Goal: Information Seeking & Learning: Check status

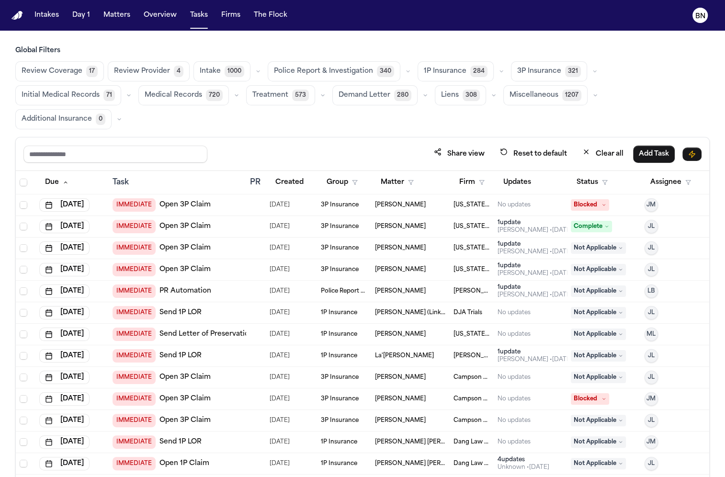
click at [369, 34] on main "Global Filters Review Coverage 17 Review Provider 4 Intake 1000 Police Report &…" at bounding box center [362, 254] width 725 height 446
click at [112, 23] on button "Matters" at bounding box center [117, 15] width 34 height 17
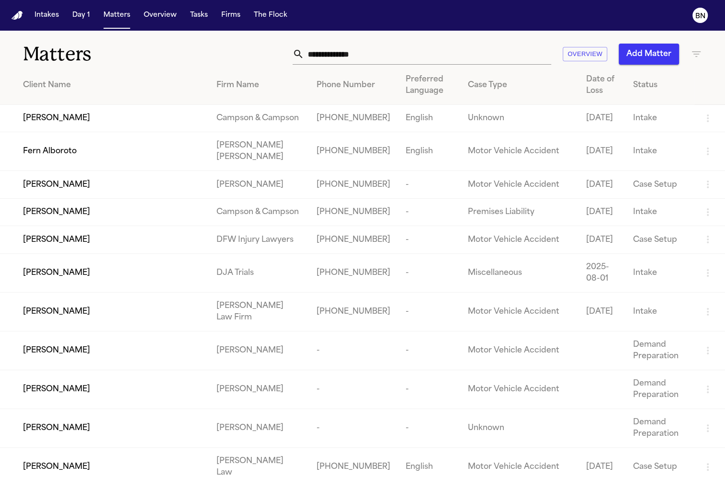
click at [123, 48] on h1 "Matters" at bounding box center [118, 54] width 190 height 24
click at [47, 16] on button "Intakes" at bounding box center [47, 15] width 32 height 17
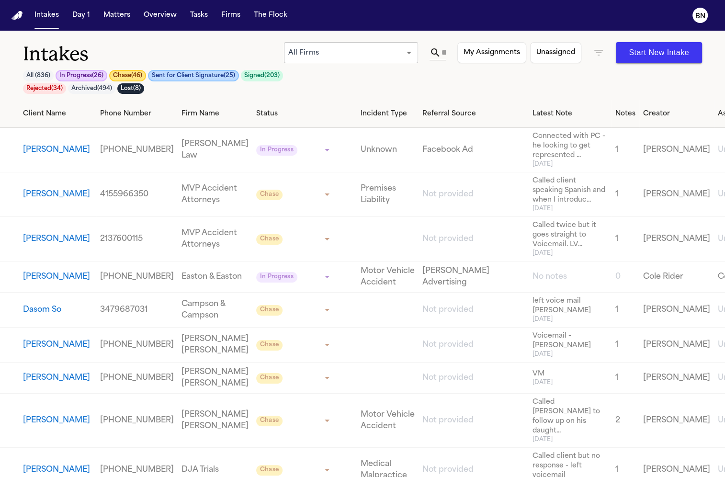
click at [362, 50] on body "**********" at bounding box center [362, 238] width 725 height 477
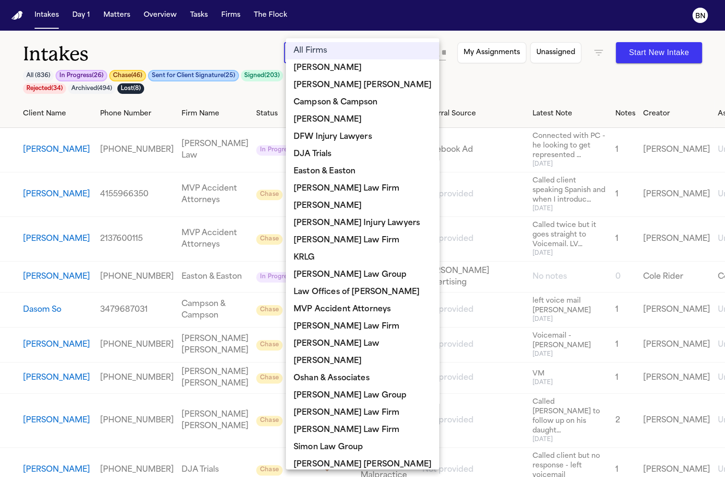
click at [258, 89] on div at bounding box center [362, 238] width 725 height 477
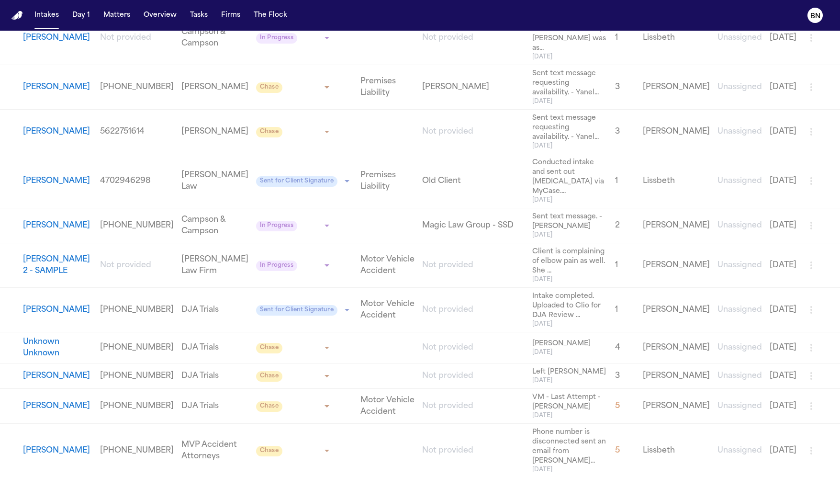
scroll to position [1766, 0]
click at [58, 306] on button "Riley Hannam" at bounding box center [56, 311] width 67 height 11
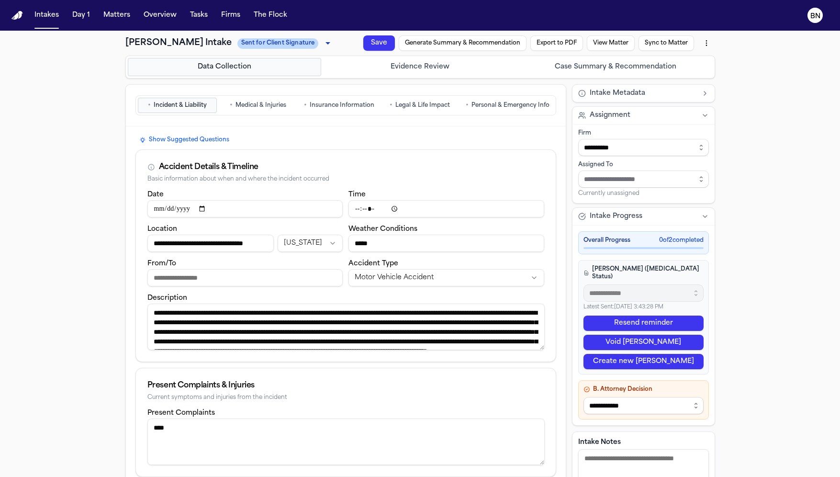
scroll to position [28, 0]
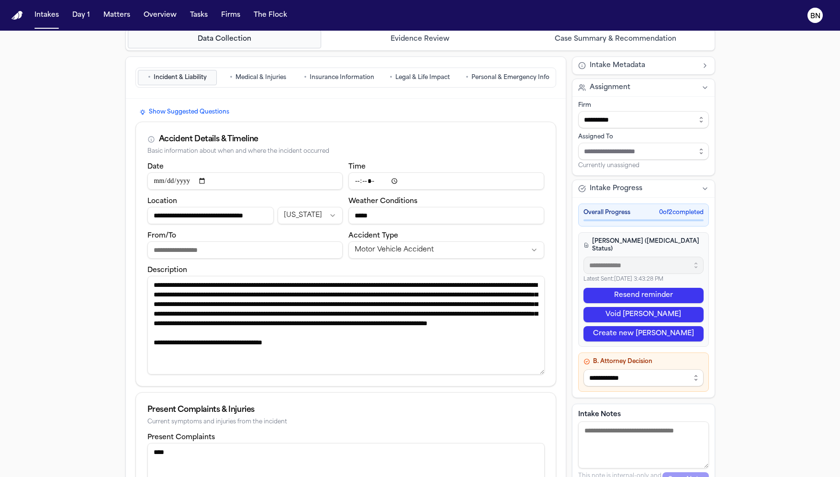
drag, startPoint x: 543, startPoint y: 317, endPoint x: 541, endPoint y: 368, distance: 51.8
click at [541, 368] on textarea "**********" at bounding box center [346, 325] width 398 height 99
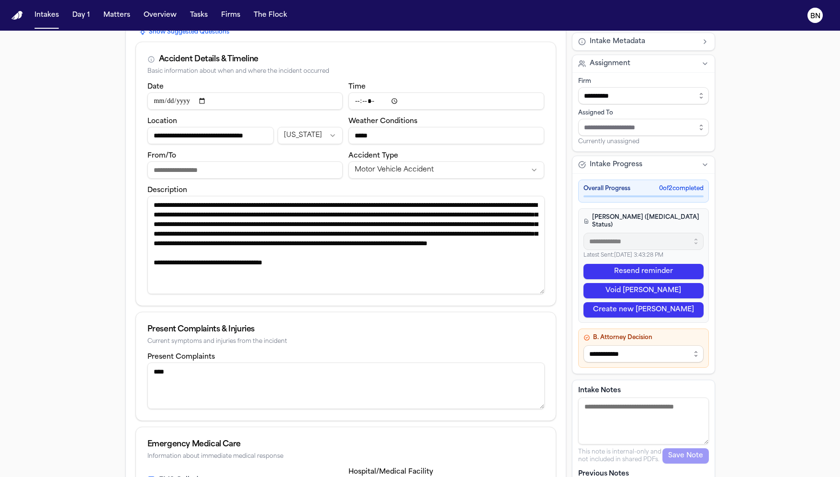
scroll to position [0, 0]
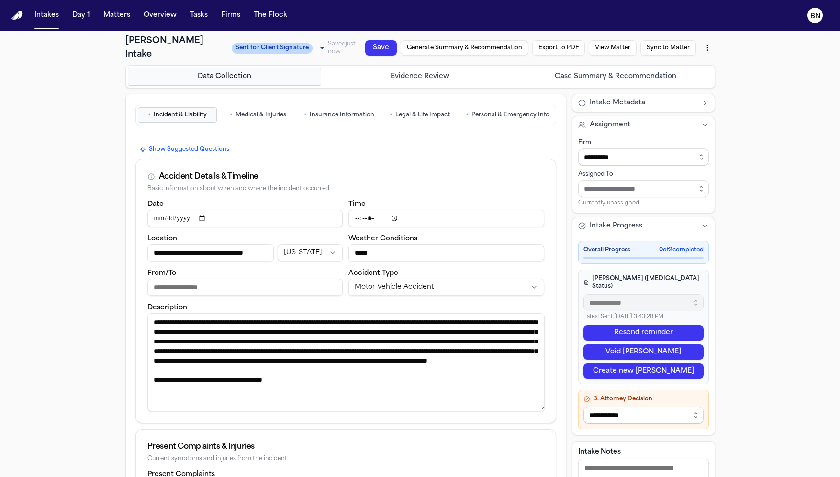
click at [272, 111] on span "Medical & Injuries" at bounding box center [261, 115] width 51 height 8
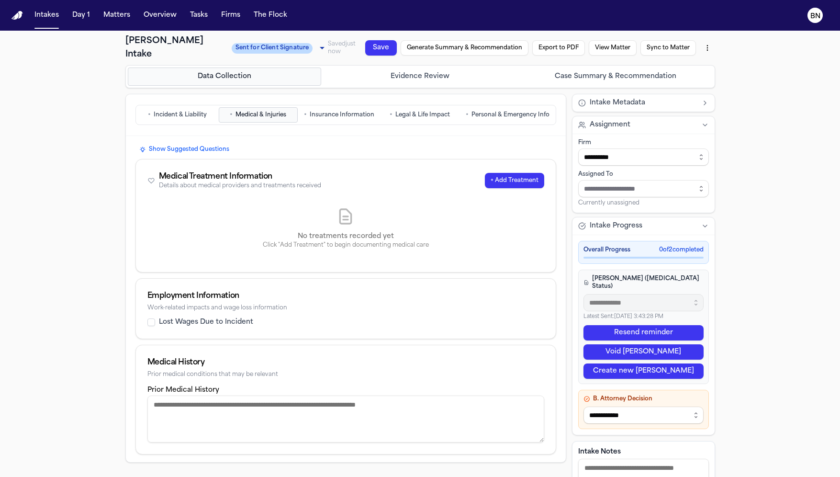
click at [333, 111] on button "• Insurance Information" at bounding box center [339, 114] width 79 height 15
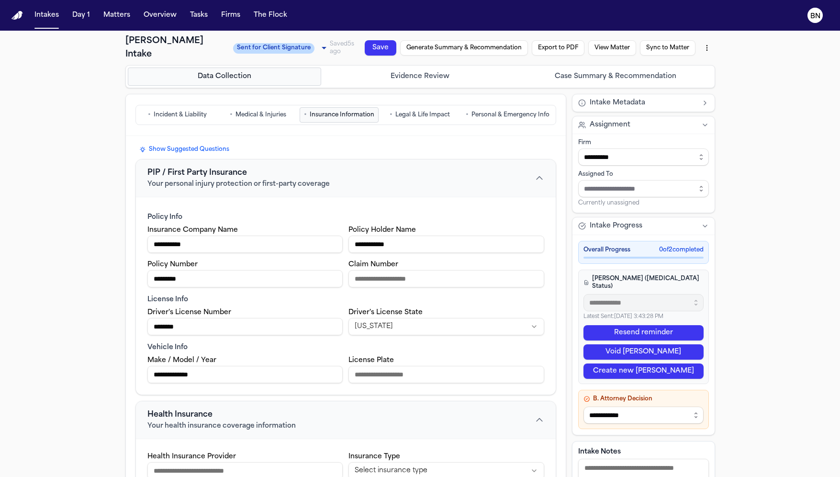
click at [494, 111] on span "Personal & Emergency Info" at bounding box center [511, 115] width 78 height 8
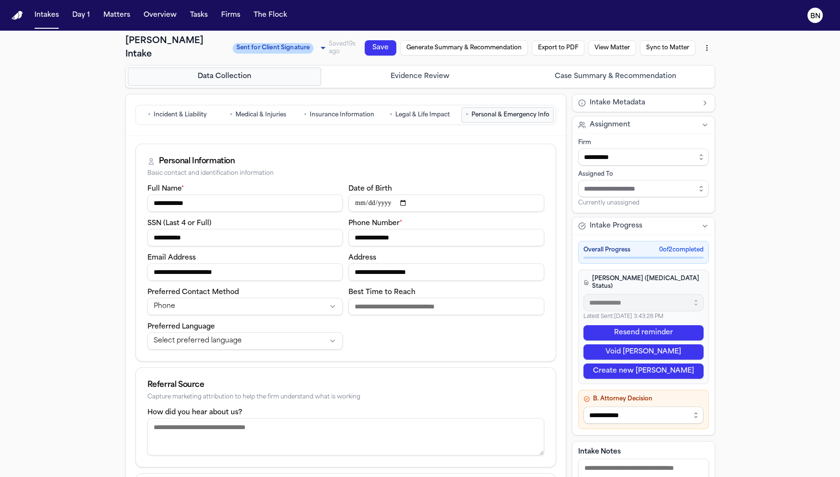
click at [565, 46] on button "Export to PDF" at bounding box center [558, 47] width 53 height 15
click at [475, 107] on button "Export anyway" at bounding box center [463, 104] width 49 height 10
click at [691, 44] on html "**********" at bounding box center [420, 238] width 840 height 477
click at [691, 58] on div "Download PDF (10/10/2025, 10:17:40 AM)" at bounding box center [634, 63] width 128 height 15
click at [193, 18] on button "Tasks" at bounding box center [198, 15] width 25 height 17
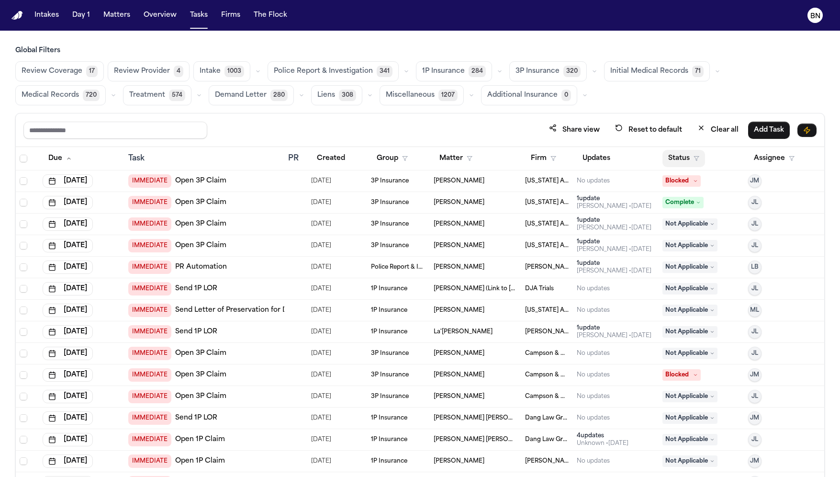
click at [691, 158] on icon "button" at bounding box center [697, 159] width 6 height 6
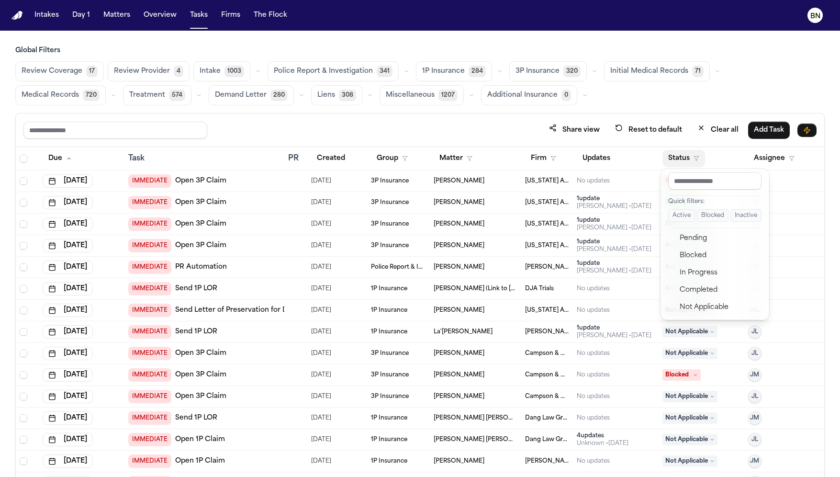
click at [686, 217] on button "Active" at bounding box center [681, 215] width 27 height 12
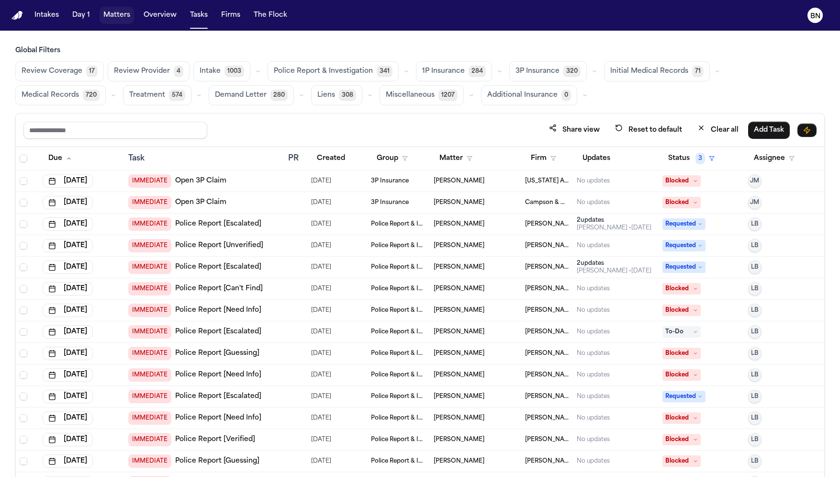
click at [112, 17] on button "Matters" at bounding box center [117, 15] width 34 height 17
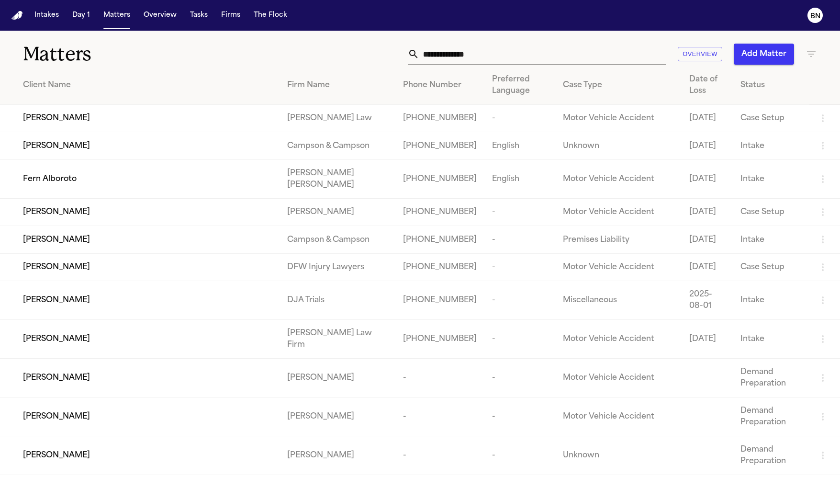
click at [691, 53] on icon "button" at bounding box center [811, 53] width 11 height 11
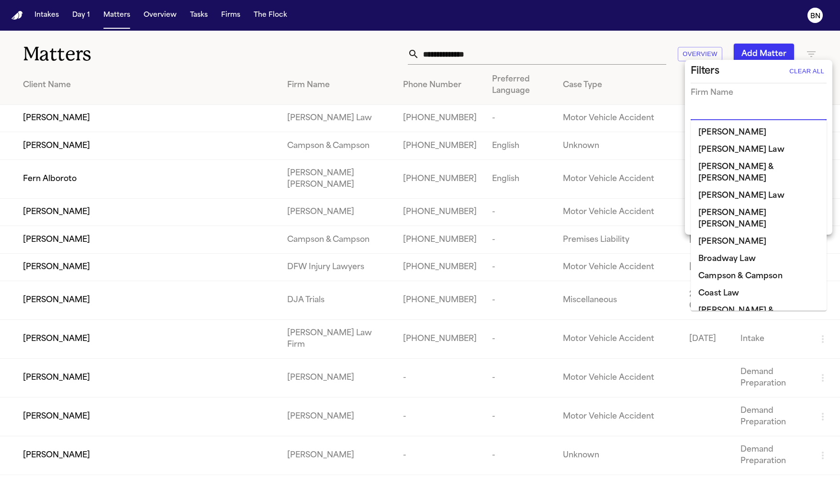
click at [691, 117] on input "text" at bounding box center [752, 112] width 122 height 13
click at [691, 163] on li "Beck & Beck" at bounding box center [759, 173] width 136 height 29
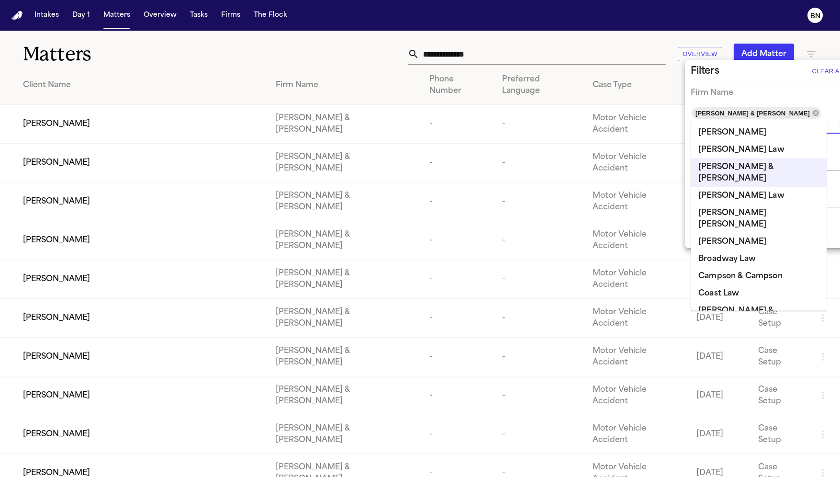
click at [691, 95] on div "Firm Name" at bounding box center [770, 92] width 159 height 11
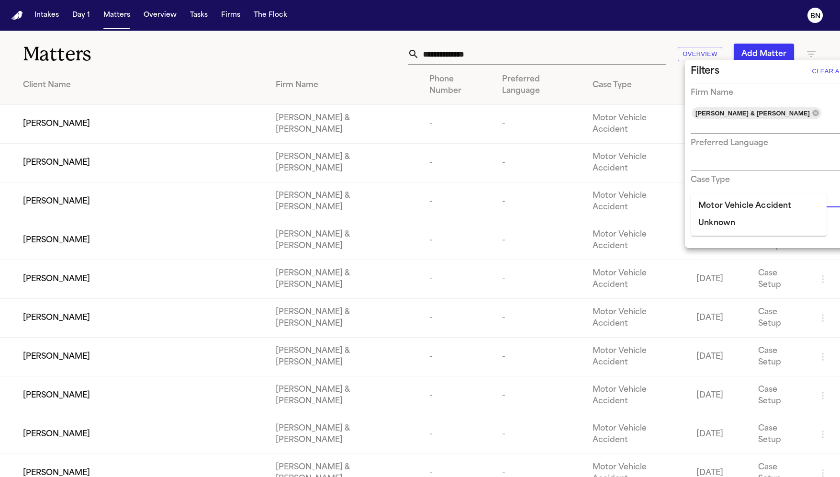
click at [691, 193] on input "text" at bounding box center [763, 199] width 144 height 13
click at [691, 205] on li "Motor Vehicle Accident" at bounding box center [759, 205] width 136 height 17
click at [691, 174] on div "Case Type" at bounding box center [770, 179] width 159 height 11
click at [691, 215] on div "Status" at bounding box center [770, 227] width 159 height 33
click at [691, 216] on div "Status" at bounding box center [770, 227] width 159 height 33
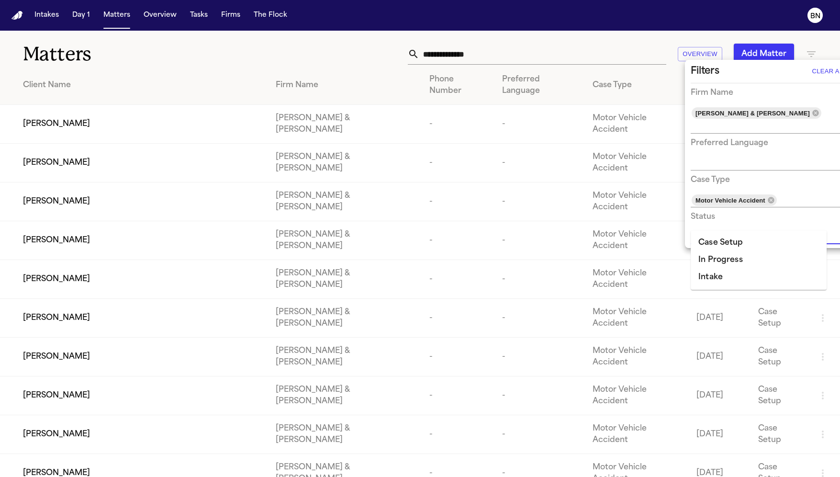
click at [691, 230] on input "text" at bounding box center [763, 236] width 144 height 13
click at [691, 242] on li "Case Setup" at bounding box center [759, 242] width 136 height 17
click at [391, 63] on div at bounding box center [420, 238] width 840 height 477
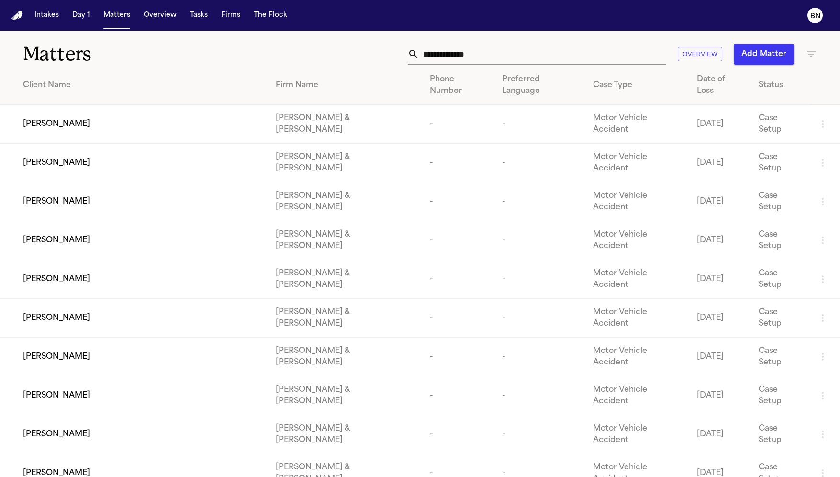
click at [580, 55] on input "text" at bounding box center [542, 54] width 247 height 21
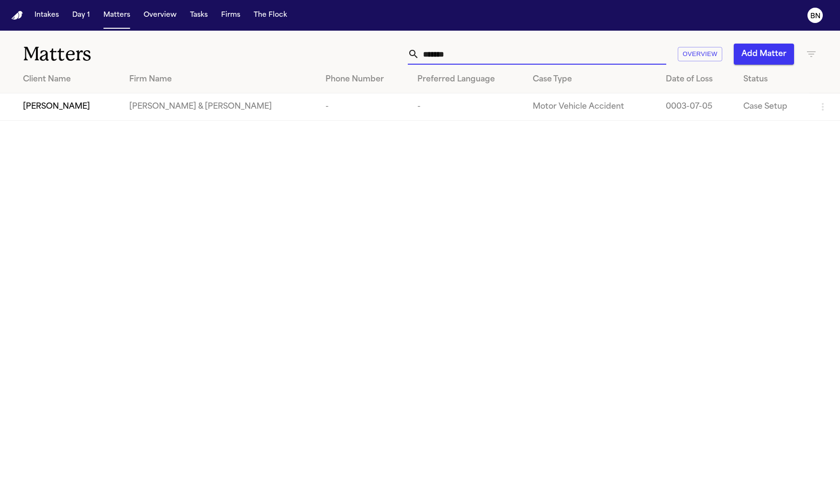
type input "*******"
click at [691, 55] on icon "button" at bounding box center [811, 53] width 11 height 11
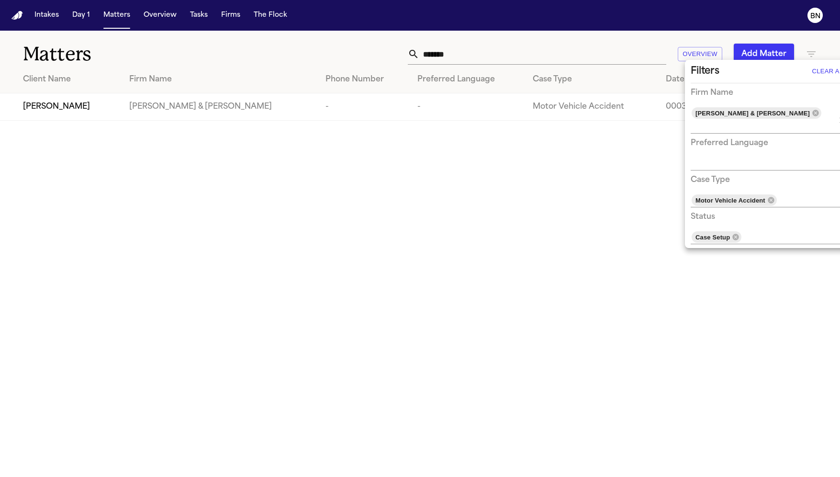
click at [691, 117] on icon "Clear" at bounding box center [843, 120] width 6 height 6
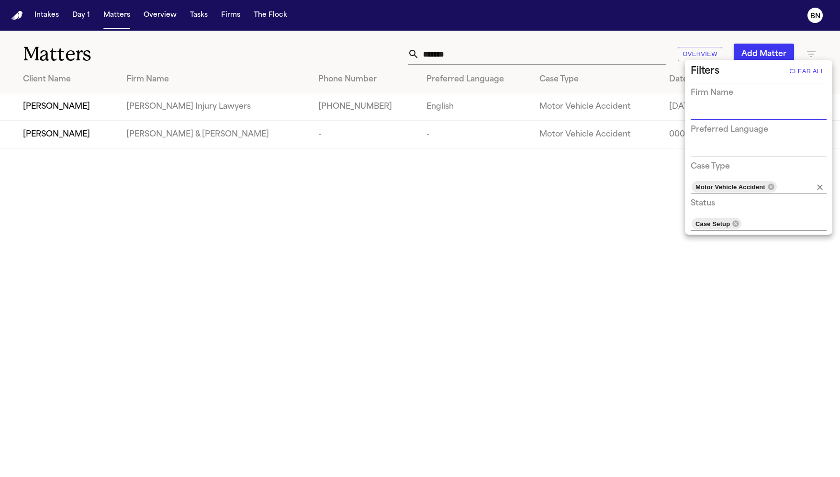
click at [691, 183] on icon "Clear" at bounding box center [821, 187] width 10 height 10
click at [691, 220] on icon "Clear" at bounding box center [821, 224] width 10 height 10
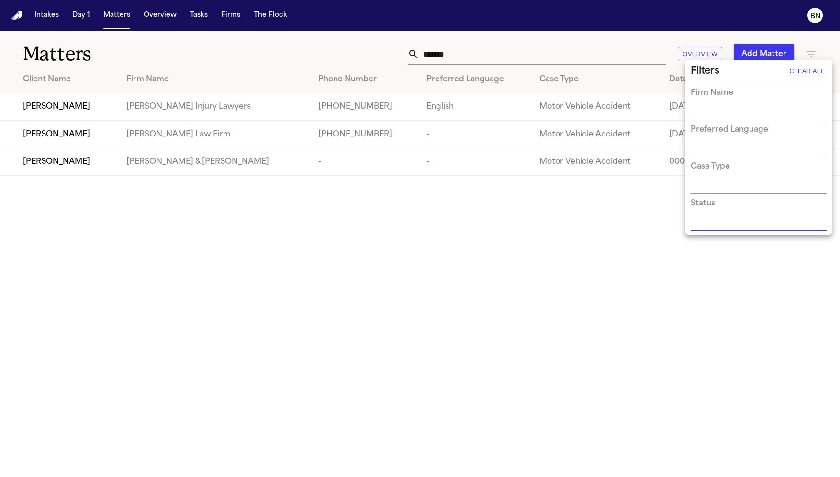
click at [162, 151] on div at bounding box center [420, 238] width 840 height 477
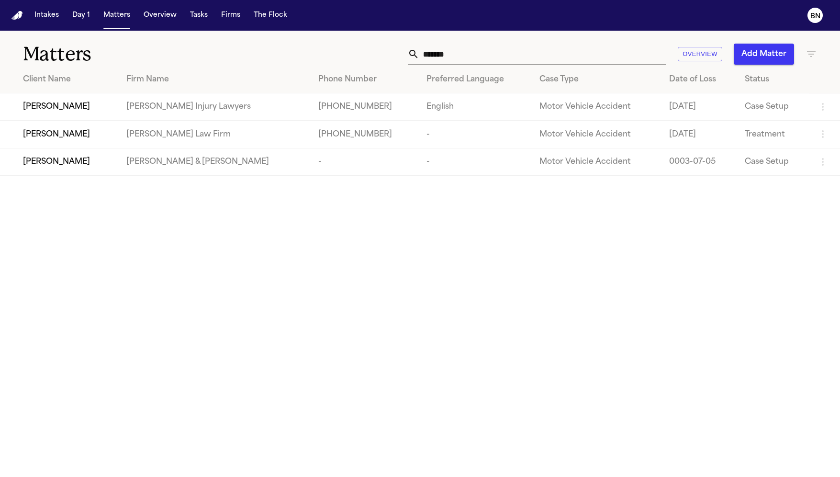
click at [103, 137] on div "[PERSON_NAME]" at bounding box center [67, 134] width 88 height 11
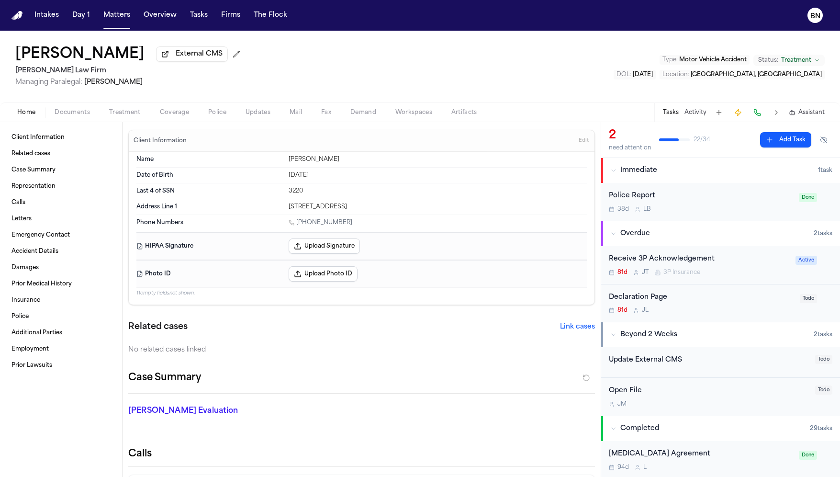
click at [48, 76] on h2 "[PERSON_NAME] Law Firm" at bounding box center [129, 70] width 229 height 11
drag, startPoint x: 138, startPoint y: 84, endPoint x: 85, endPoint y: 88, distance: 52.8
click at [85, 87] on span "Managing Paralegal: Jessica Barrett" at bounding box center [129, 83] width 229 height 10
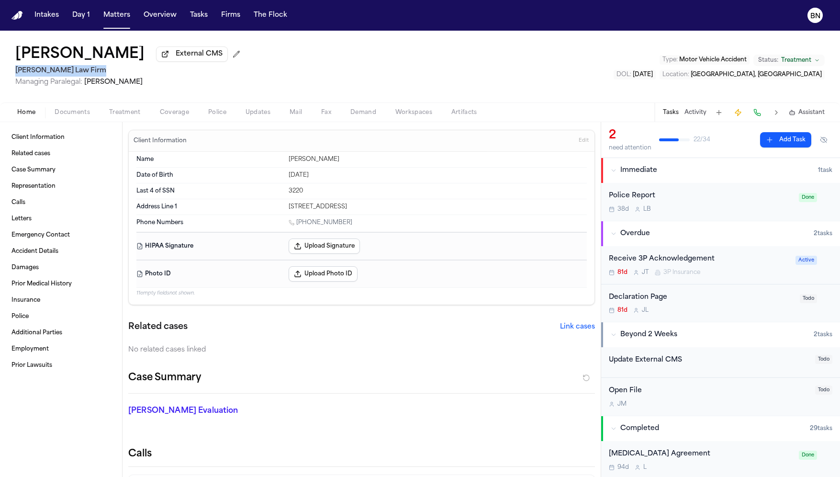
click at [100, 86] on span "[PERSON_NAME]" at bounding box center [113, 82] width 58 height 7
drag, startPoint x: 85, startPoint y: 86, endPoint x: 137, endPoint y: 87, distance: 51.7
click at [137, 87] on span "Managing Paralegal: Jessica Barrett" at bounding box center [129, 83] width 229 height 10
click at [46, 75] on h2 "[PERSON_NAME] Law Firm" at bounding box center [129, 70] width 229 height 11
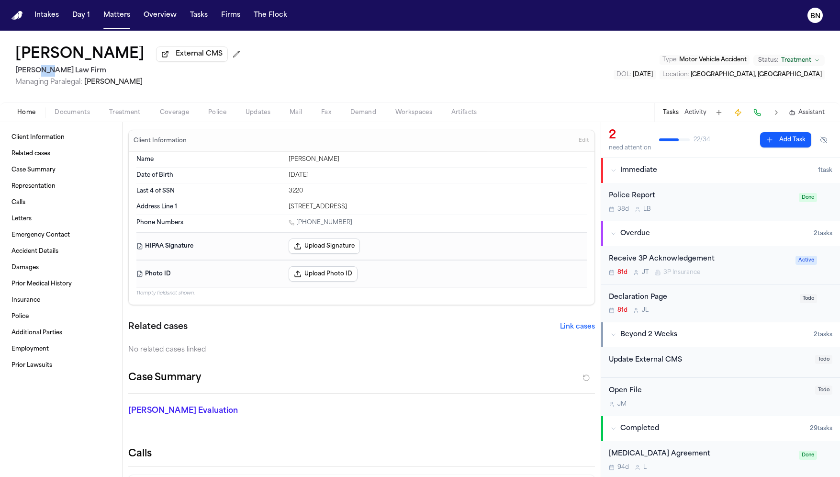
click at [46, 75] on h2 "[PERSON_NAME] Law Firm" at bounding box center [129, 70] width 229 height 11
click at [131, 86] on span "[PERSON_NAME]" at bounding box center [113, 82] width 58 height 7
drag, startPoint x: 140, startPoint y: 86, endPoint x: 85, endPoint y: 85, distance: 55.1
click at [85, 85] on span "Managing Paralegal: Jessica Barrett" at bounding box center [129, 83] width 229 height 10
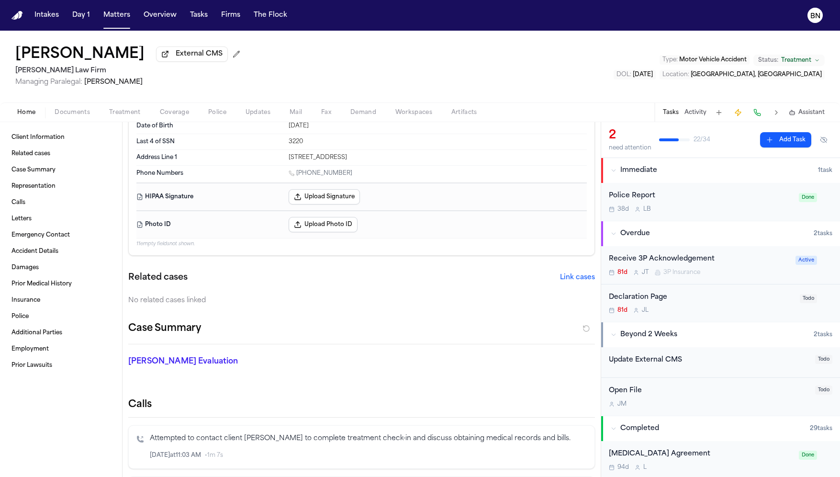
scroll to position [46, 0]
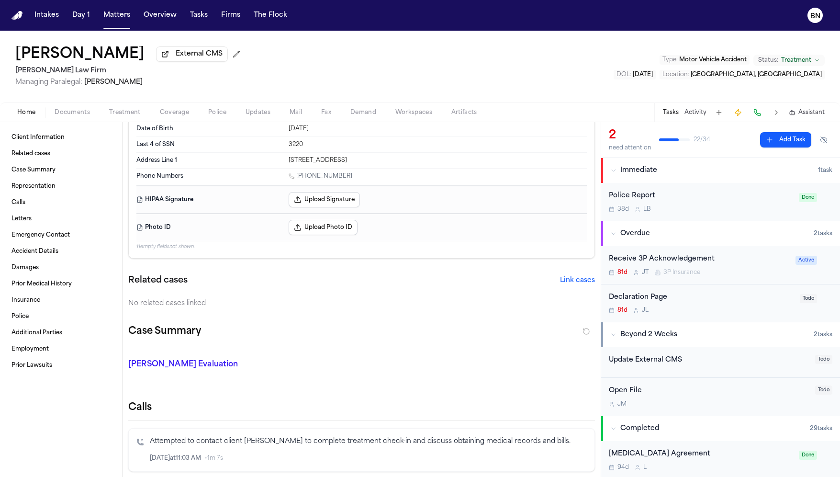
drag, startPoint x: 349, startPoint y: 173, endPoint x: 294, endPoint y: 176, distance: 55.1
click at [294, 176] on div "1 (737) 215-1968" at bounding box center [438, 176] width 298 height 9
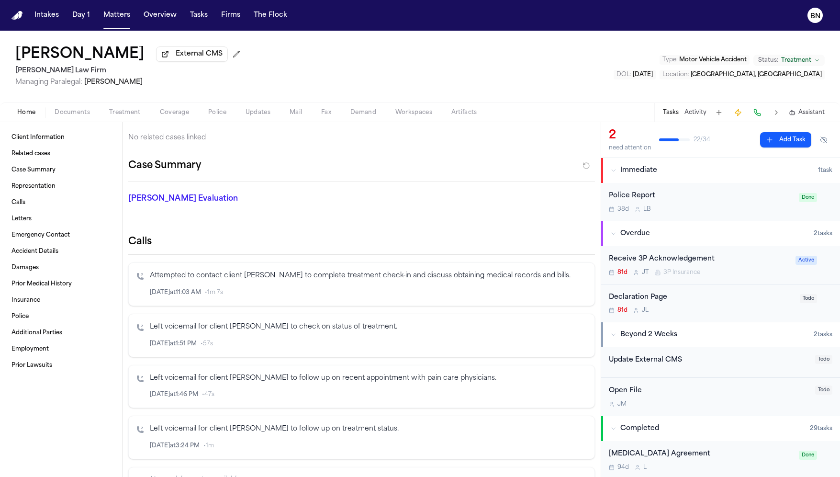
scroll to position [214, 0]
click at [552, 292] on button "Inspect" at bounding box center [547, 290] width 11 height 11
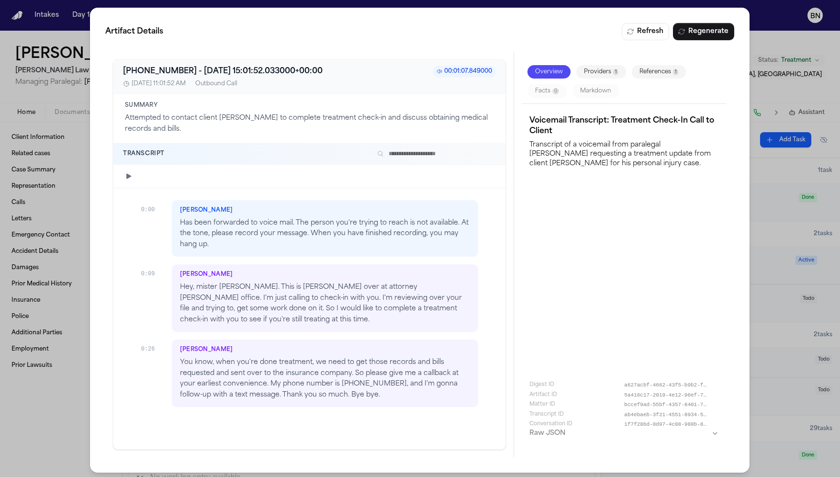
scroll to position [2, 0]
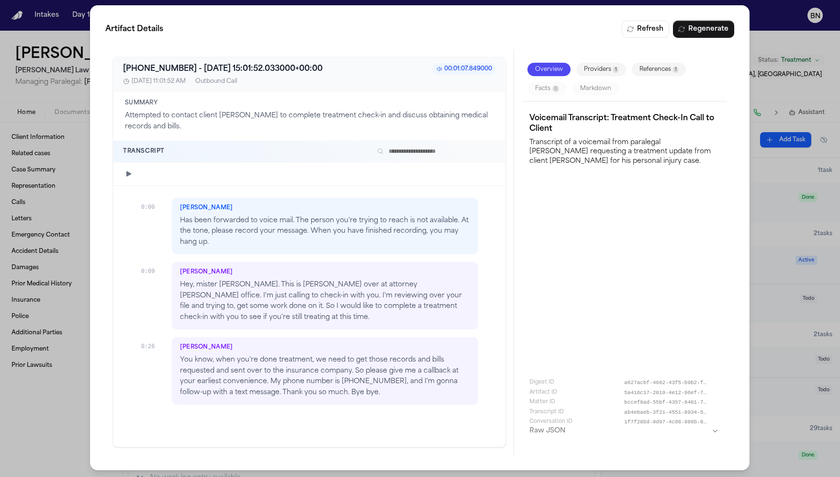
click at [65, 399] on div "Artifact Details Refresh Regenerate +17372151968 - 2025-09-29 15:01:52.033000+0…" at bounding box center [420, 238] width 840 height 480
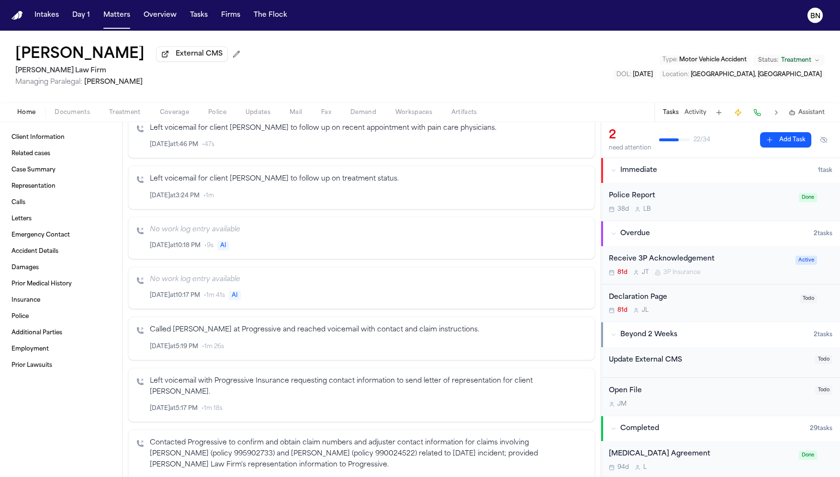
scroll to position [468, 0]
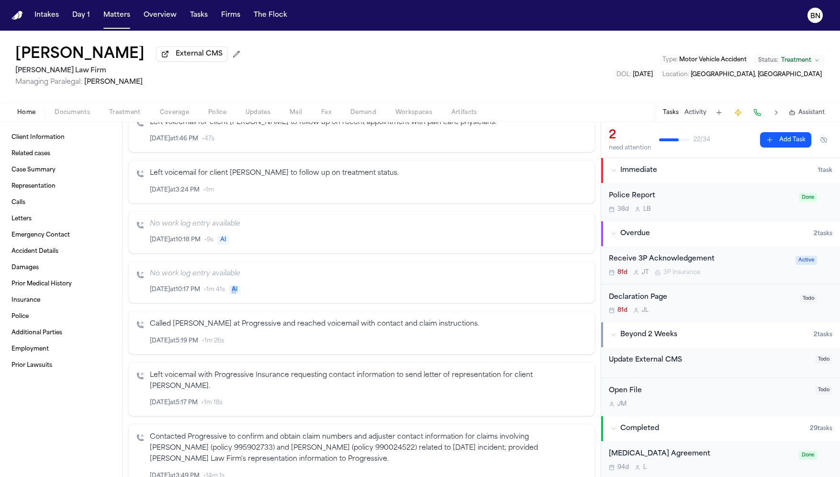
drag, startPoint x: 235, startPoint y: 287, endPoint x: 227, endPoint y: 287, distance: 8.1
click at [227, 287] on div "Jul 17 at 10:17 PM • 1m 41s AI" at bounding box center [195, 290] width 91 height 10
click at [243, 287] on div "Jul 17 at 10:17 PM • 1m 41s AI" at bounding box center [368, 289] width 437 height 11
drag, startPoint x: 239, startPoint y: 287, endPoint x: 227, endPoint y: 287, distance: 12.0
click at [227, 287] on div "Jul 17 at 10:17 PM • 1m 41s AI" at bounding box center [195, 290] width 91 height 10
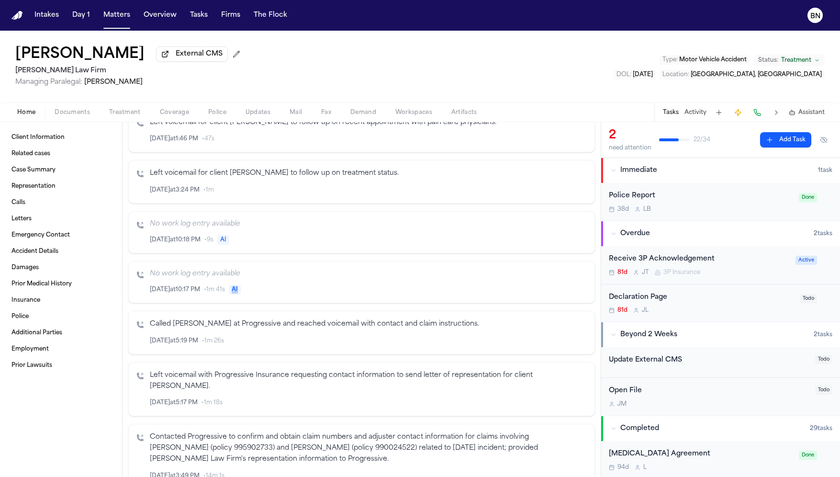
click at [247, 287] on div "Jul 17 at 10:17 PM • 1m 41s AI" at bounding box center [368, 289] width 437 height 11
drag, startPoint x: 237, startPoint y: 285, endPoint x: 226, endPoint y: 286, distance: 10.6
click at [226, 286] on div "Jul 17 at 10:17 PM • 1m 41s AI" at bounding box center [195, 290] width 91 height 10
click at [248, 285] on div "Jul 17 at 10:17 PM • 1m 41s AI" at bounding box center [368, 289] width 437 height 11
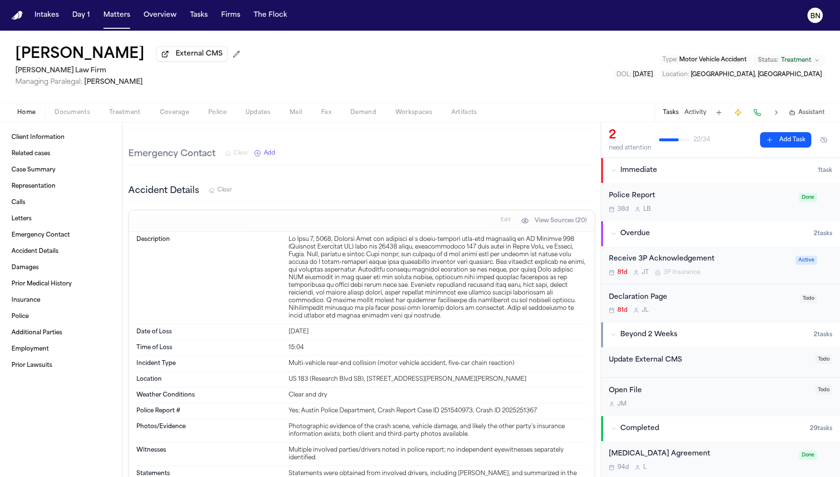
scroll to position [1734, 0]
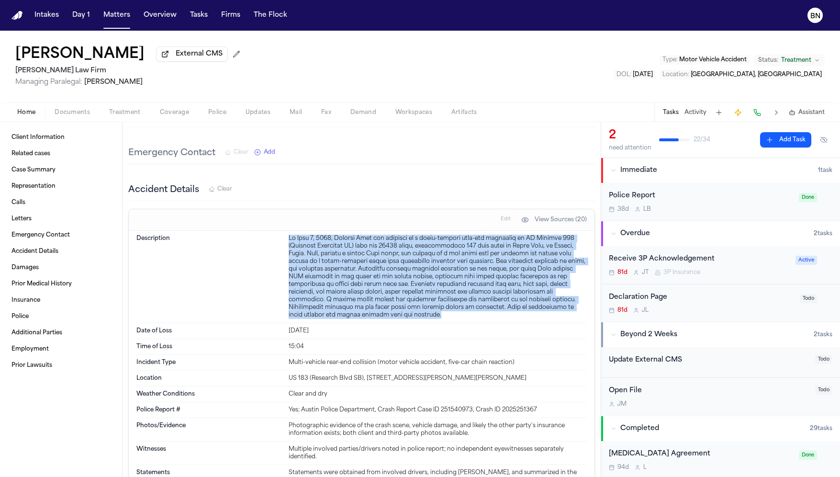
drag, startPoint x: 370, startPoint y: 285, endPoint x: 276, endPoint y: 206, distance: 123.1
click at [276, 231] on div "Description" at bounding box center [361, 277] width 451 height 92
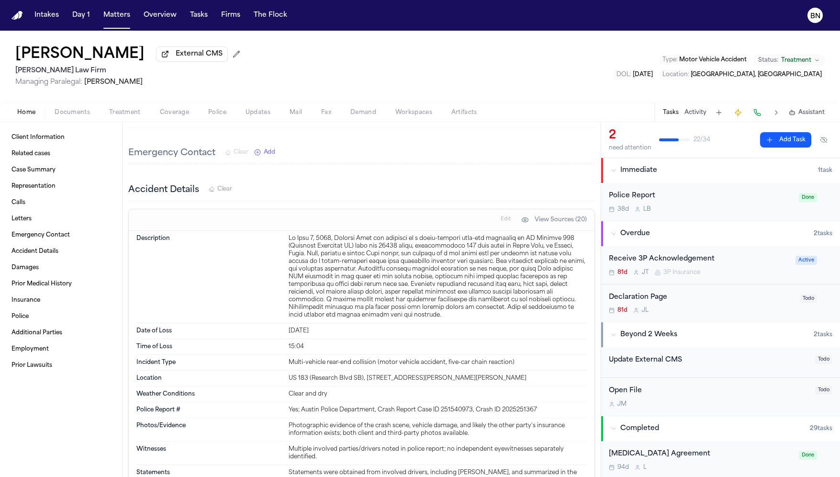
click at [303, 235] on div at bounding box center [438, 277] width 298 height 84
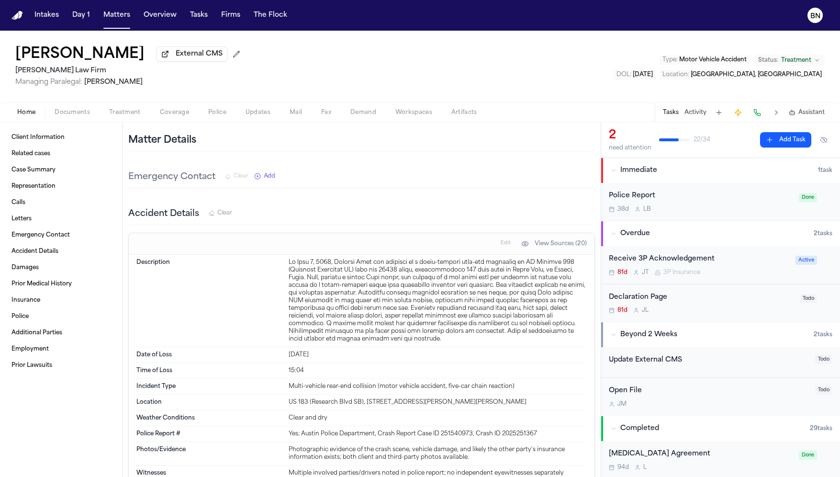
scroll to position [1715, 0]
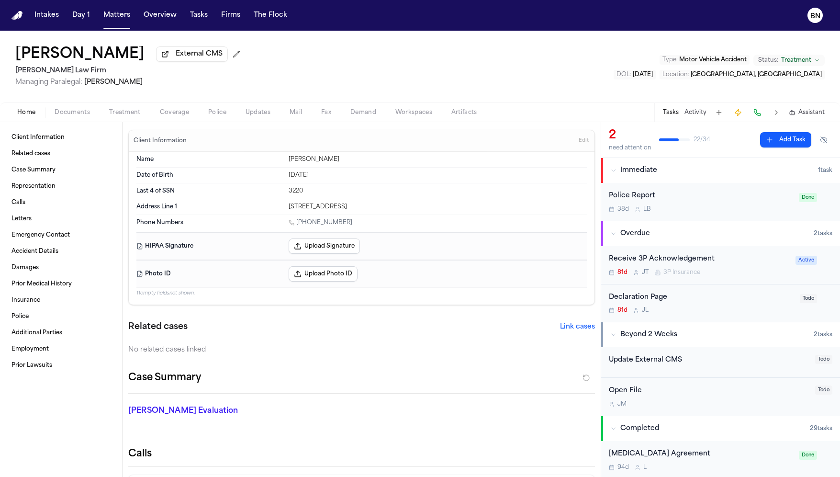
click at [165, 115] on span "Coverage" at bounding box center [174, 113] width 29 height 8
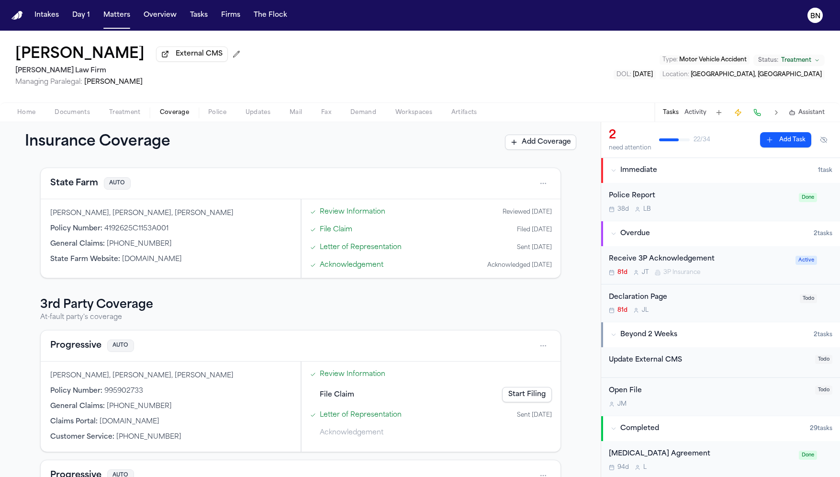
scroll to position [157, 0]
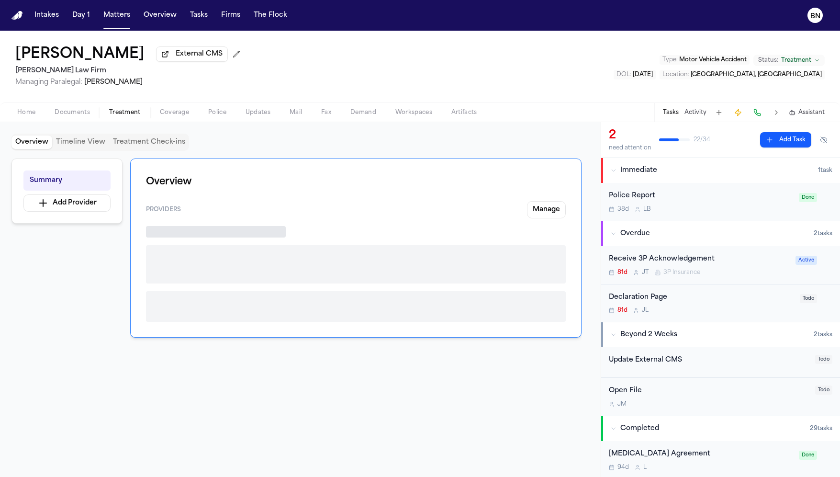
click at [121, 115] on span "Treatment" at bounding box center [125, 113] width 32 height 8
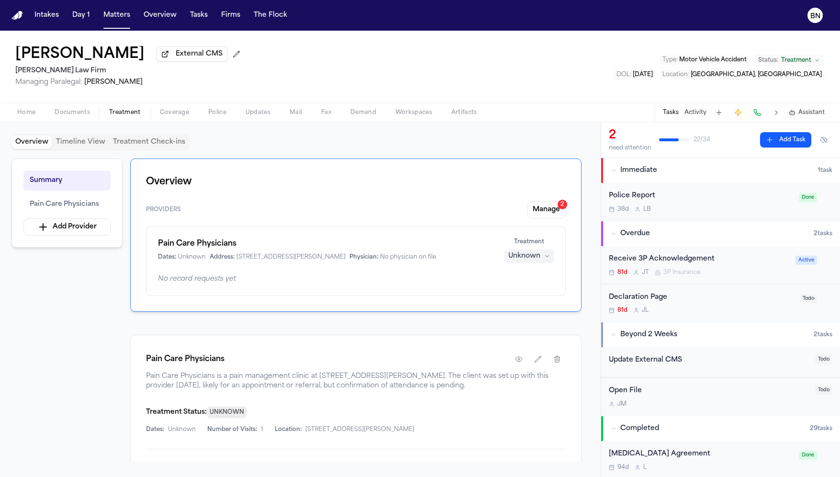
click at [212, 114] on span "Police" at bounding box center [217, 113] width 18 height 8
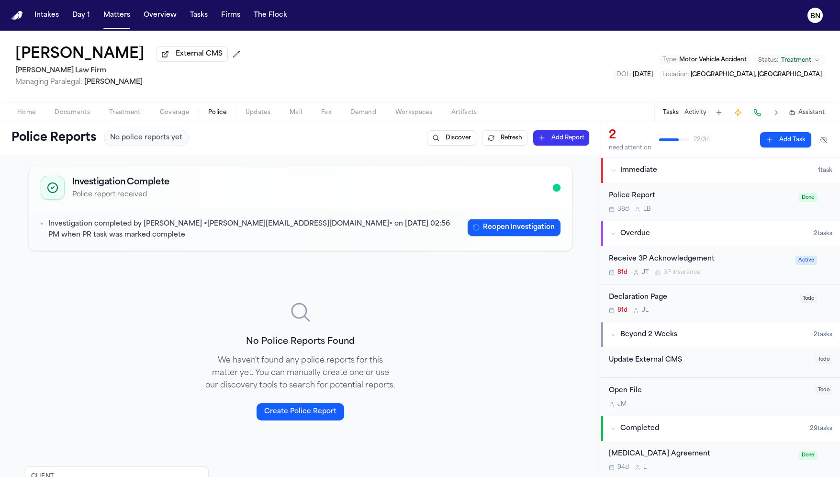
click at [199, 107] on button "Police" at bounding box center [217, 112] width 37 height 11
click at [220, 102] on div "Douglas Webb External CMS Hecht Law Firm Managing Paralegal: Jessica Barrett Ty…" at bounding box center [420, 67] width 840 height 72
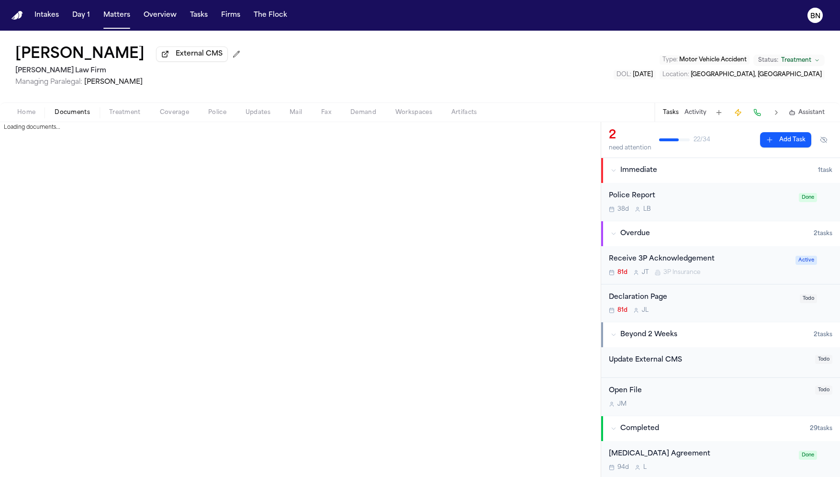
click at [91, 111] on button "Documents" at bounding box center [72, 112] width 55 height 11
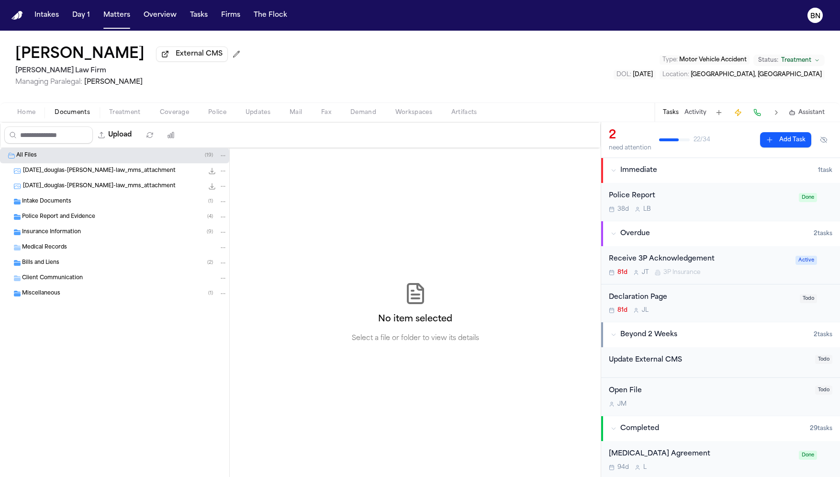
click at [33, 120] on div "Home Documents Treatment Coverage Police Updates Mail Fax Demand Workspaces Art…" at bounding box center [420, 111] width 840 height 19
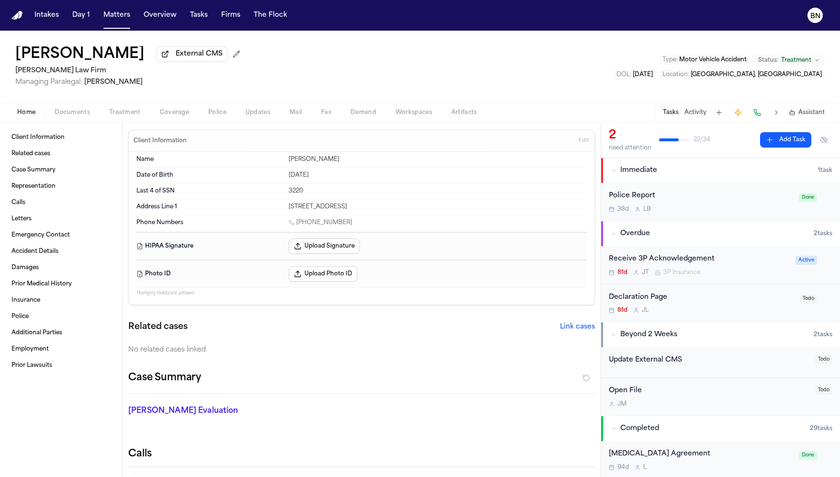
click at [32, 118] on span "button" at bounding box center [26, 117] width 30 height 1
click at [66, 116] on span "Documents" at bounding box center [72, 113] width 35 height 8
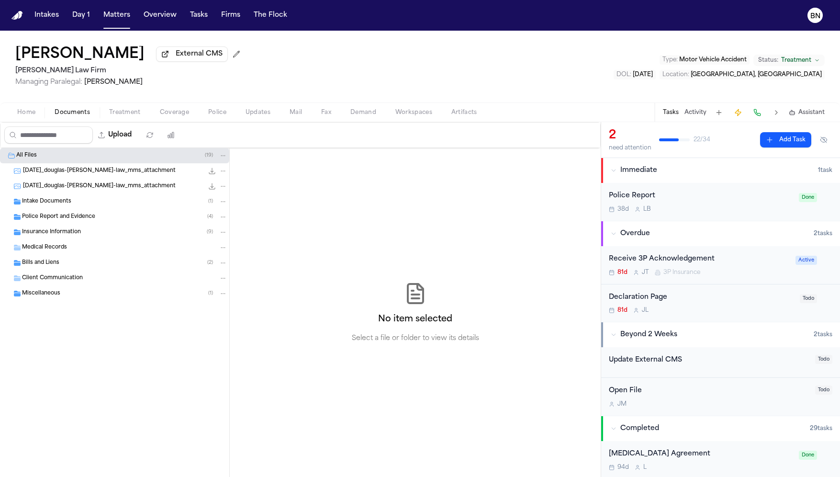
click at [60, 215] on span "Police Report and Evidence" at bounding box center [58, 217] width 73 height 8
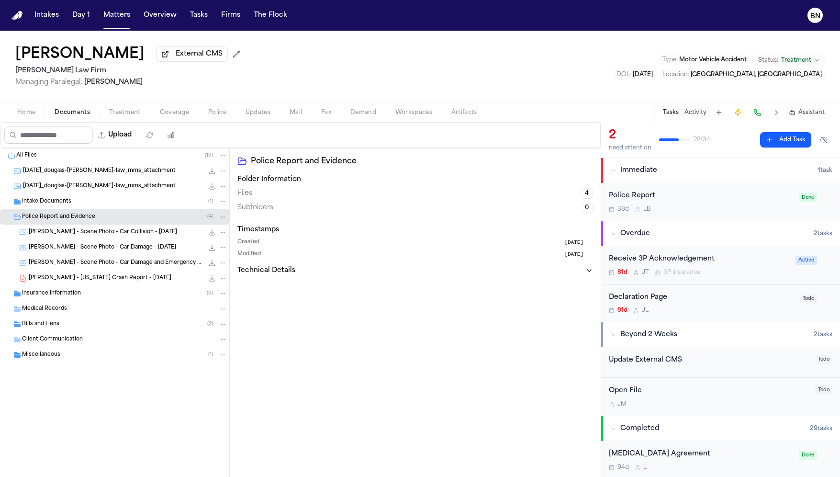
click at [64, 204] on span "Intake Documents" at bounding box center [46, 202] width 49 height 8
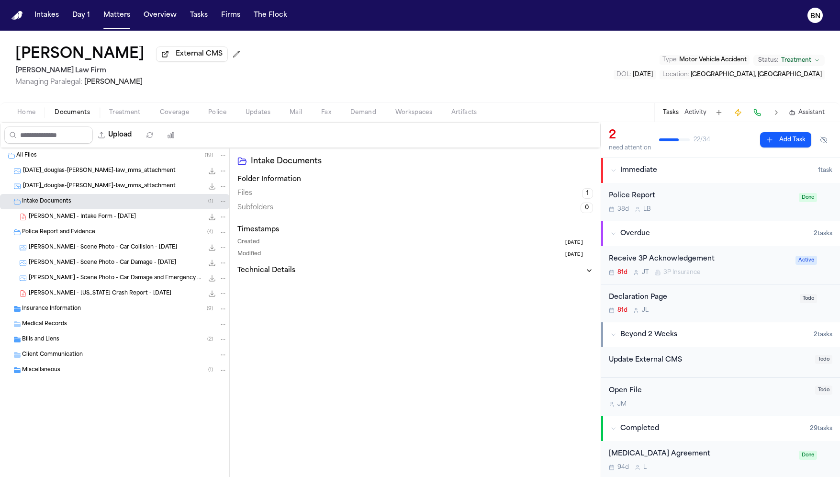
click at [77, 341] on div "Bills and Liens ( 2 )" at bounding box center [124, 339] width 205 height 9
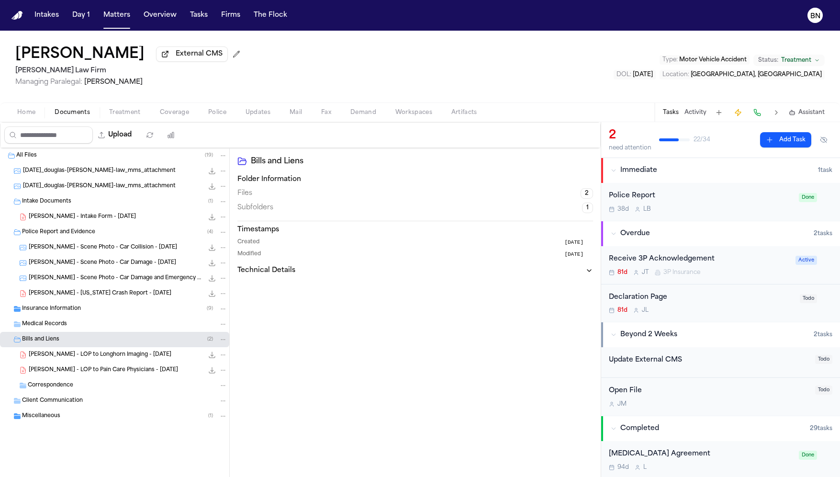
click at [84, 312] on div "Insurance Information ( 9 )" at bounding box center [124, 309] width 205 height 9
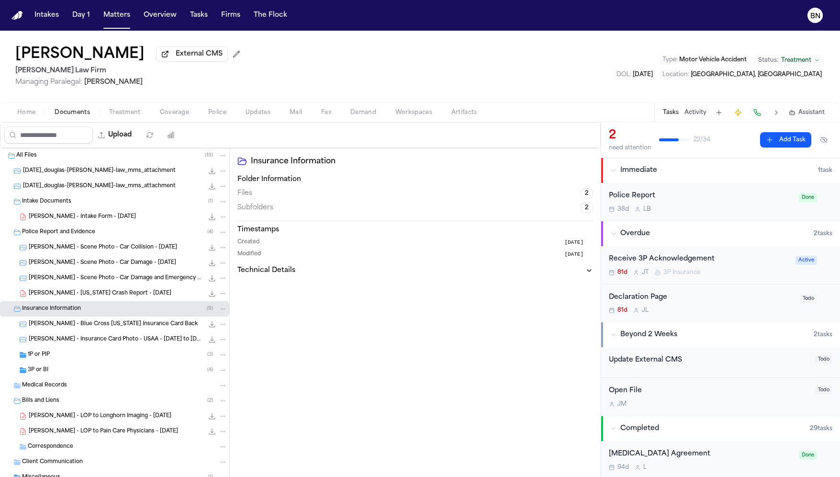
click at [98, 232] on div "Police Report and Evidence ( 4 )" at bounding box center [124, 232] width 205 height 9
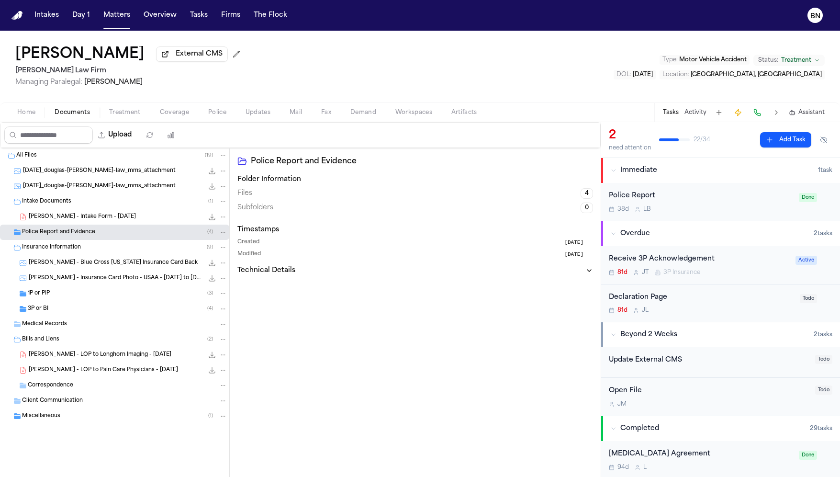
click at [98, 232] on div "Police Report and Evidence ( 4 )" at bounding box center [124, 232] width 205 height 9
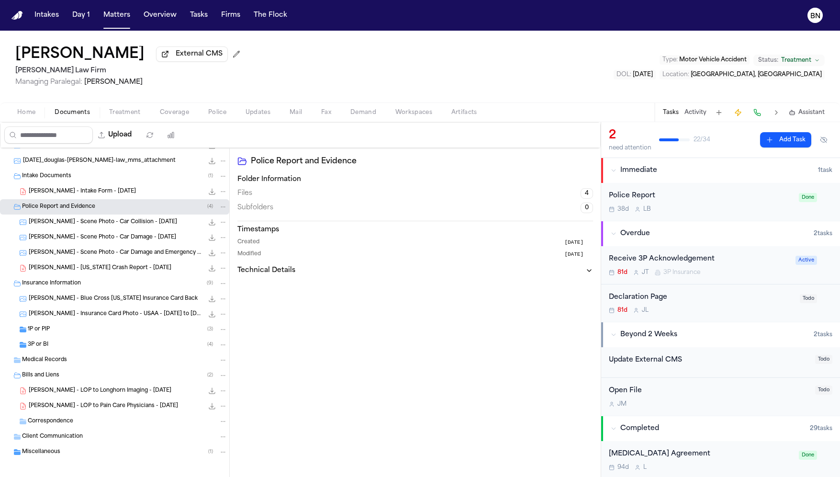
scroll to position [26, 0]
click at [101, 330] on div "1P or PIP ( 3 )" at bounding box center [128, 328] width 200 height 9
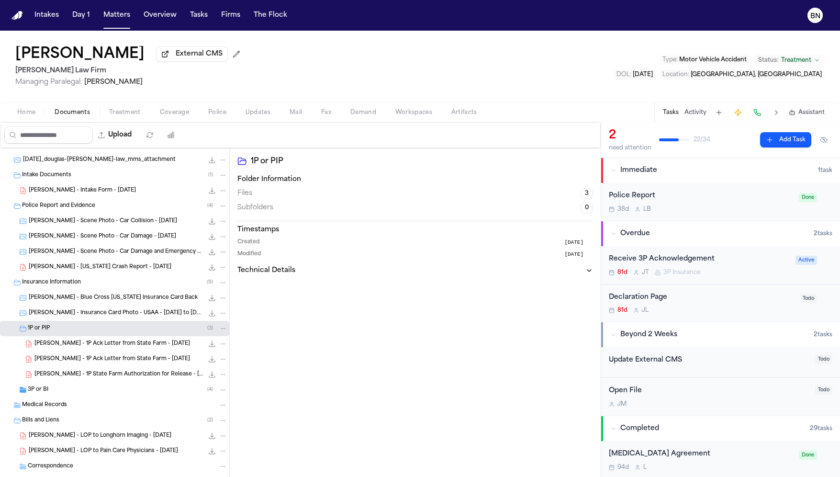
click at [106, 385] on div "3P or BI ( 4 )" at bounding box center [114, 389] width 229 height 15
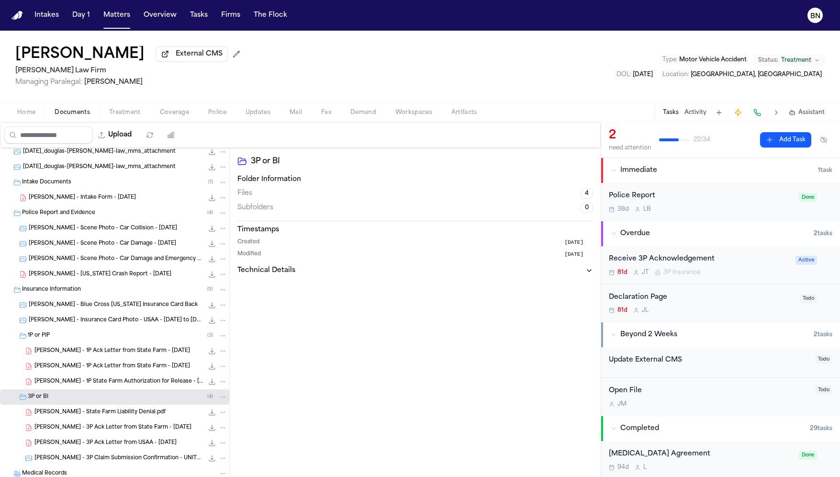
scroll to position [0, 0]
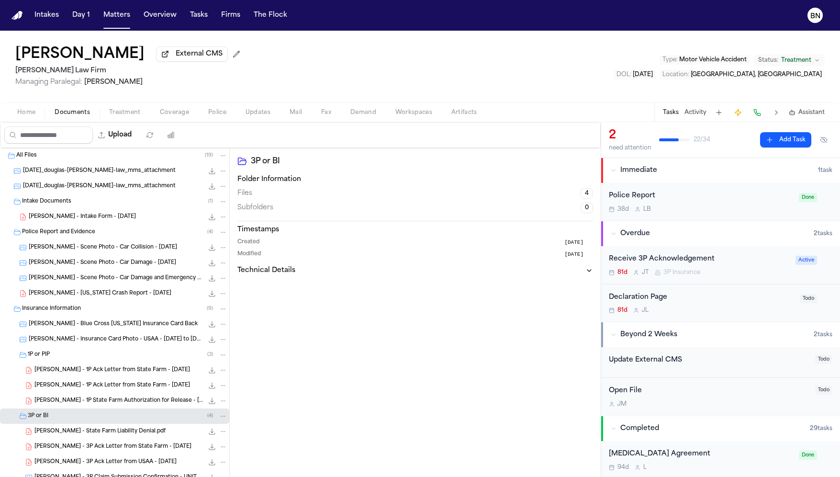
click at [127, 291] on div "D. Webb - Texas Crash Report - 6.3.25 500.9 KB • PDF" at bounding box center [128, 294] width 199 height 10
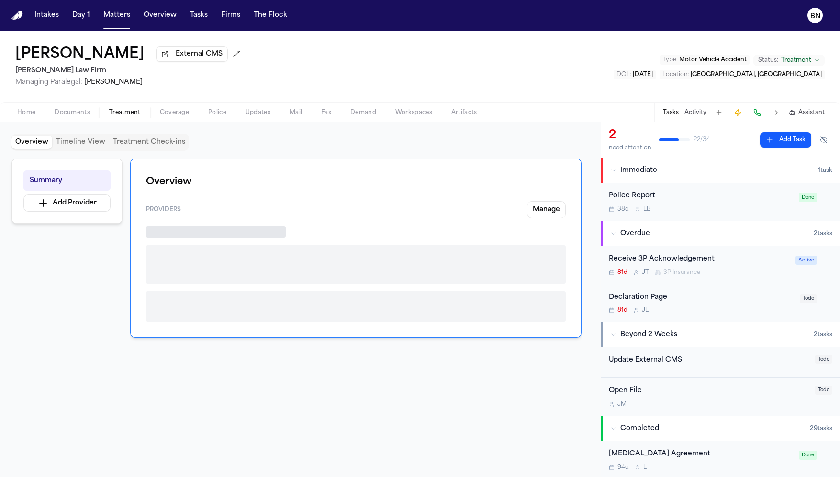
click at [119, 113] on span "Treatment" at bounding box center [125, 113] width 32 height 8
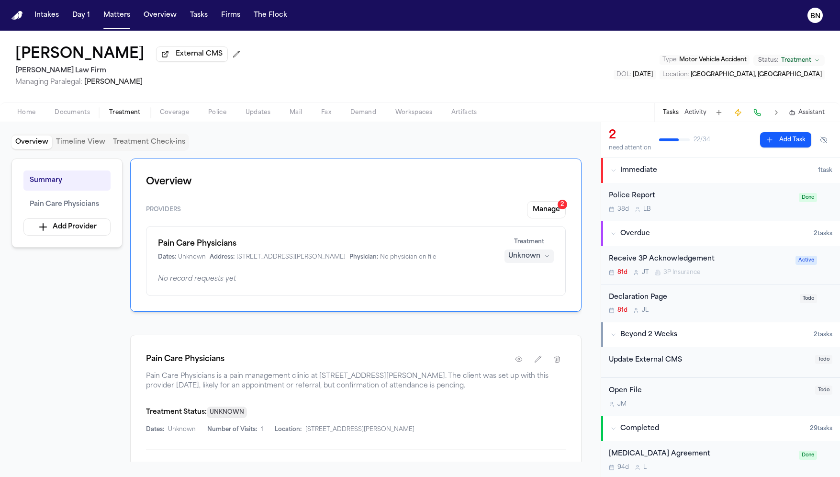
click at [165, 114] on span "Coverage" at bounding box center [174, 113] width 29 height 8
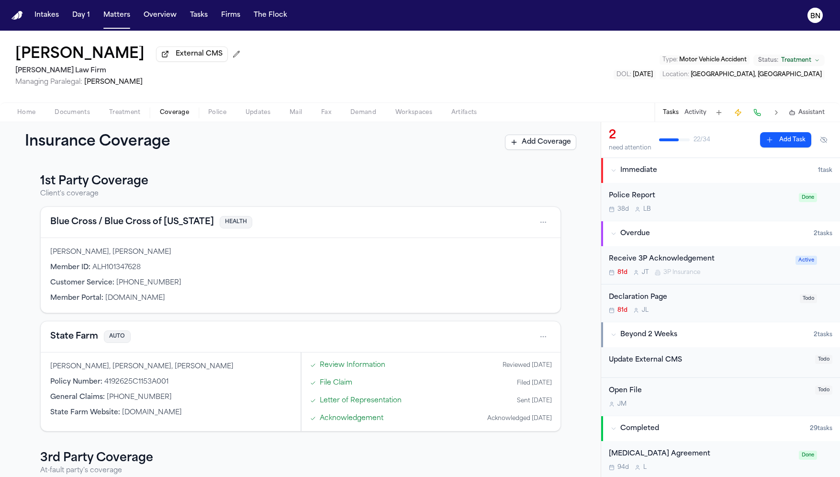
click at [121, 115] on span "Treatment" at bounding box center [125, 113] width 32 height 8
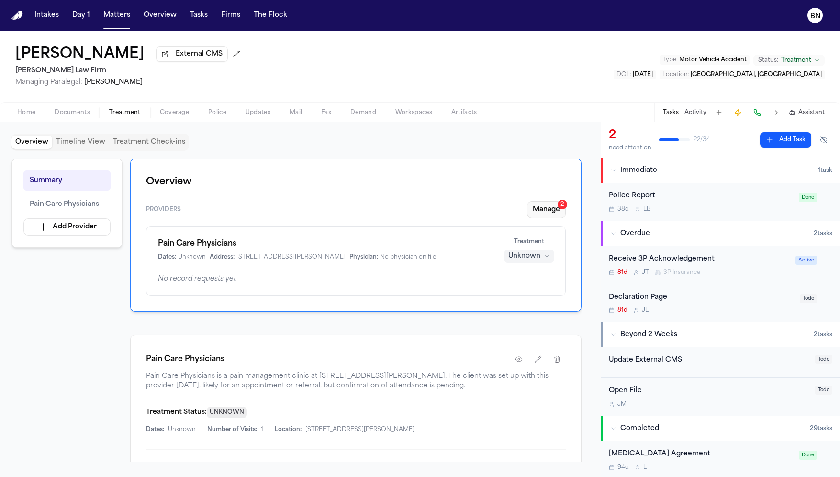
click at [542, 213] on button "Manage 2" at bounding box center [546, 209] width 39 height 17
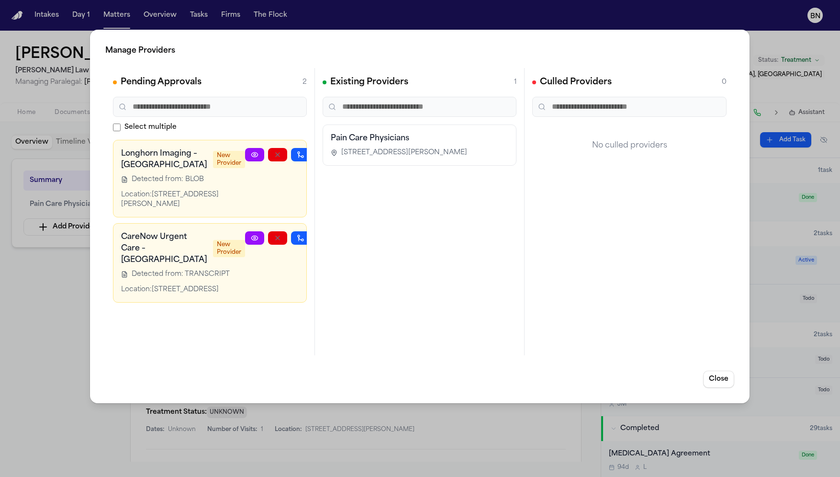
click at [157, 279] on span "Detected from: TRANSCRIPT" at bounding box center [181, 275] width 98 height 10
drag, startPoint x: 122, startPoint y: 257, endPoint x: 161, endPoint y: 296, distance: 55.5
click at [162, 266] on h3 "CareNow Urgent Care – Arboretum Gateway" at bounding box center [164, 248] width 86 height 34
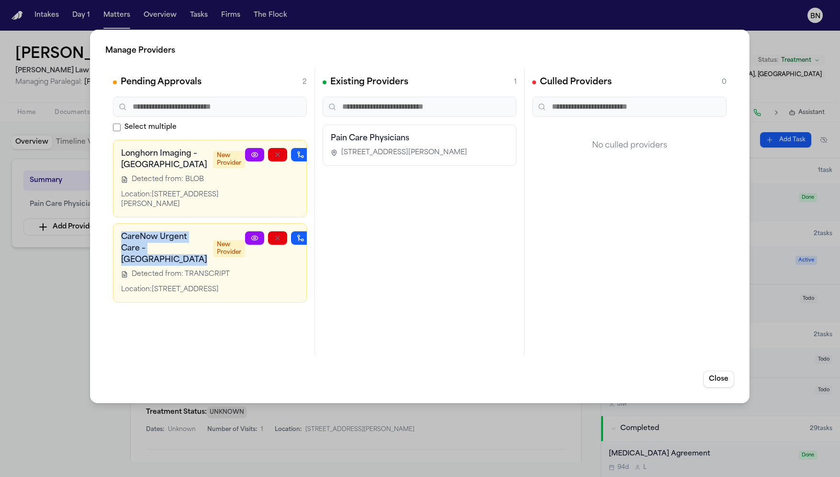
click at [161, 266] on h3 "CareNow Urgent Care – Arboretum Gateway" at bounding box center [164, 248] width 86 height 34
click at [64, 267] on div "Manage Providers Pending Approvals 2 Select multiple Longhorn Imaging – South A…" at bounding box center [420, 238] width 840 height 477
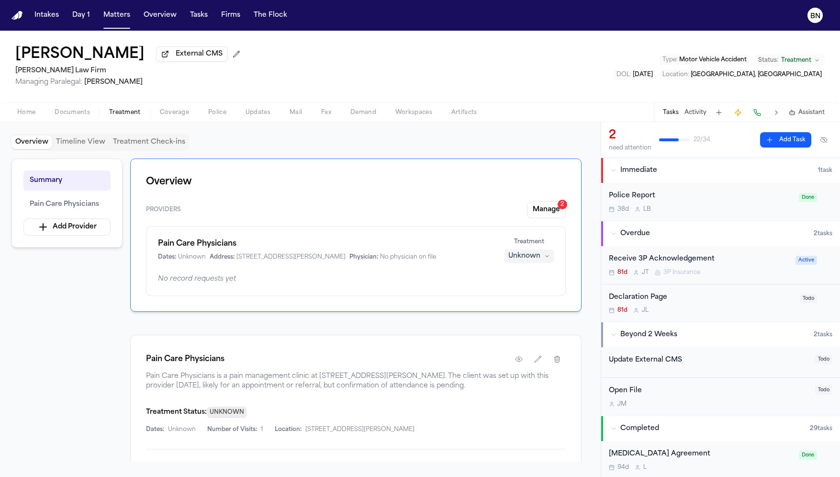
click at [165, 114] on span "Coverage" at bounding box center [174, 113] width 29 height 8
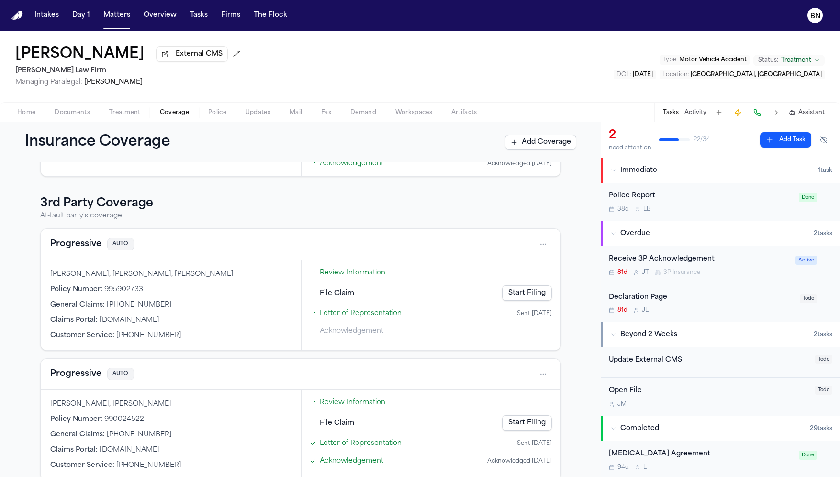
scroll to position [264, 0]
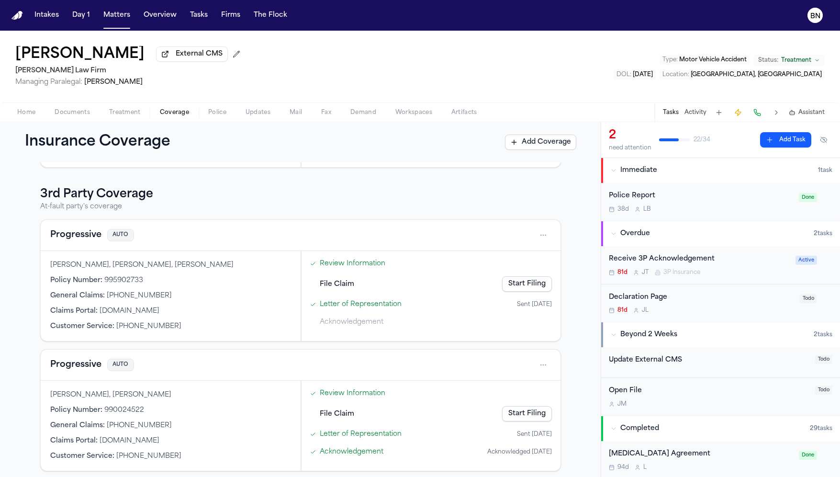
click at [75, 235] on button "Progressive" at bounding box center [75, 234] width 51 height 13
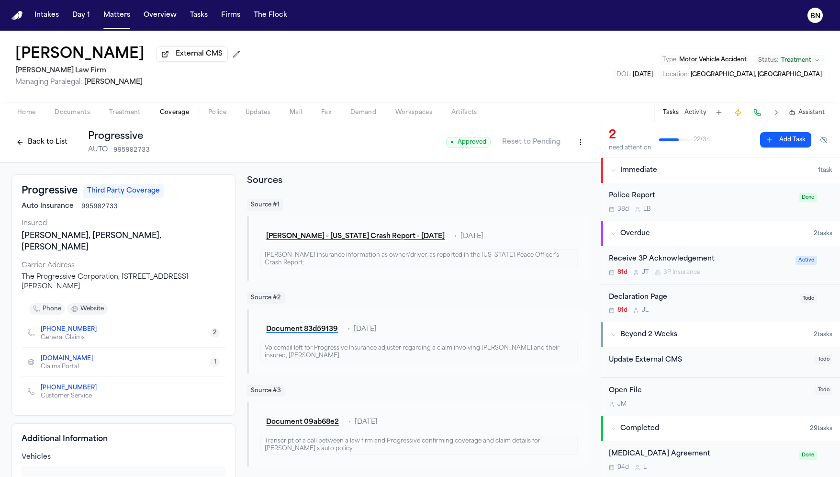
click at [53, 144] on button "Back to List" at bounding box center [41, 142] width 61 height 15
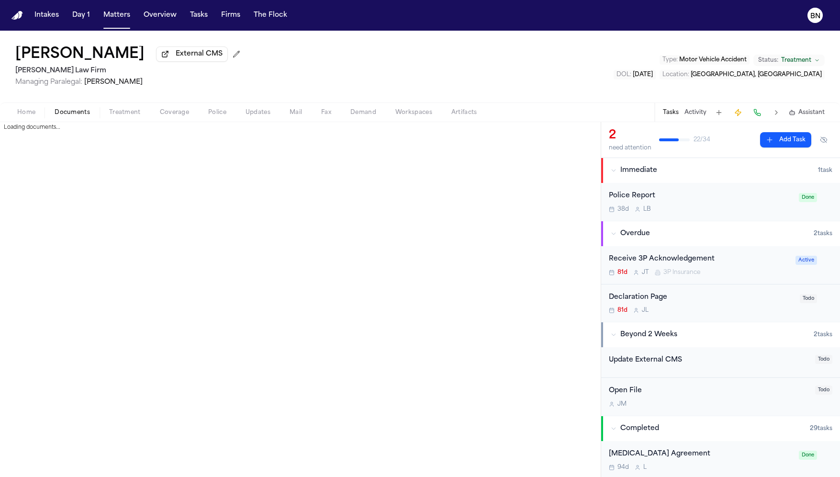
click at [62, 114] on span "Documents" at bounding box center [72, 113] width 35 height 8
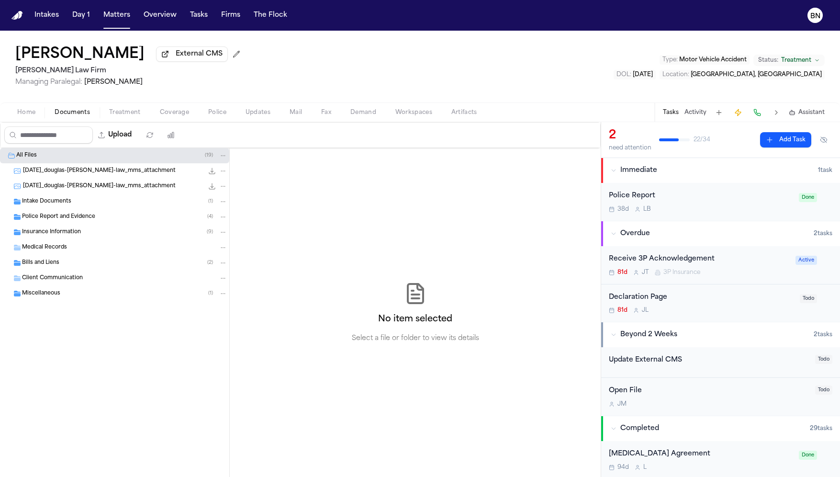
click at [117, 113] on span "Treatment" at bounding box center [125, 113] width 32 height 8
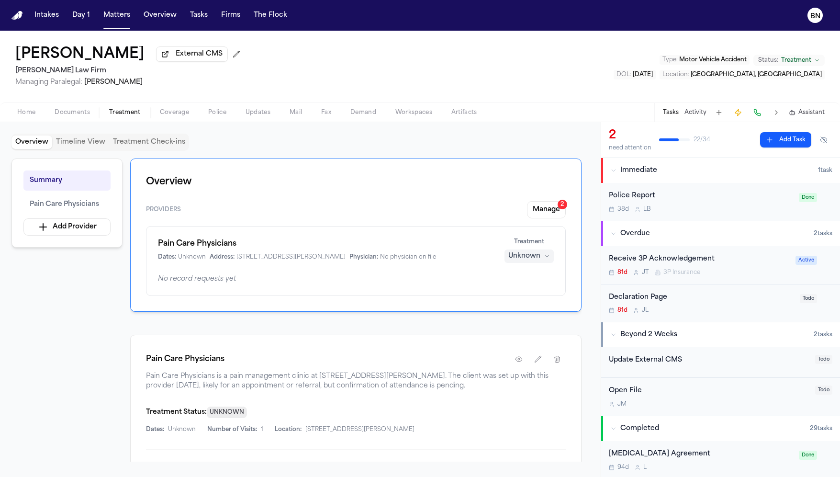
click at [169, 115] on span "Coverage" at bounding box center [174, 113] width 29 height 8
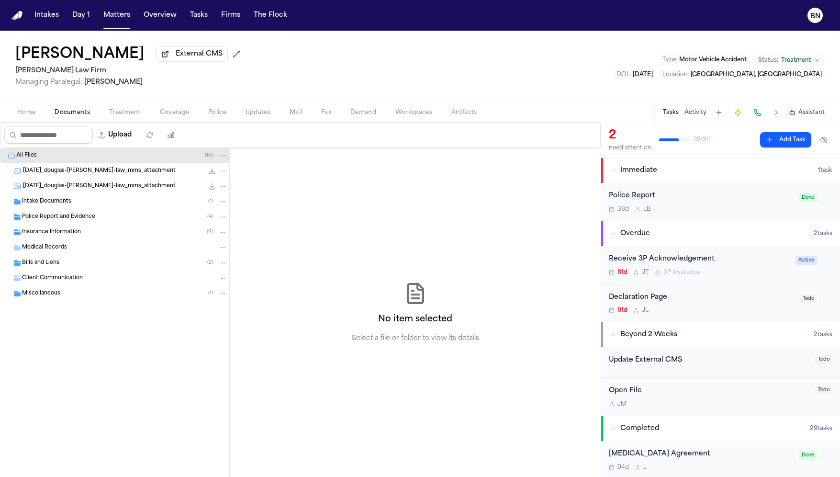
click at [76, 110] on span "Documents" at bounding box center [72, 113] width 35 height 8
click at [104, 223] on div "Police Report and Evidence ( 4 )" at bounding box center [114, 216] width 229 height 15
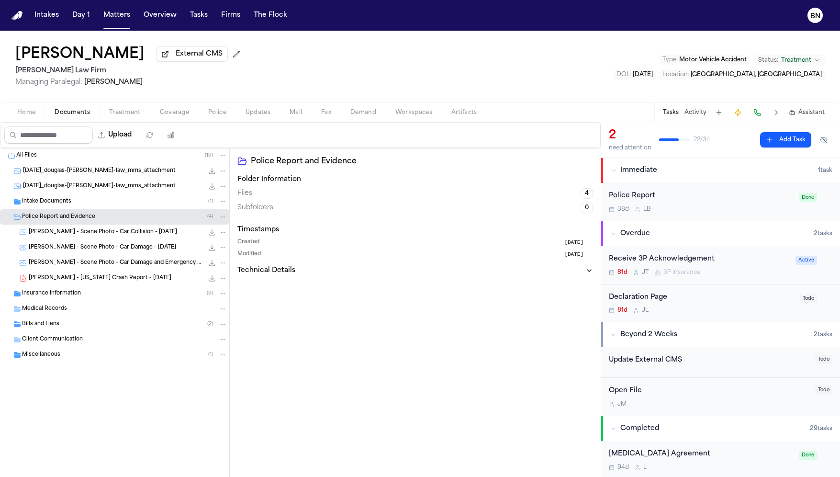
click at [143, 286] on div "D. Webb - Texas Crash Report - 6.3.25 500.9 KB • PDF" at bounding box center [114, 278] width 229 height 15
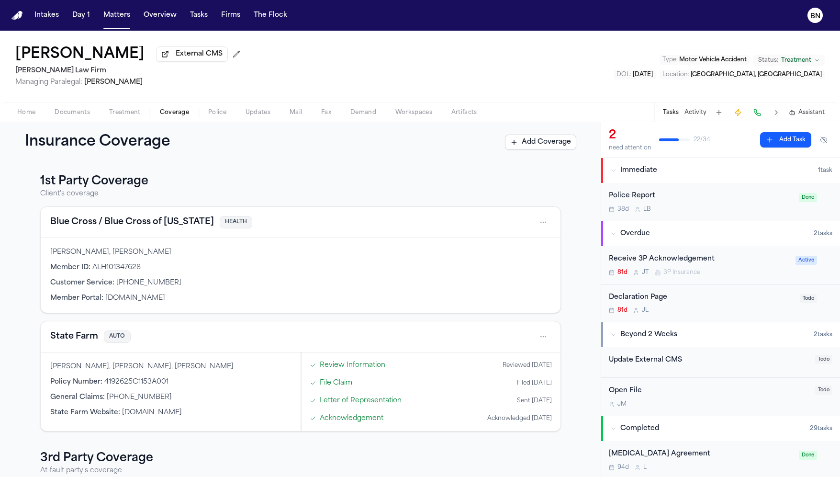
click at [165, 114] on span "Coverage" at bounding box center [174, 113] width 29 height 8
click at [373, 367] on link "Review Information" at bounding box center [353, 365] width 66 height 10
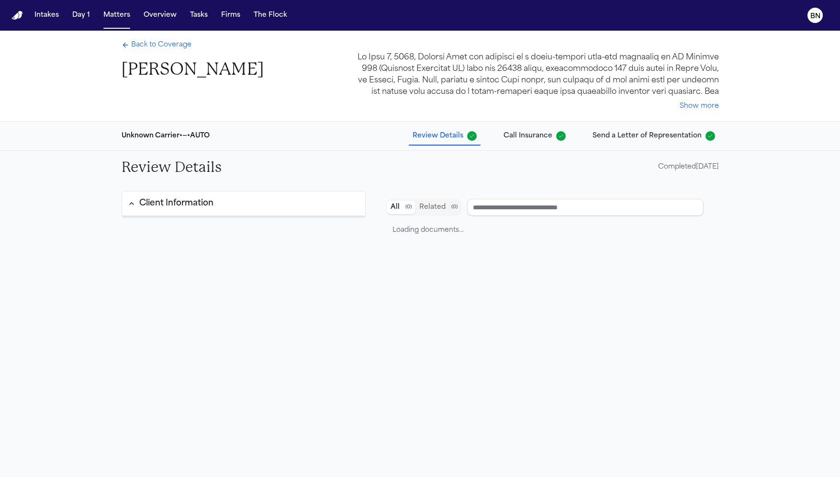
type input "**********"
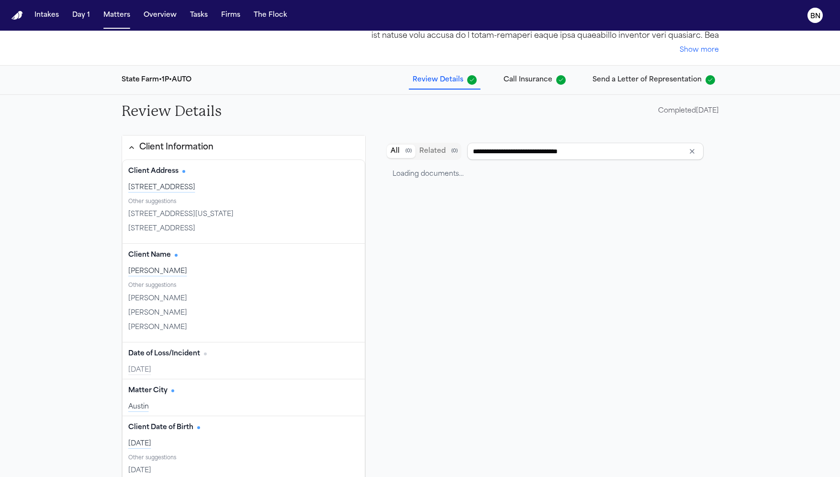
scroll to position [66, 0]
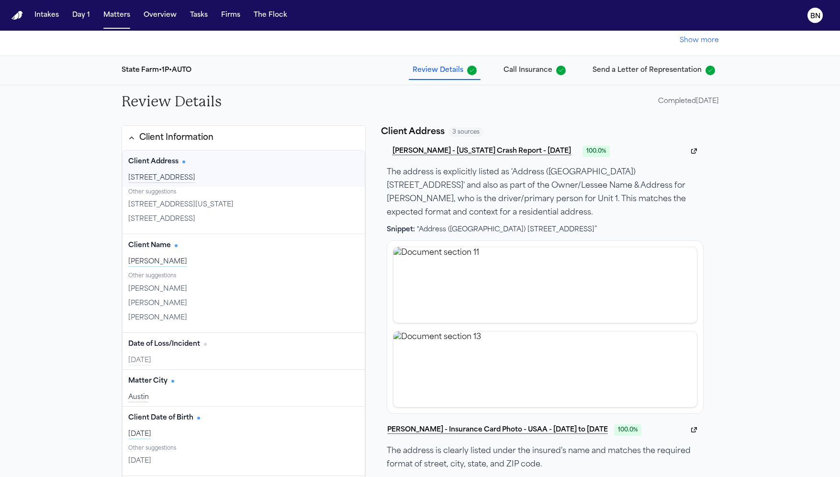
click at [234, 204] on span "11500 Jolly Vill Rd apt 2018, Austin, Texas 78759" at bounding box center [180, 205] width 105 height 10
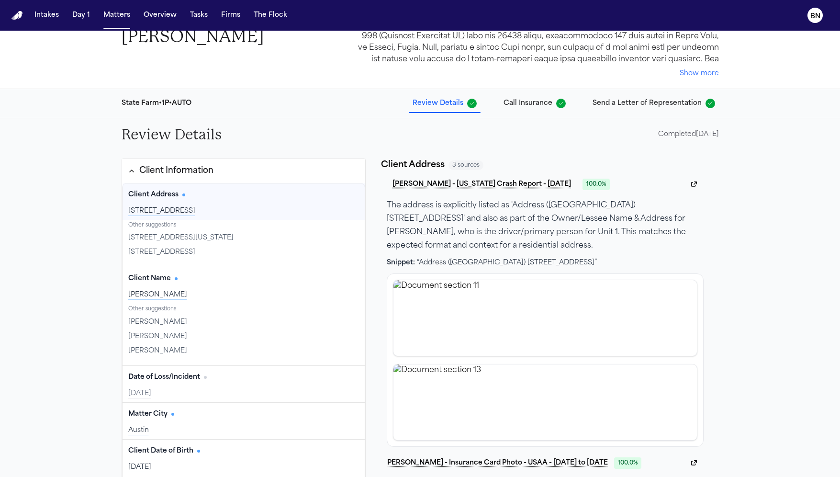
scroll to position [20, 0]
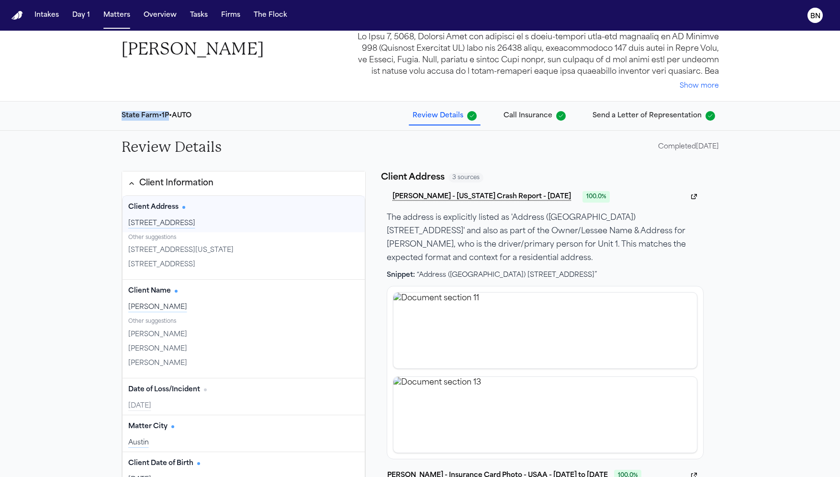
drag, startPoint x: 171, startPoint y: 115, endPoint x: 116, endPoint y: 117, distance: 55.6
click at [115, 117] on div "State Farm • 1P • AUTO Review Details Call Insurance Send a Letter of Represent…" at bounding box center [420, 116] width 613 height 29
click at [283, 141] on div "Review Details Completed 07/10/2025" at bounding box center [420, 147] width 613 height 33
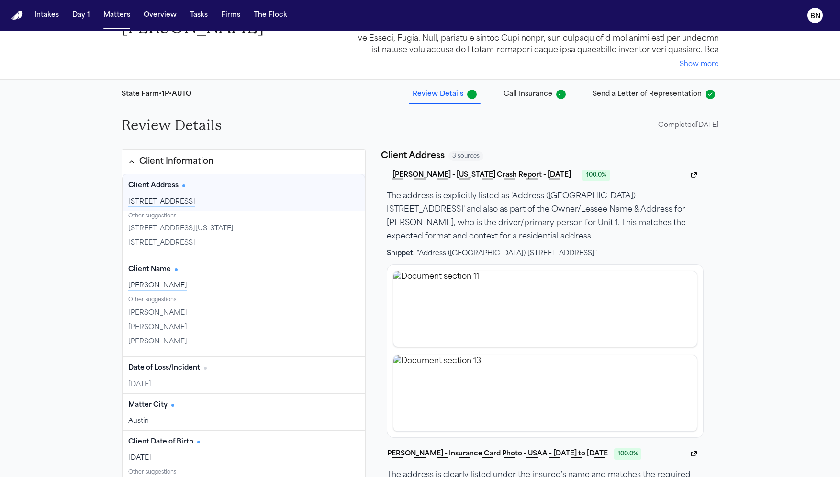
scroll to position [51, 0]
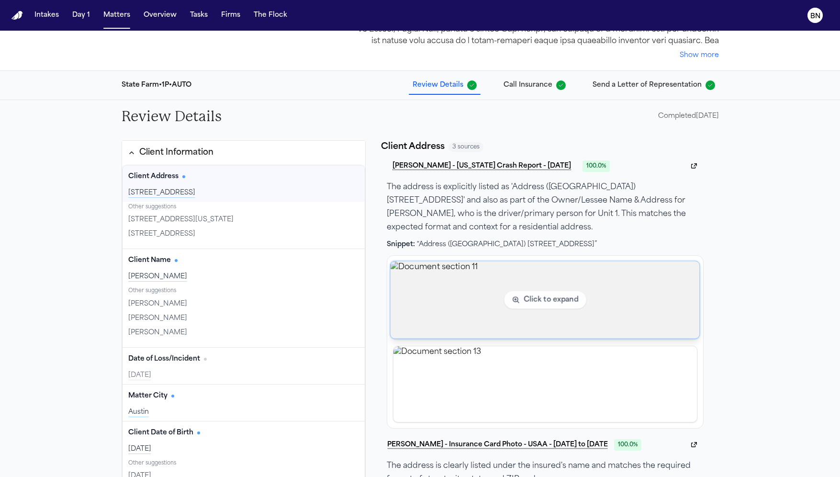
click at [508, 373] on img "View document section 13" at bounding box center [545, 384] width 303 height 76
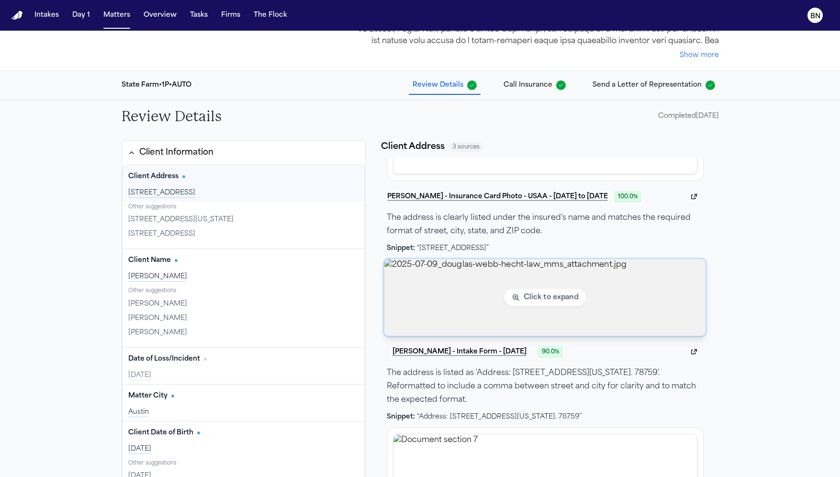
scroll to position [254, 0]
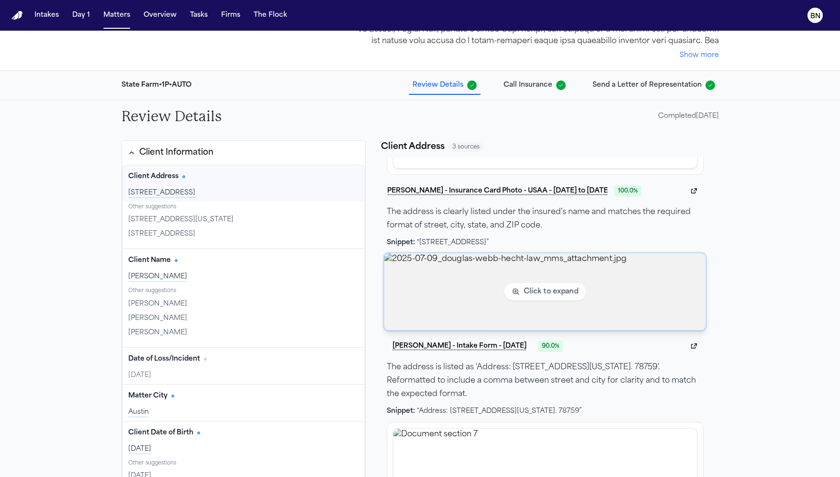
click at [433, 289] on img "View image 2025-07-09_douglas-webb-hecht-law_mms_attachment.jpg" at bounding box center [546, 291] width 322 height 77
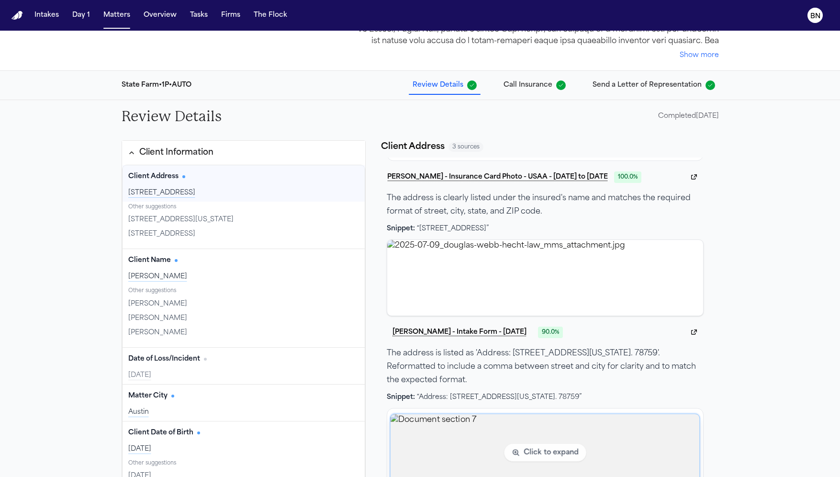
click at [483, 439] on img "View document section 7" at bounding box center [545, 452] width 309 height 77
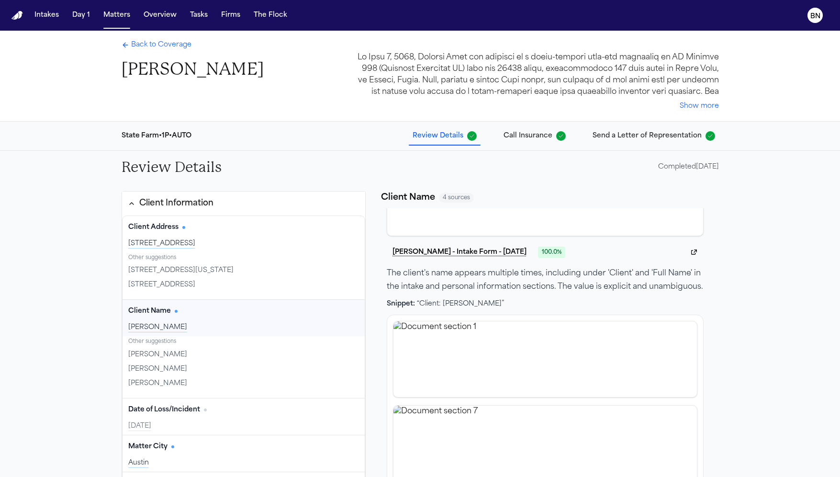
scroll to position [0, 0]
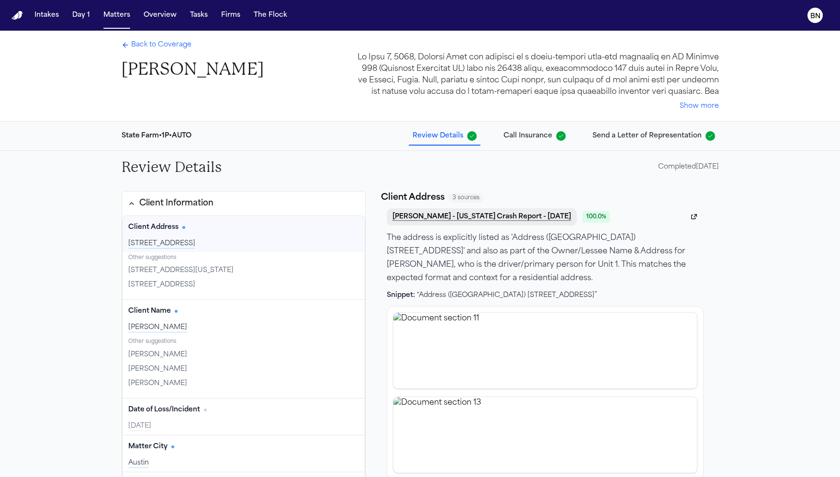
click at [450, 212] on button "D. Webb - Texas Crash Report - 6.3.25" at bounding box center [482, 216] width 190 height 17
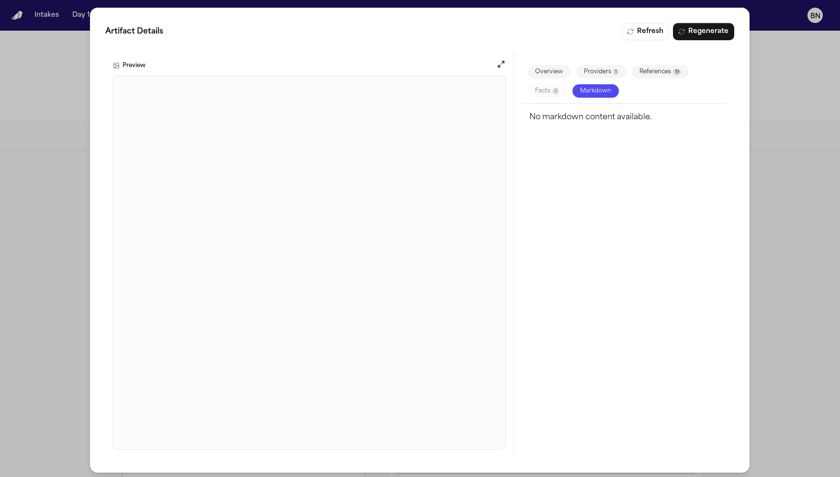
click at [691, 238] on div "Artifact Details Refresh Regenerate Preview Overview Providers 1 References 19 …" at bounding box center [420, 240] width 840 height 480
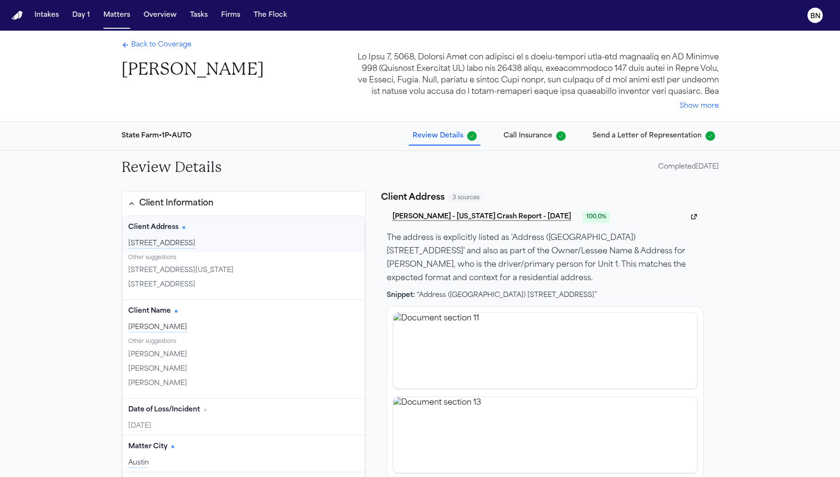
click at [282, 233] on div "Client Address Edit" at bounding box center [243, 227] width 231 height 15
click at [288, 268] on div "11500 Jolly Vill Rd apt 2018, Austin, Texas 78759" at bounding box center [243, 270] width 231 height 13
click at [285, 270] on div "11500 Jolly Vill Rd apt 2018, Austin, Texas 78759" at bounding box center [243, 270] width 231 height 13
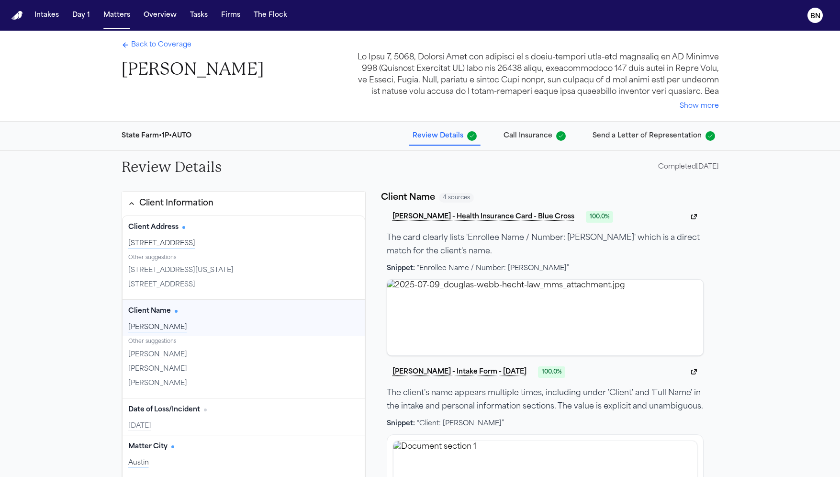
click at [105, 388] on div "Review Details Completed 07/10/2025 Client Information Client Address Edit 1150…" at bounding box center [420, 372] width 840 height 442
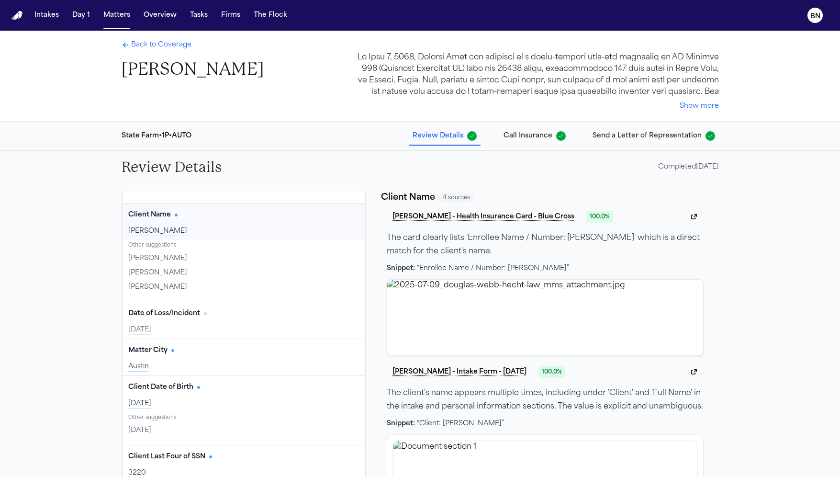
scroll to position [102, 0]
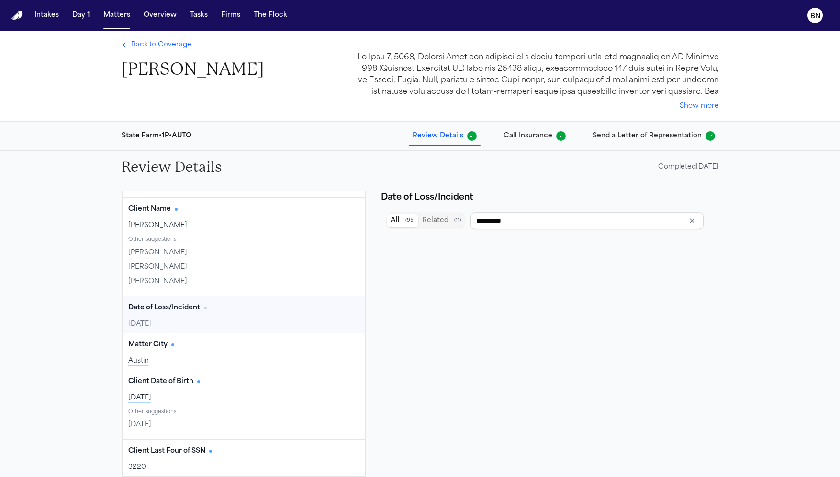
click at [244, 314] on div "Date of Loss/Incident Edit 2025-06-03" at bounding box center [244, 314] width 243 height 36
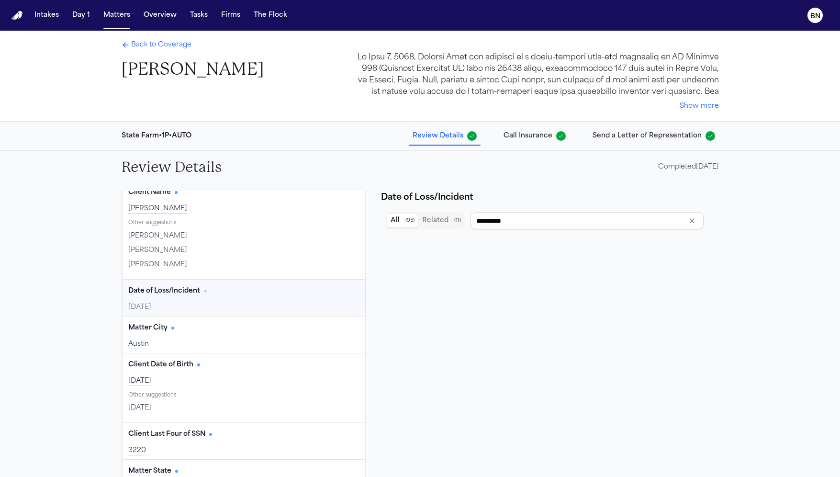
click at [243, 305] on div "[DATE]" at bounding box center [243, 308] width 231 height 10
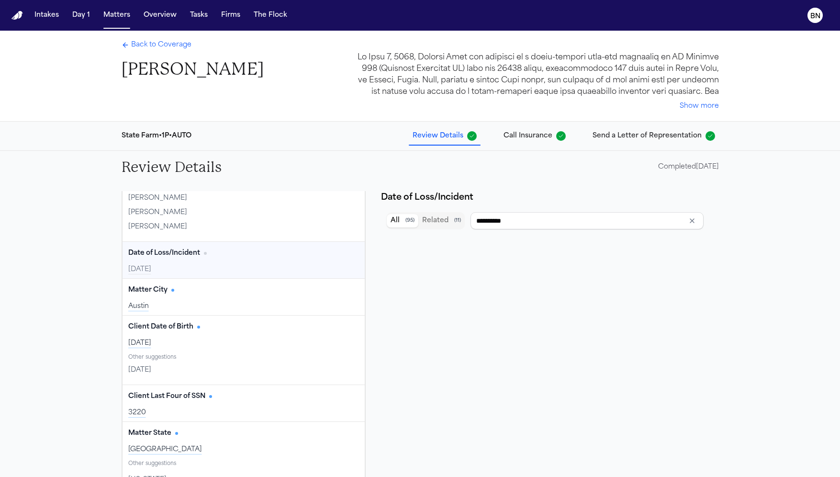
scroll to position [159, 0]
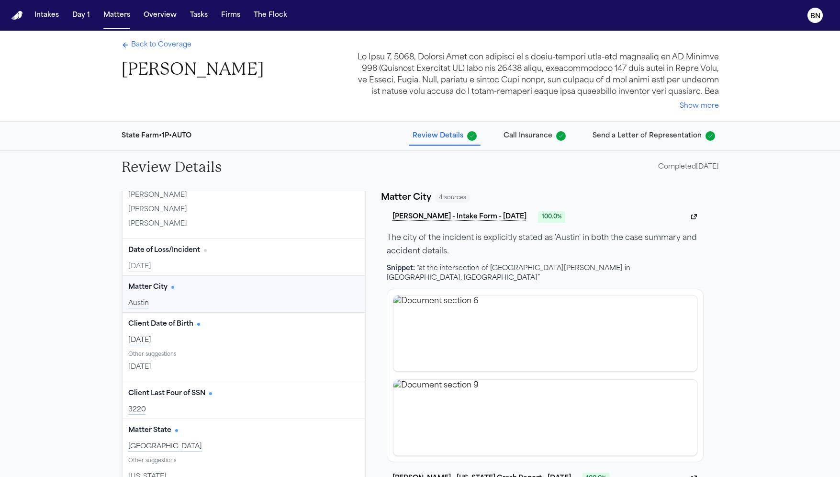
click at [244, 299] on div "Austin" at bounding box center [243, 304] width 231 height 10
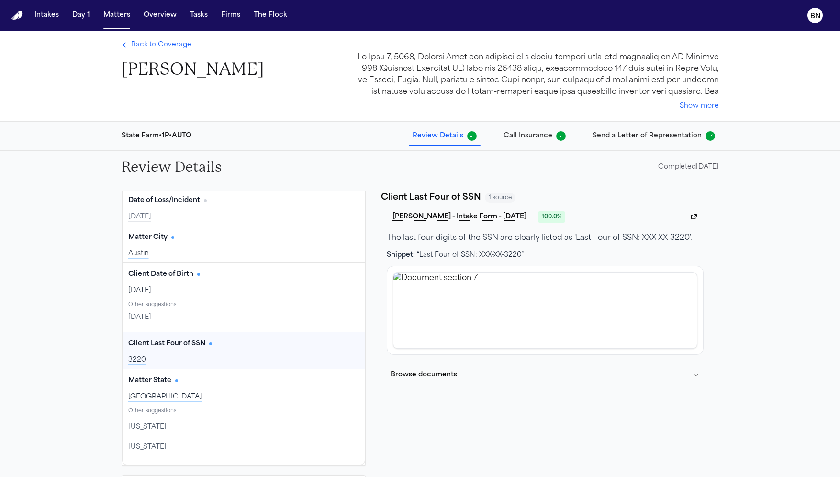
click at [238, 345] on div "Client Last Four of SSN Edit" at bounding box center [243, 343] width 231 height 15
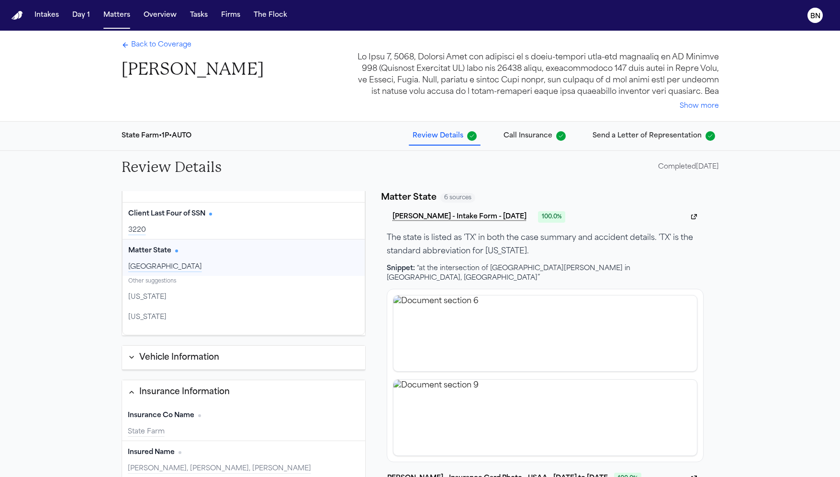
scroll to position [343, 0]
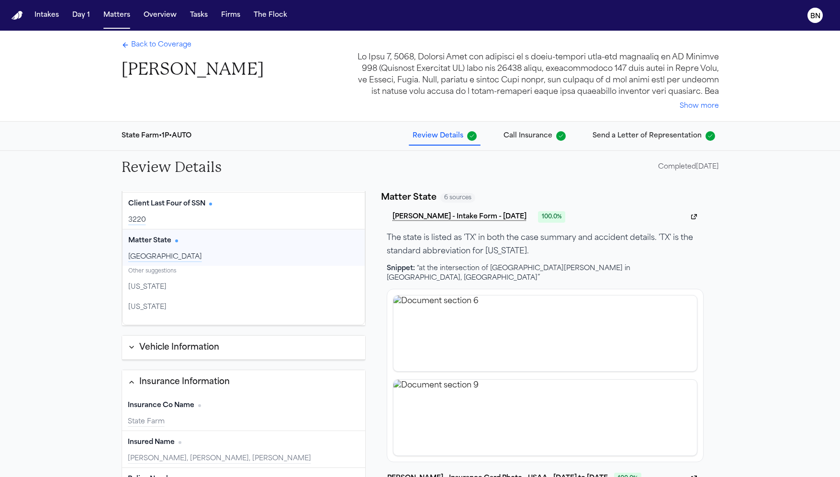
click at [211, 344] on div "Vehicle Information" at bounding box center [179, 347] width 80 height 12
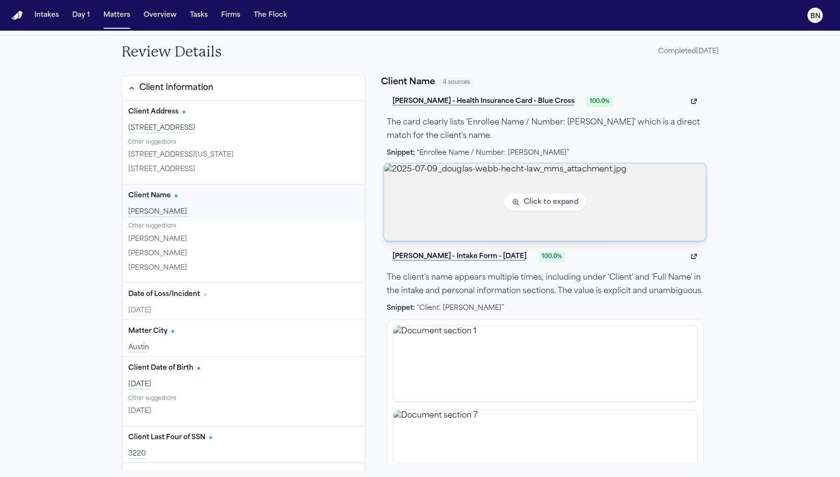
scroll to position [0, 0]
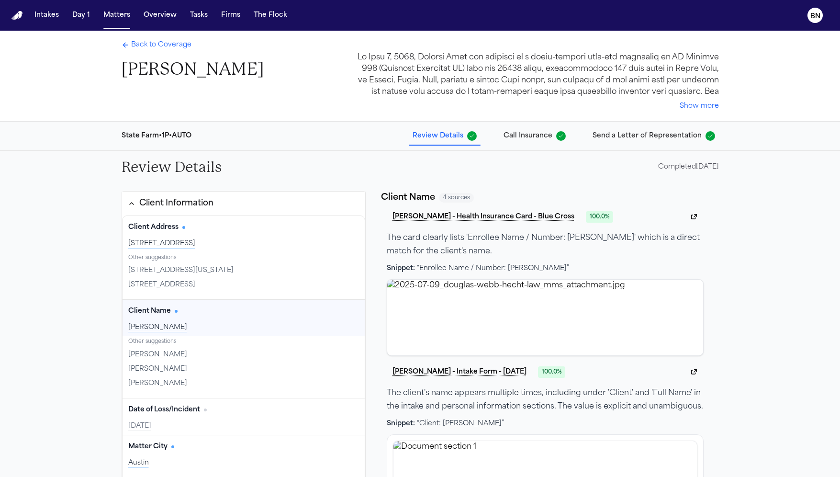
click at [658, 162] on div "Completed 07/10/2025" at bounding box center [688, 167] width 61 height 10
click at [540, 135] on span "Call Insurance" at bounding box center [528, 136] width 49 height 10
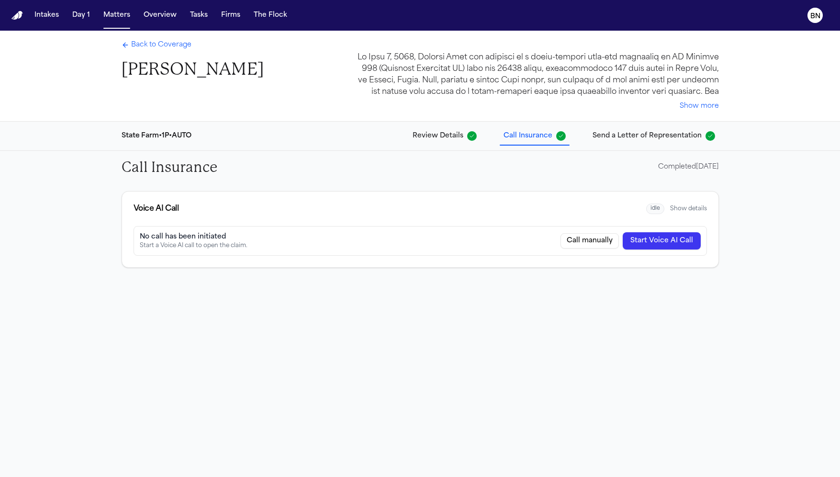
click at [167, 142] on div "State Farm • 1P • AUTO Review Details Call Insurance Send a Letter of Represent…" at bounding box center [420, 136] width 613 height 29
click at [167, 138] on div "State Farm • 1P • AUTO" at bounding box center [157, 136] width 70 height 10
click at [691, 211] on button "Show details" at bounding box center [688, 209] width 37 height 8
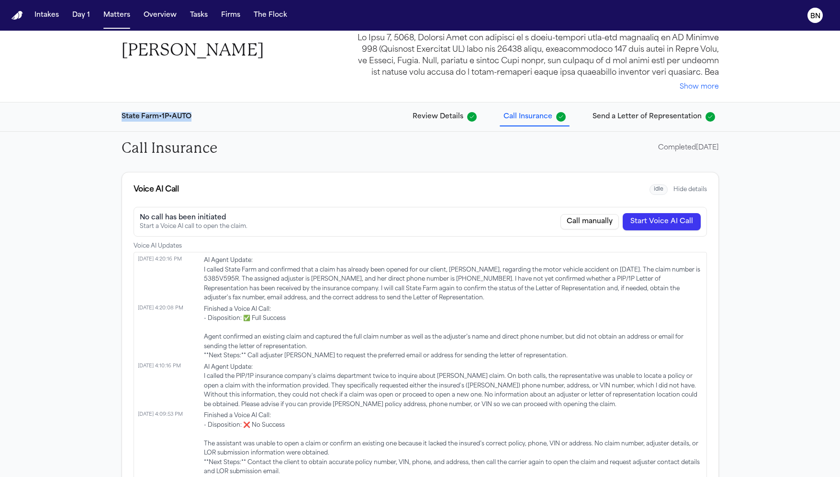
scroll to position [34, 0]
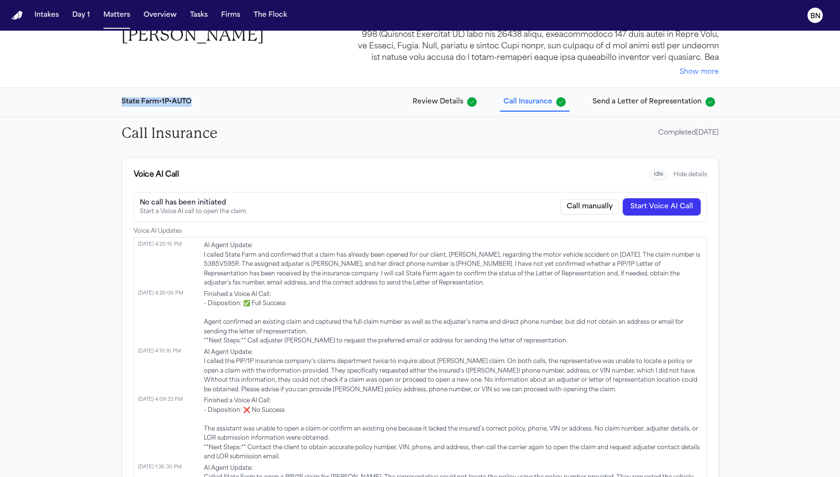
click at [680, 171] on button "Hide details" at bounding box center [691, 175] width 34 height 8
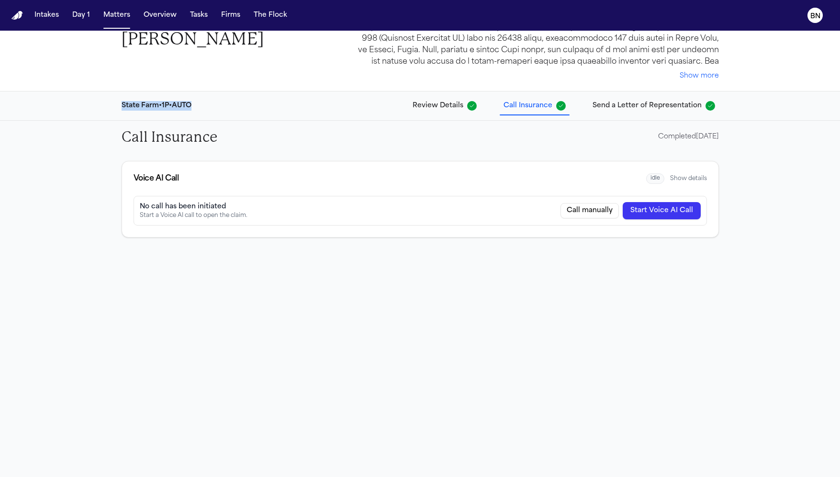
click at [682, 177] on button "Show details" at bounding box center [688, 179] width 37 height 8
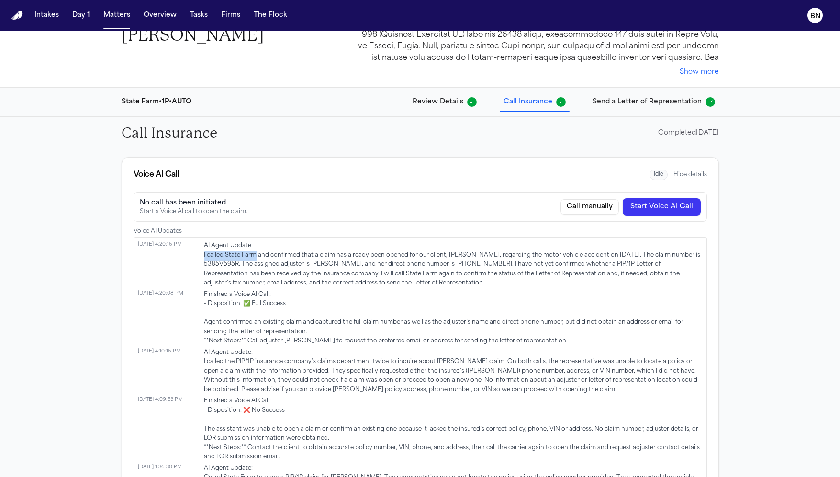
drag, startPoint x: 204, startPoint y: 255, endPoint x: 256, endPoint y: 255, distance: 52.2
click at [256, 255] on span "AI Agent Update: I called State Farm and confirmed that a claim has already bee…" at bounding box center [453, 264] width 499 height 47
click at [394, 254] on span "AI Agent Update: I called State Farm and confirmed that a claim has already bee…" at bounding box center [453, 264] width 499 height 47
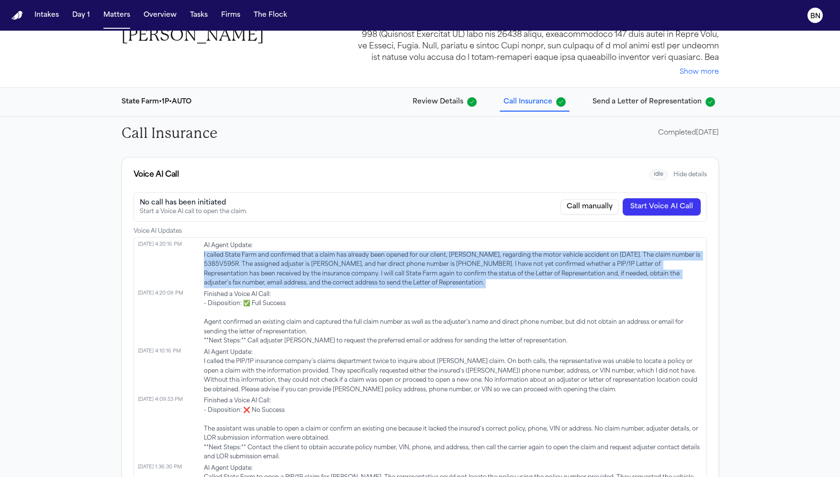
click at [394, 254] on span "AI Agent Update: I called State Farm and confirmed that a claim has already bee…" at bounding box center [453, 264] width 499 height 47
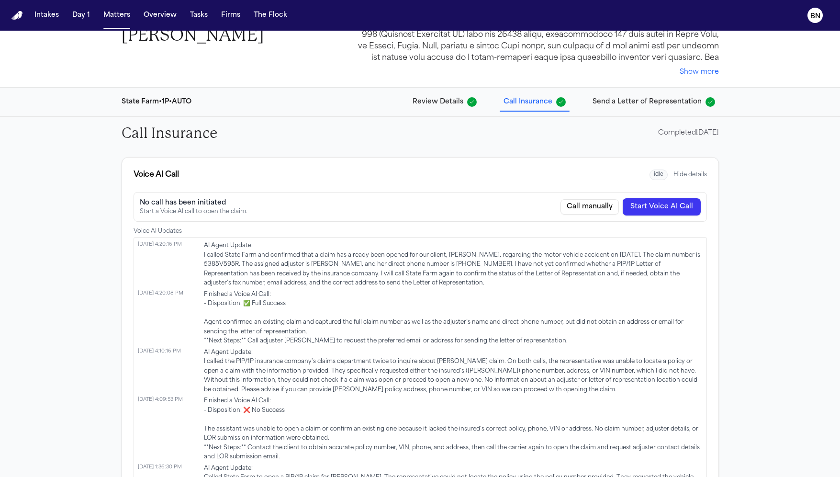
click at [599, 255] on span "AI Agent Update: I called State Farm and confirmed that a claim has already bee…" at bounding box center [453, 264] width 499 height 47
click at [231, 265] on span "AI Agent Update: I called State Farm and confirmed that a claim has already bee…" at bounding box center [453, 264] width 499 height 47
drag, startPoint x: 316, startPoint y: 262, endPoint x: 352, endPoint y: 264, distance: 36.4
click at [352, 264] on span "AI Agent Update: I called State Farm and confirmed that a claim has already bee…" at bounding box center [453, 264] width 499 height 47
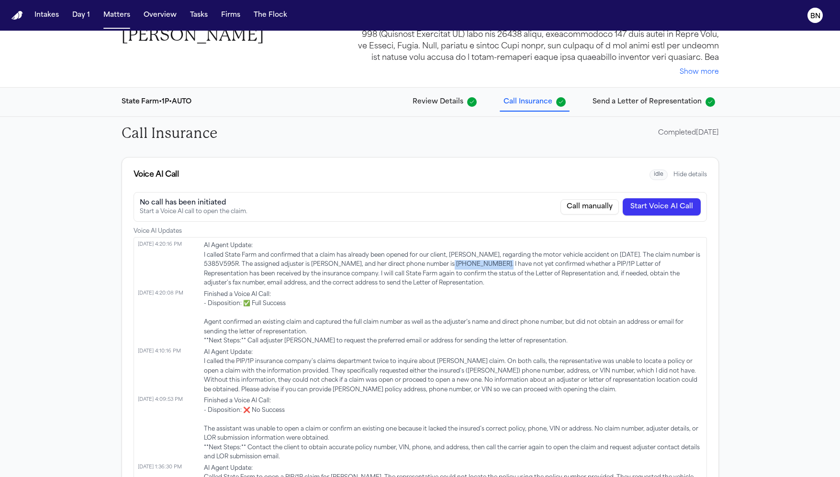
drag, startPoint x: 436, startPoint y: 264, endPoint x: 481, endPoint y: 264, distance: 45.0
click at [482, 264] on span "AI Agent Update: I called State Farm and confirmed that a claim has already bee…" at bounding box center [453, 264] width 499 height 47
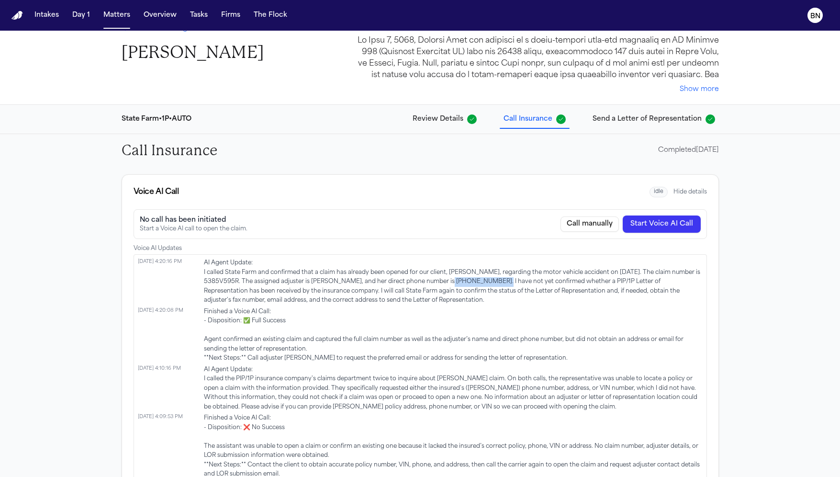
scroll to position [0, 0]
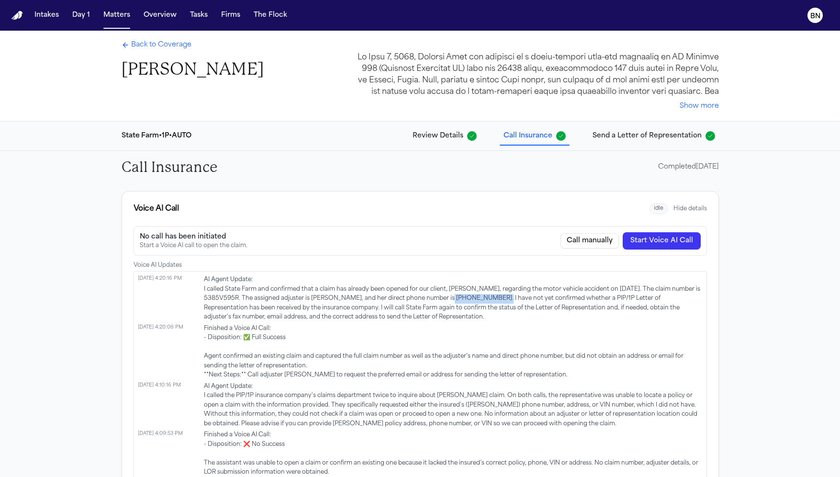
click at [635, 141] on button "Send a Letter of Representation" at bounding box center [654, 135] width 130 height 17
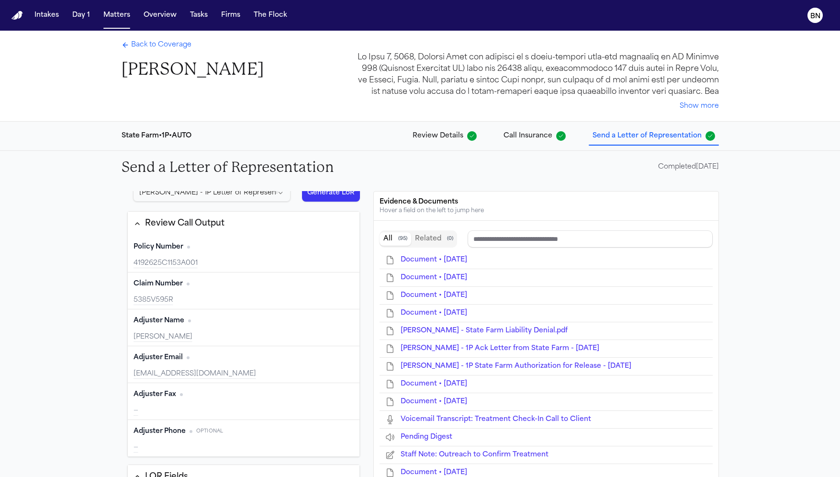
scroll to position [32, 0]
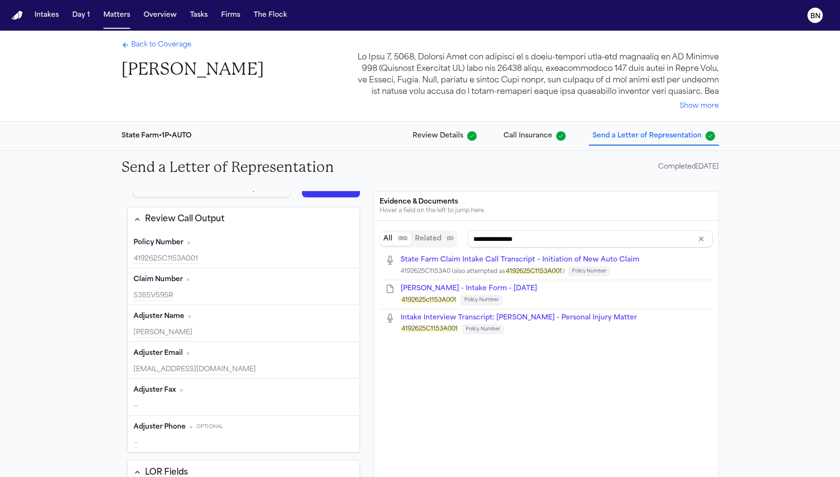
click at [240, 254] on div "4192625C1153A001" at bounding box center [244, 259] width 221 height 10
click at [238, 296] on div "5385V595R" at bounding box center [244, 296] width 221 height 10
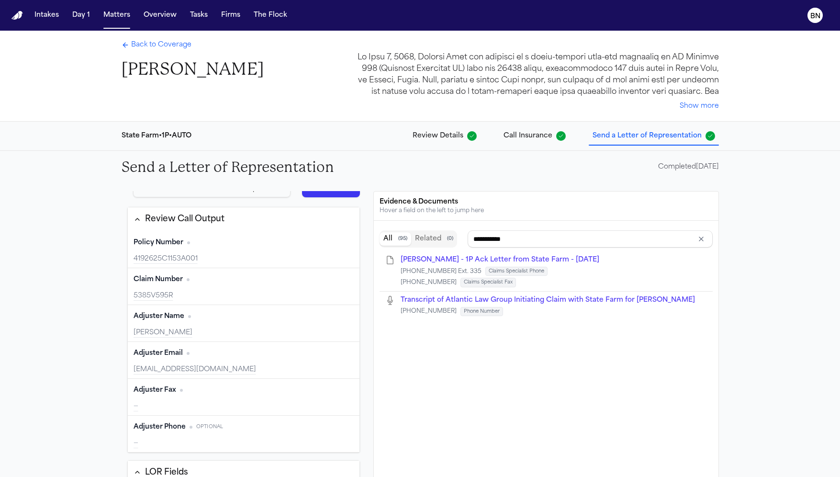
click at [242, 329] on div "Lisa Gowder" at bounding box center [244, 333] width 221 height 10
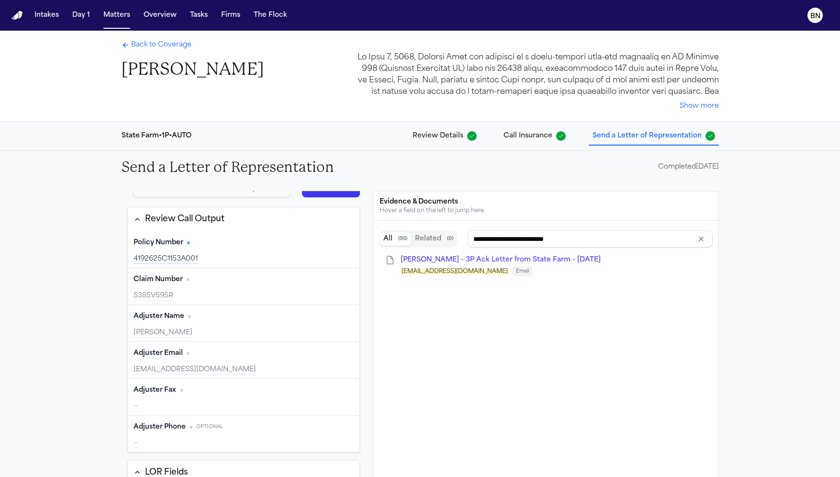
click at [243, 354] on div "Adjuster Email Edit" at bounding box center [244, 353] width 221 height 15
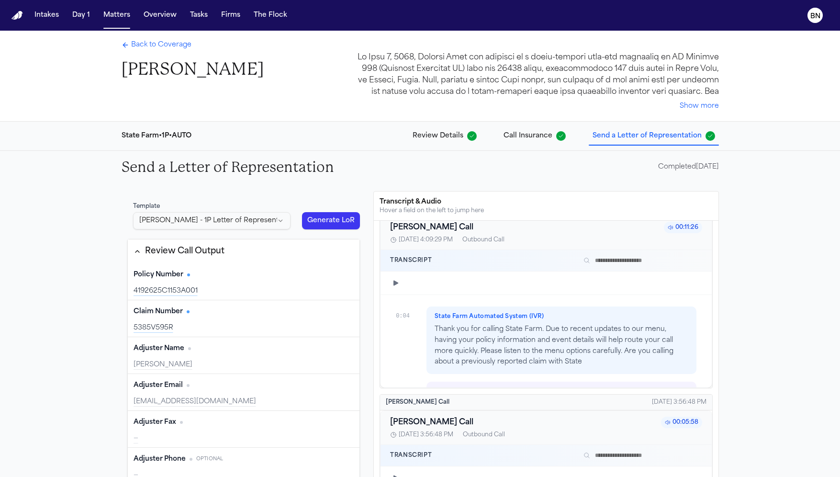
scroll to position [2397, 0]
click at [238, 295] on div "Policy Number Edit 4192625C1153A001" at bounding box center [244, 281] width 232 height 37
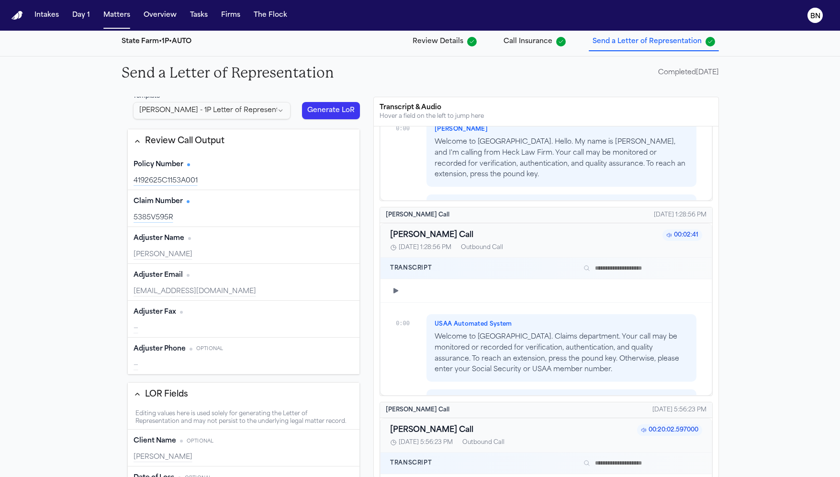
scroll to position [0, 0]
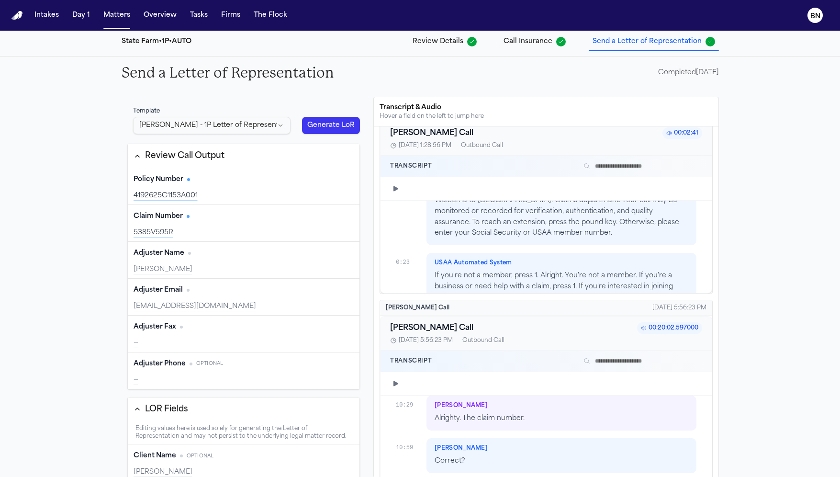
click at [259, 192] on div "4192625C1153A001" at bounding box center [244, 196] width 221 height 10
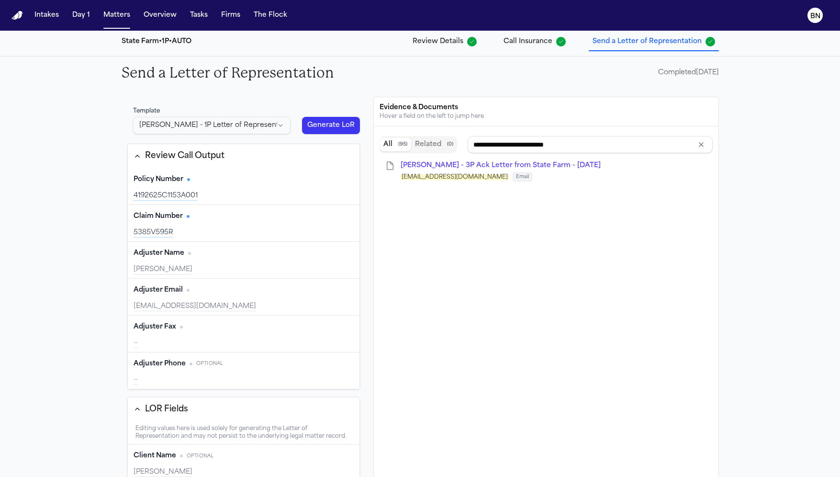
click at [248, 279] on div "Adjuster Email Edit statefarmclaims@statefarm.com" at bounding box center [244, 297] width 232 height 37
click at [247, 270] on div "Lisa Gowder" at bounding box center [244, 270] width 221 height 10
type input "**********"
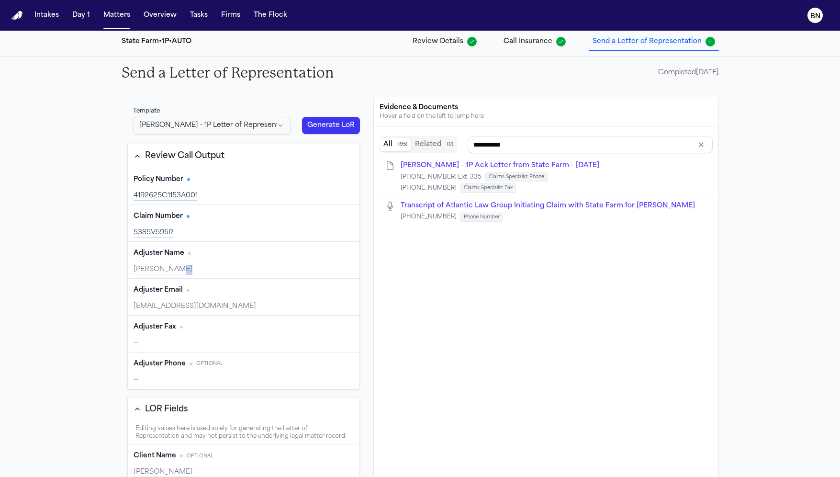
click at [247, 270] on div "Lisa Gowder" at bounding box center [244, 270] width 221 height 10
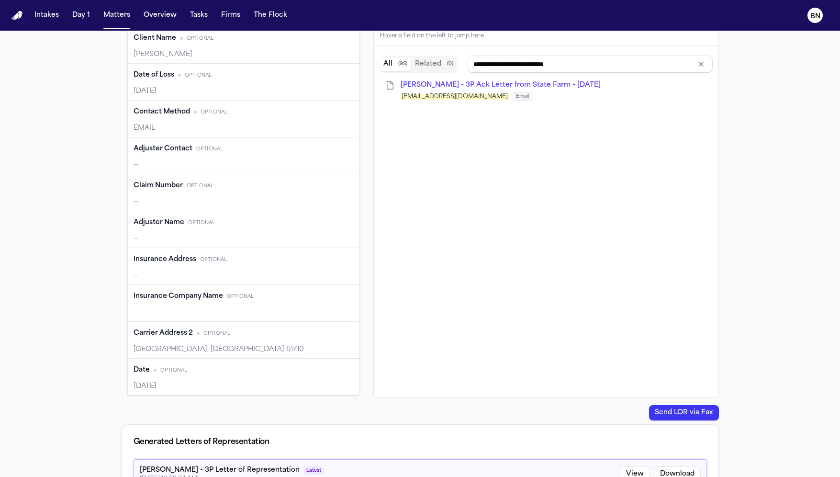
type input "**********"
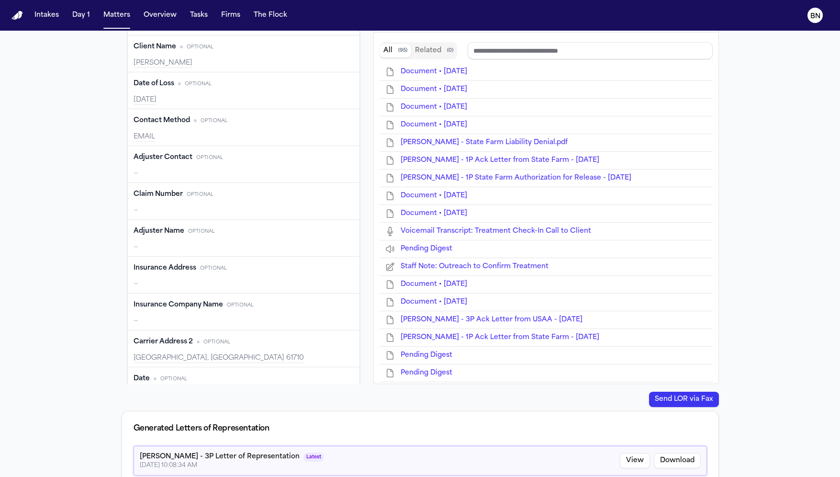
type input "**********"
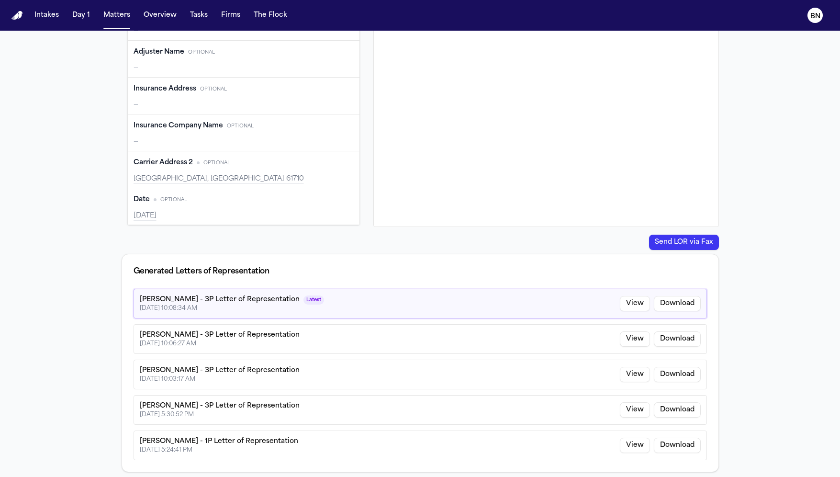
click at [628, 301] on button "View" at bounding box center [635, 303] width 30 height 15
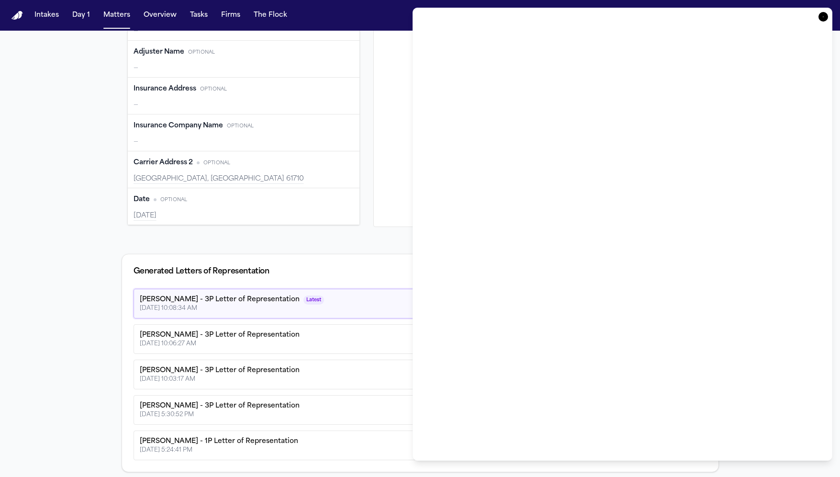
type input "**********"
click at [691, 17] on icon "button" at bounding box center [824, 17] width 10 height 10
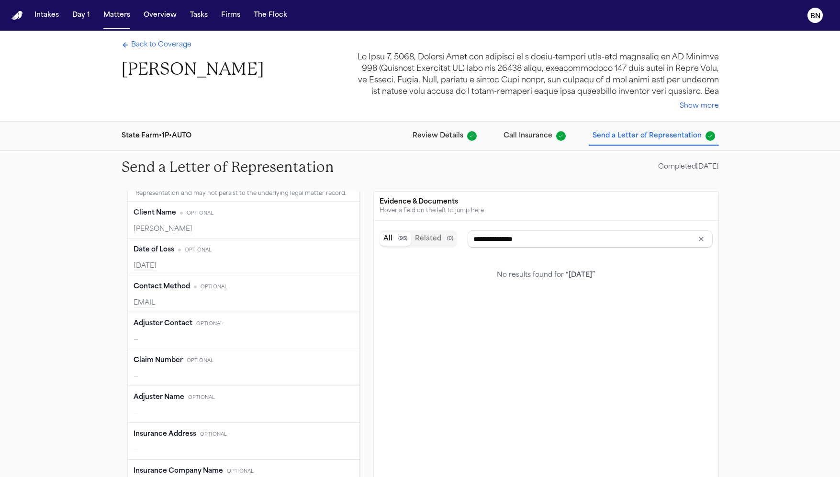
click at [152, 46] on span "Back to Coverage" at bounding box center [161, 45] width 60 height 10
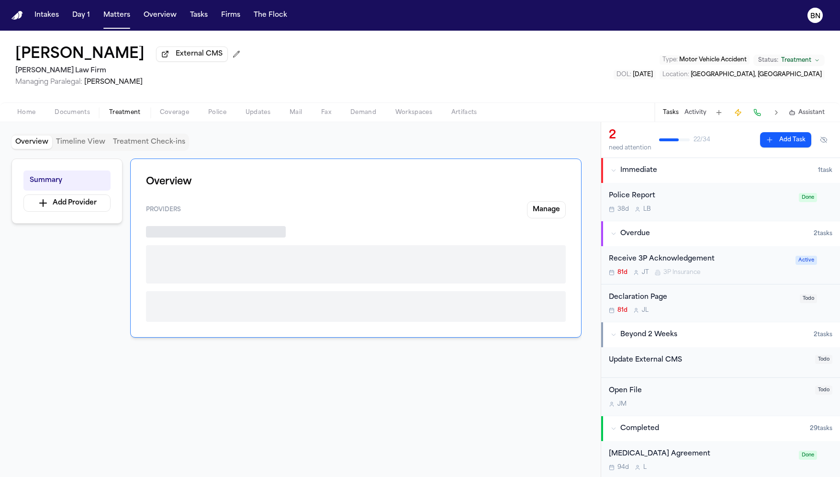
click at [126, 109] on span "Treatment" at bounding box center [125, 113] width 32 height 8
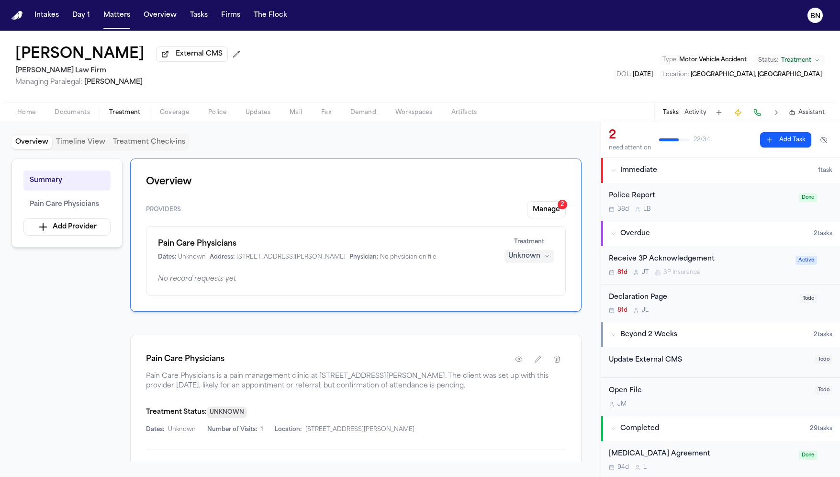
click at [168, 116] on span "Coverage" at bounding box center [174, 113] width 29 height 8
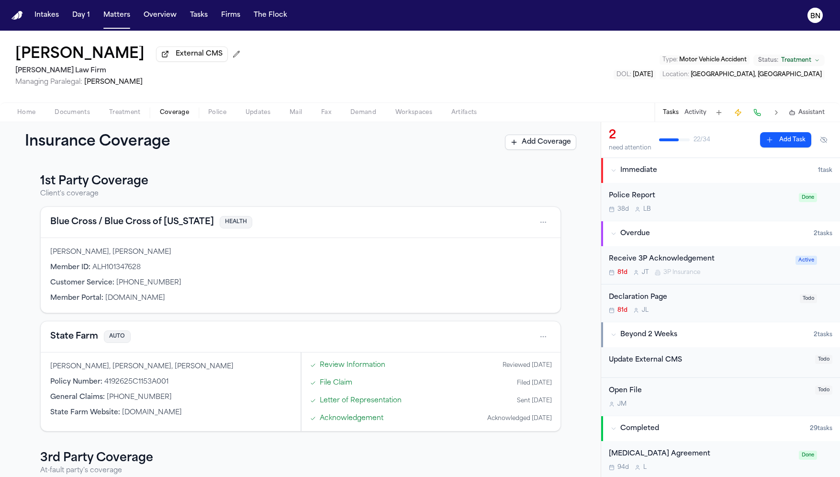
click at [119, 112] on span "Treatment" at bounding box center [125, 113] width 32 height 8
click at [170, 114] on span "Coverage" at bounding box center [174, 113] width 29 height 8
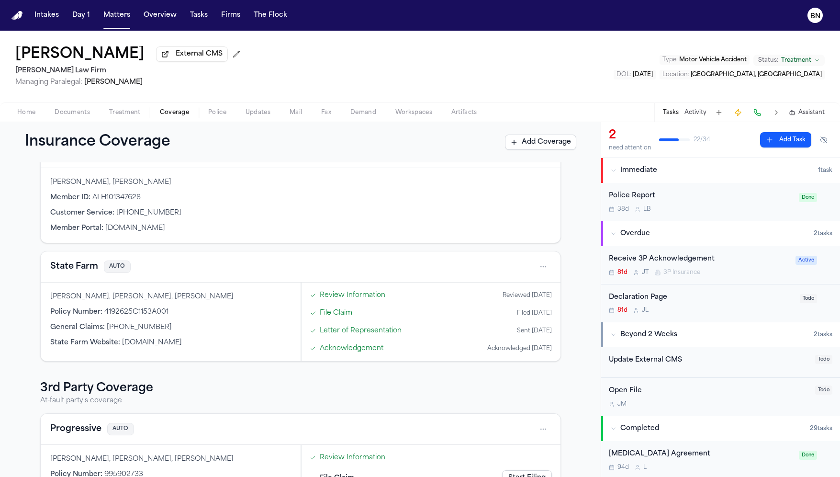
scroll to position [58, 0]
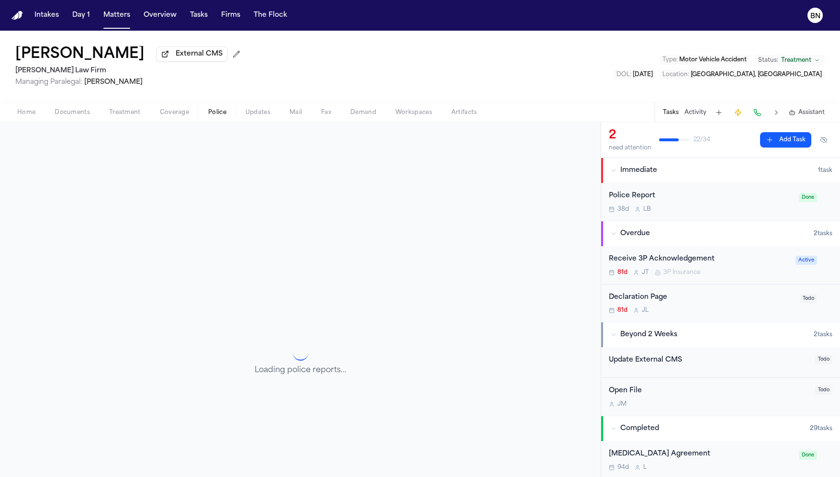
click at [215, 114] on span "Police" at bounding box center [217, 113] width 18 height 8
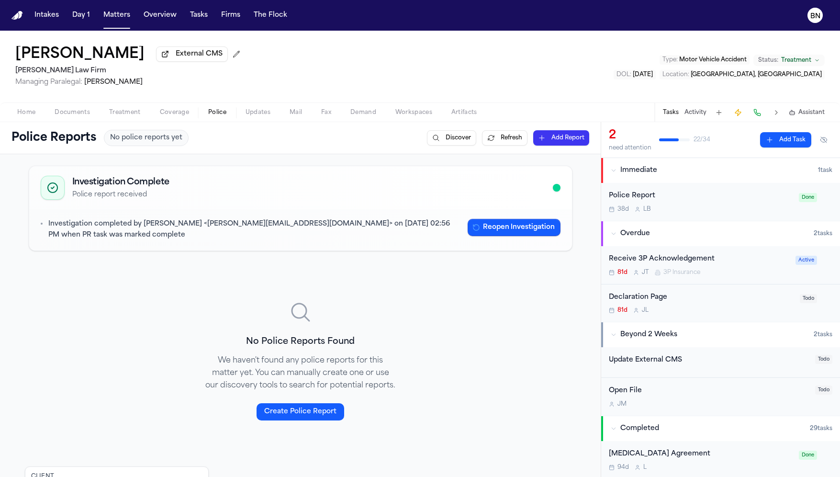
click at [296, 209] on div "Investigation Complete Police report received" at bounding box center [300, 187] width 543 height 43
click at [85, 230] on p "Investigation completed by Bennett Northcutt <bennett@finchlegal.com> on Septem…" at bounding box center [254, 230] width 412 height 22
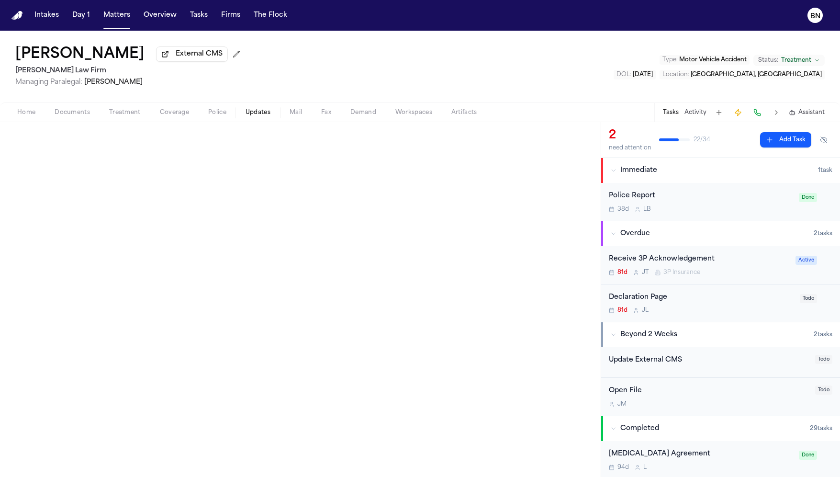
click at [260, 116] on span "Updates" at bounding box center [258, 113] width 25 height 8
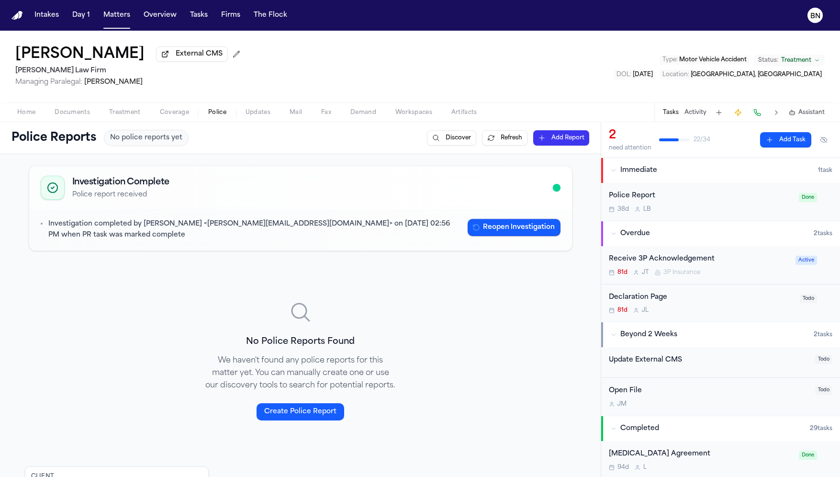
click at [218, 114] on span "Police" at bounding box center [217, 113] width 18 height 8
click at [256, 114] on span "Updates" at bounding box center [258, 113] width 25 height 8
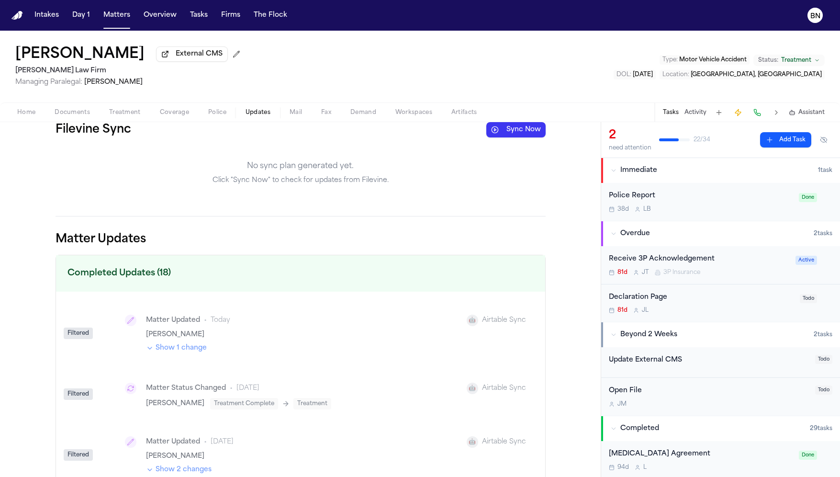
click at [511, 131] on button "Sync Now" at bounding box center [516, 129] width 59 height 15
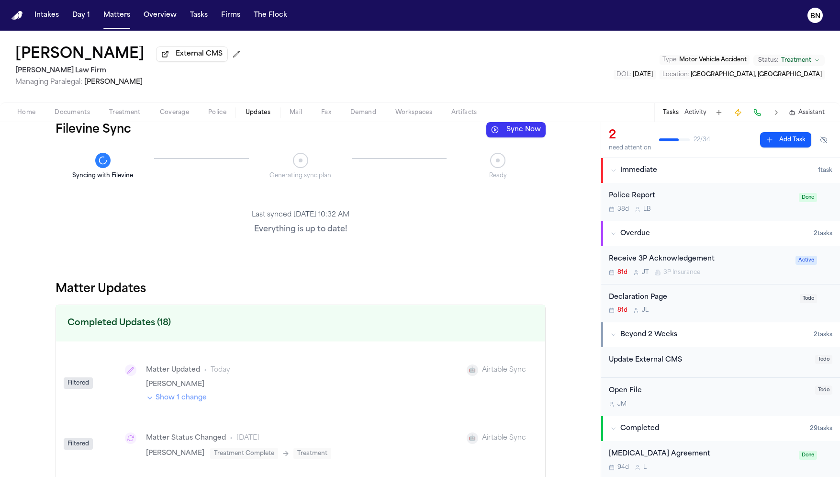
click at [176, 58] on span "External CMS" at bounding box center [199, 54] width 47 height 10
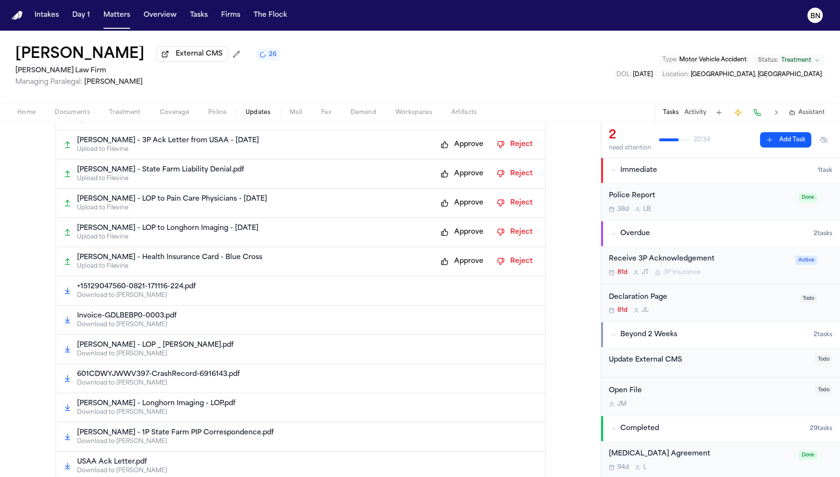
scroll to position [374, 0]
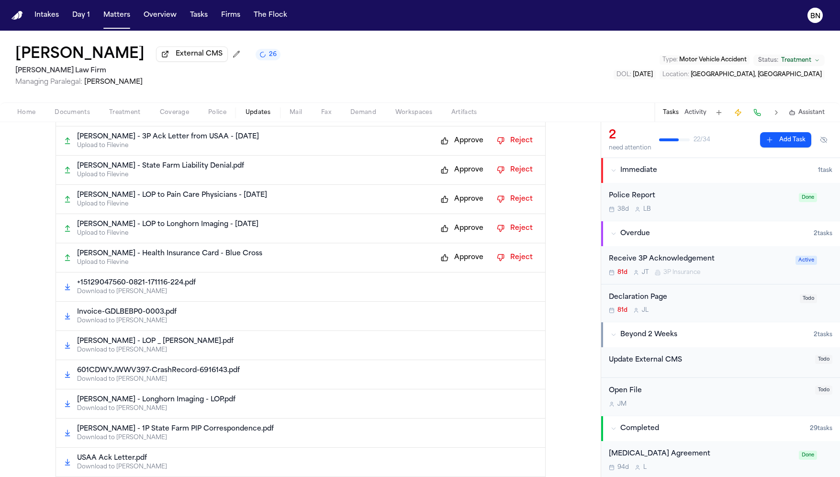
click at [253, 63] on div "Douglas Webb External CMS 26" at bounding box center [147, 54] width 265 height 17
click at [269, 58] on span "26" at bounding box center [273, 55] width 8 height 8
click at [504, 65] on div "Douglas Webb External CMS 25 Hecht Law Firm Managing Paralegal: Jessica Barrett…" at bounding box center [420, 67] width 840 height 72
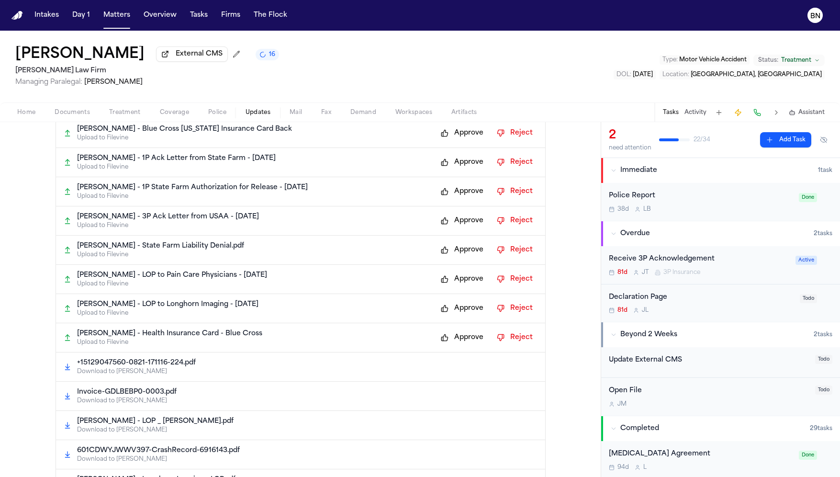
scroll to position [0, 0]
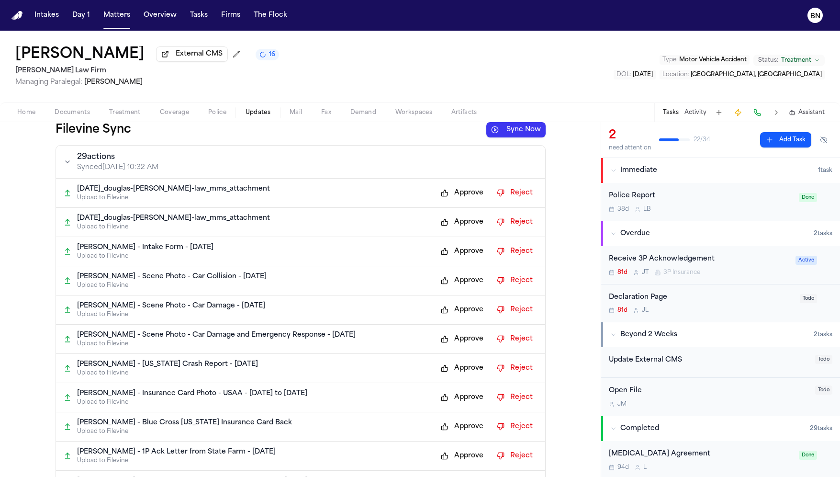
click at [298, 118] on span "button" at bounding box center [296, 117] width 24 height 1
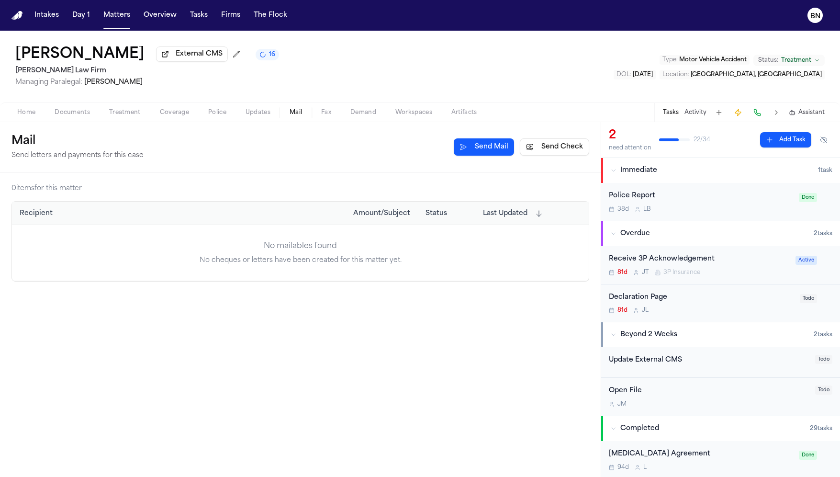
click at [329, 116] on span "Fax" at bounding box center [326, 113] width 10 height 8
click at [297, 112] on span "Mail" at bounding box center [296, 113] width 12 height 8
click at [500, 153] on button "Send Mail" at bounding box center [484, 146] width 60 height 17
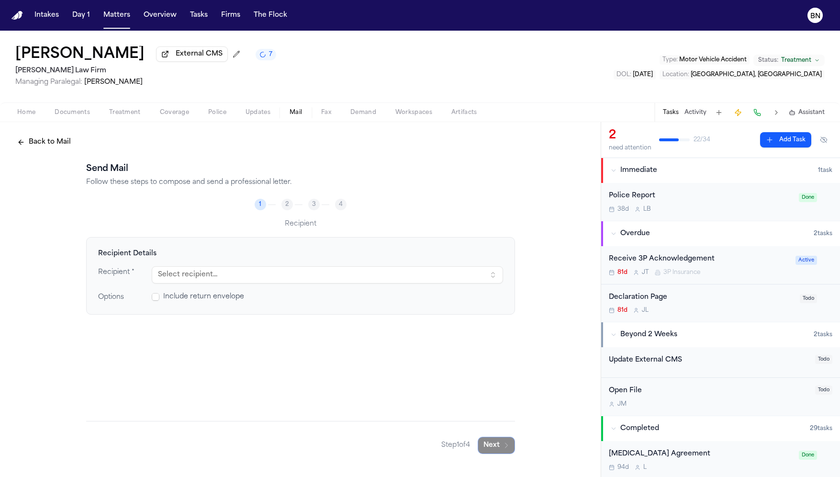
click at [357, 272] on button "Select recipient..." at bounding box center [327, 274] width 351 height 17
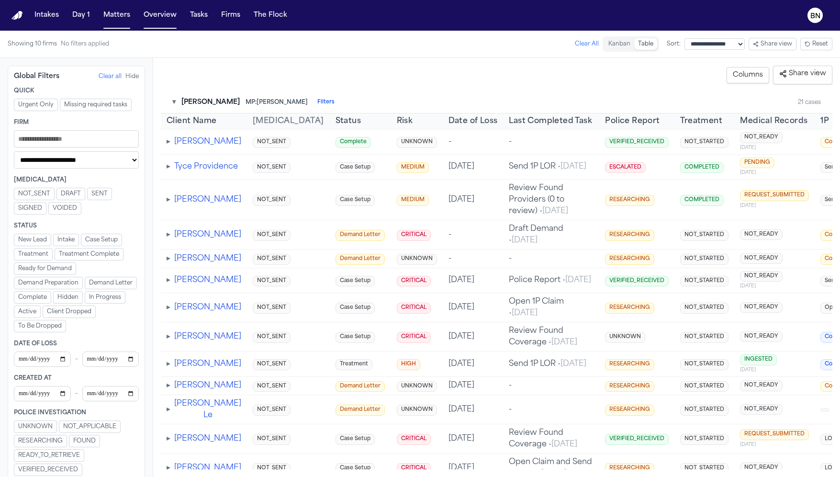
click at [169, 204] on span "▸" at bounding box center [169, 200] width 4 height 8
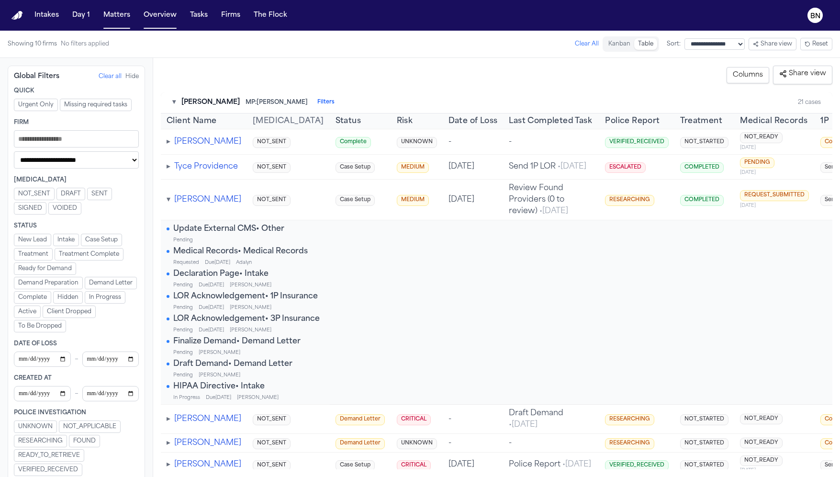
click at [168, 204] on span "▾" at bounding box center [169, 200] width 4 height 8
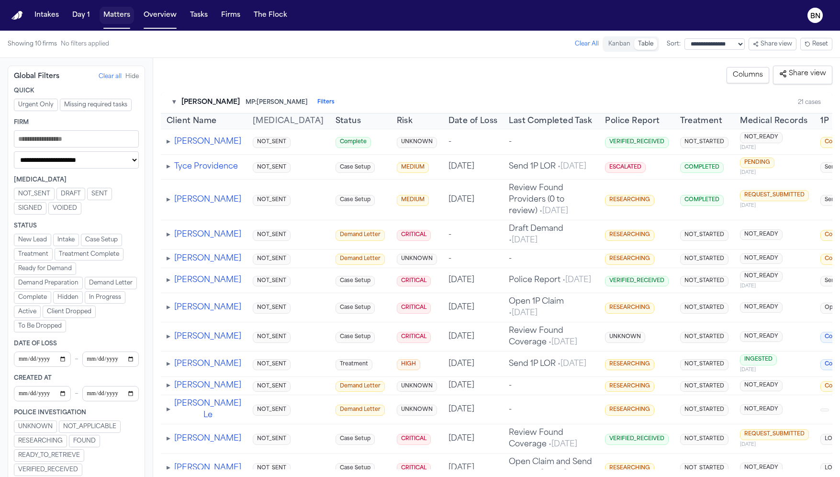
click at [121, 19] on button "Matters" at bounding box center [117, 15] width 34 height 17
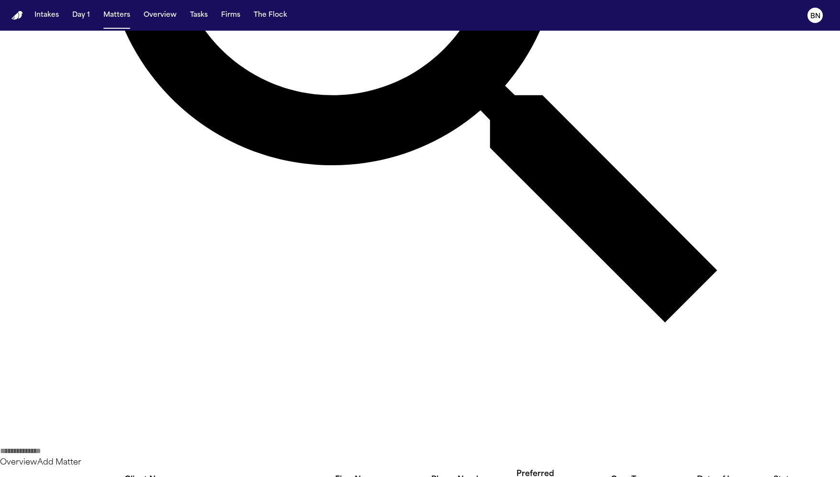
scroll to position [435, 0]
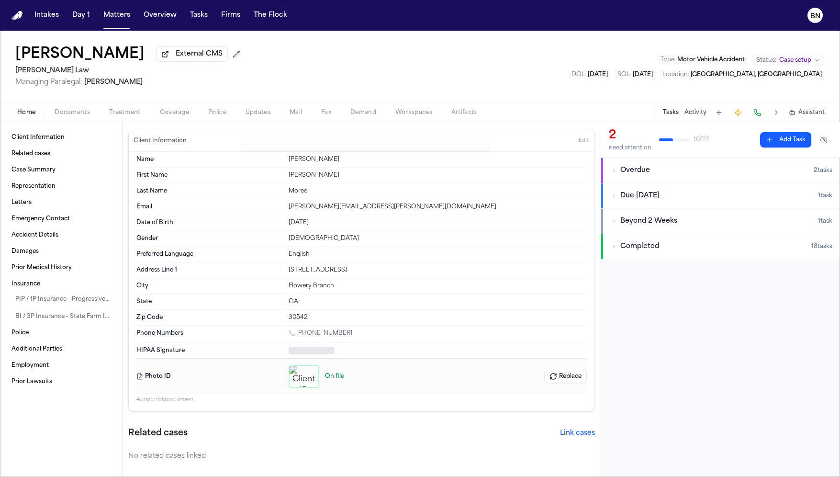
click at [130, 116] on span "Treatment" at bounding box center [125, 113] width 32 height 8
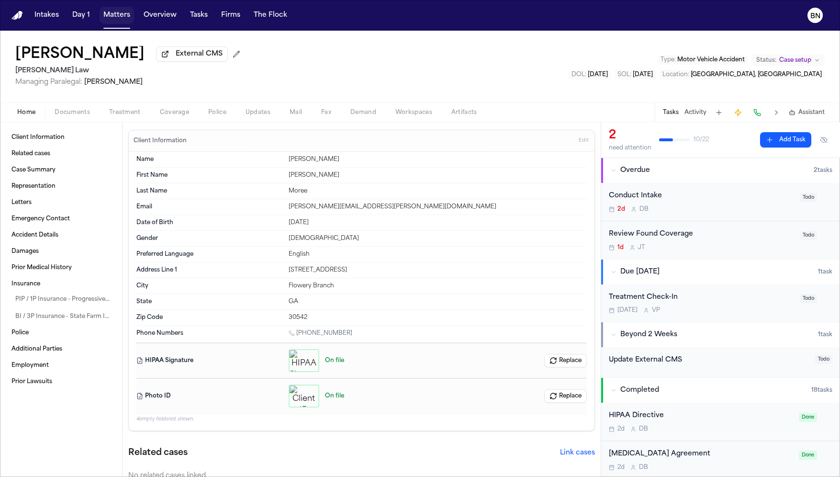
click at [110, 13] on button "Matters" at bounding box center [117, 15] width 34 height 17
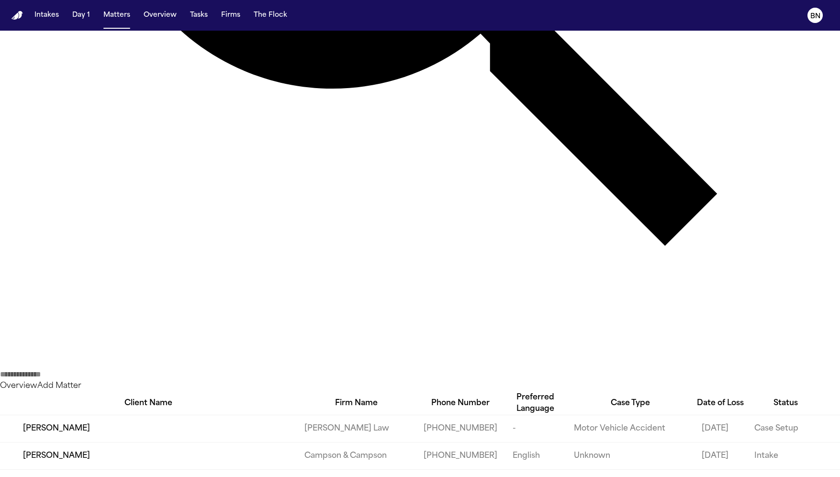
scroll to position [584, 0]
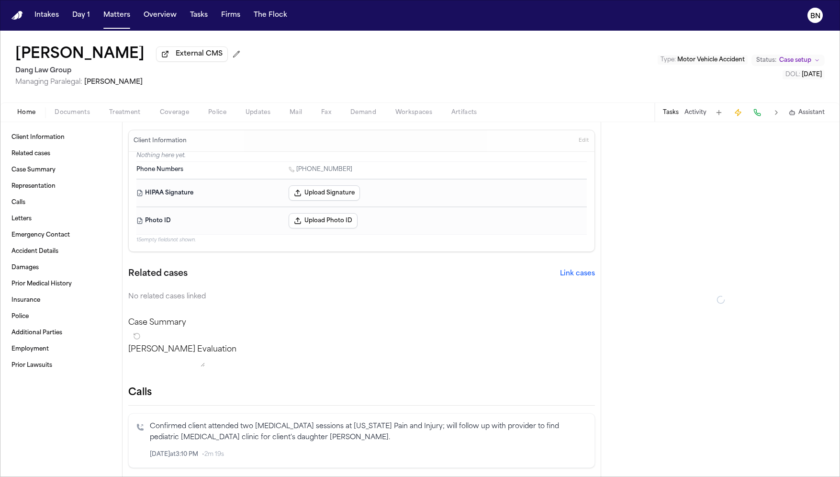
click at [112, 116] on span "Treatment" at bounding box center [125, 113] width 32 height 8
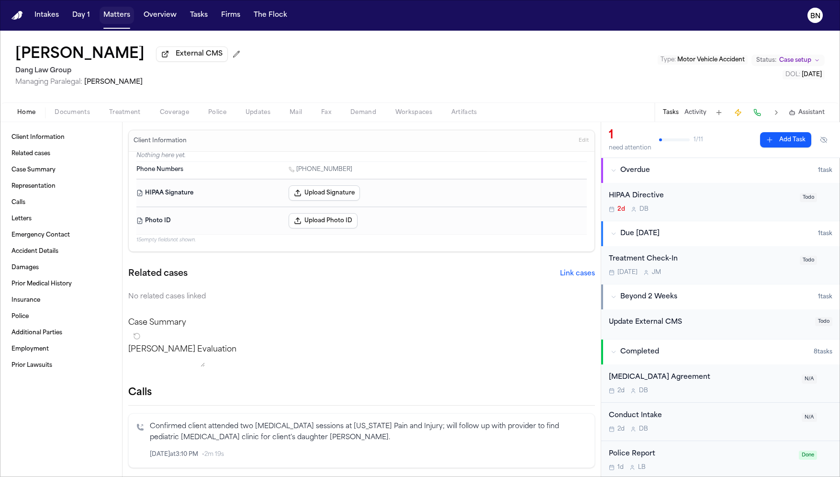
click at [117, 9] on button "Matters" at bounding box center [117, 15] width 34 height 17
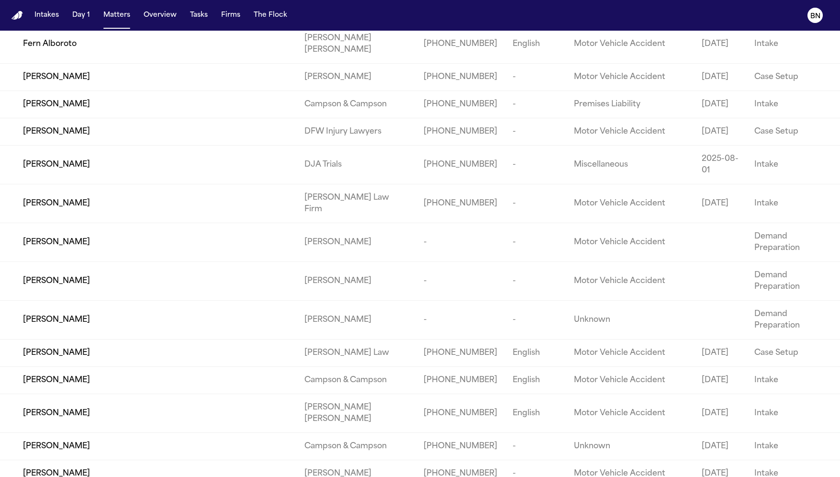
scroll to position [1291, 0]
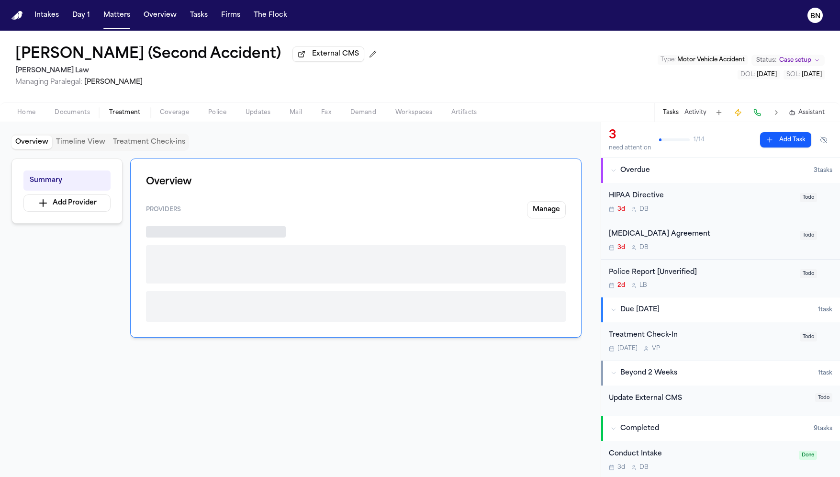
click at [135, 115] on span "Treatment" at bounding box center [125, 113] width 32 height 8
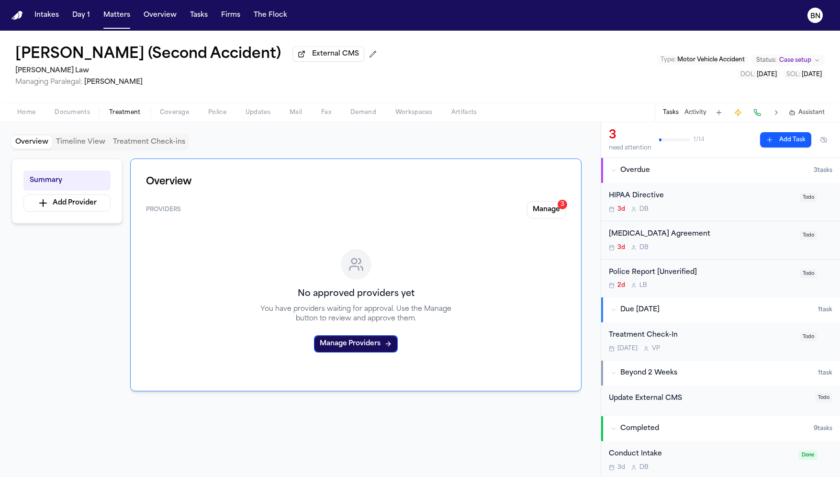
click at [156, 118] on button "Coverage" at bounding box center [174, 112] width 48 height 11
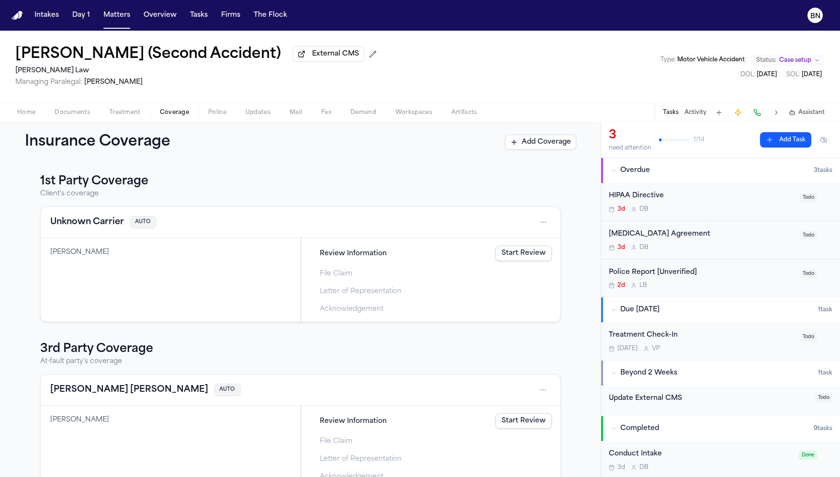
click at [133, 116] on span "Treatment" at bounding box center [125, 113] width 32 height 8
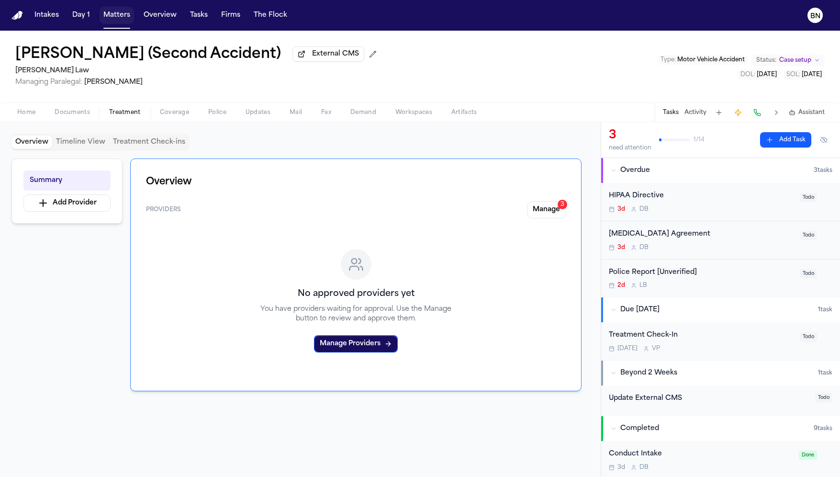
click at [110, 19] on button "Matters" at bounding box center [117, 15] width 34 height 17
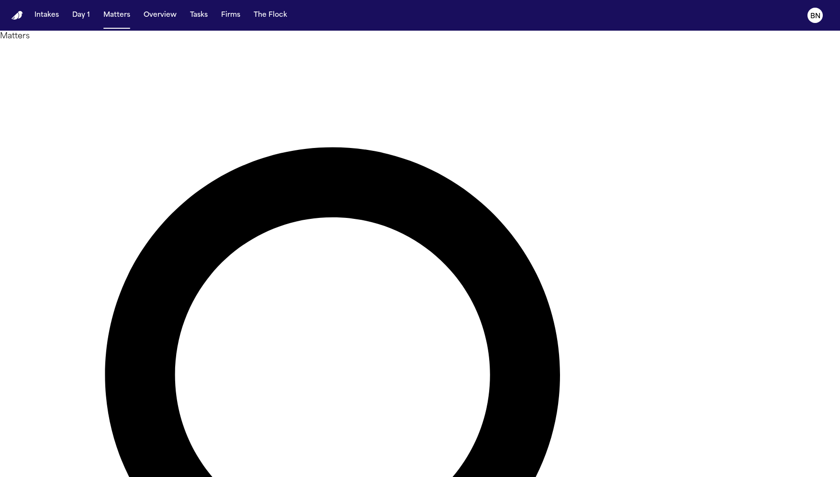
click at [811, 64] on div "Overview Add Matter" at bounding box center [420, 473] width 840 height 863
type input "****"
click at [727, 235] on li "Treatment" at bounding box center [759, 235] width 136 height 11
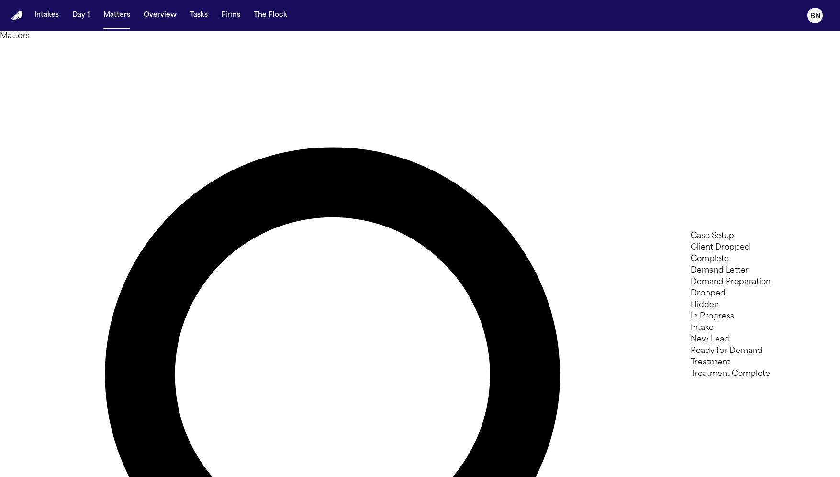
scroll to position [20, 0]
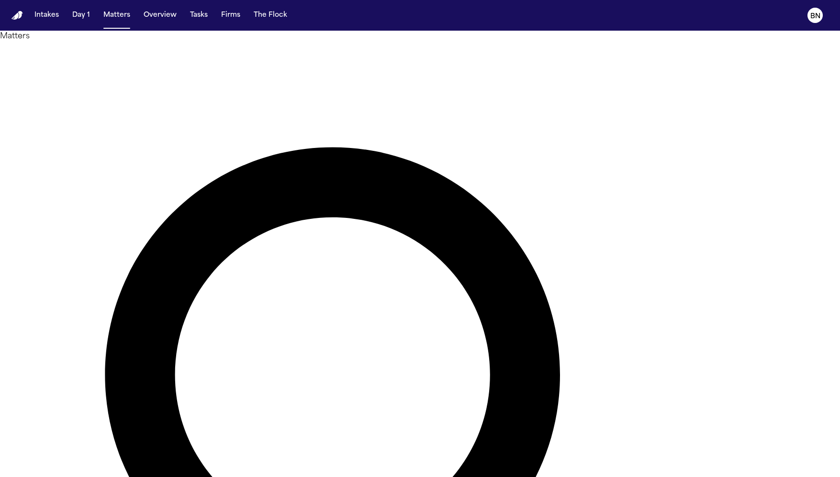
click at [356, 476] on div at bounding box center [420, 477] width 840 height 0
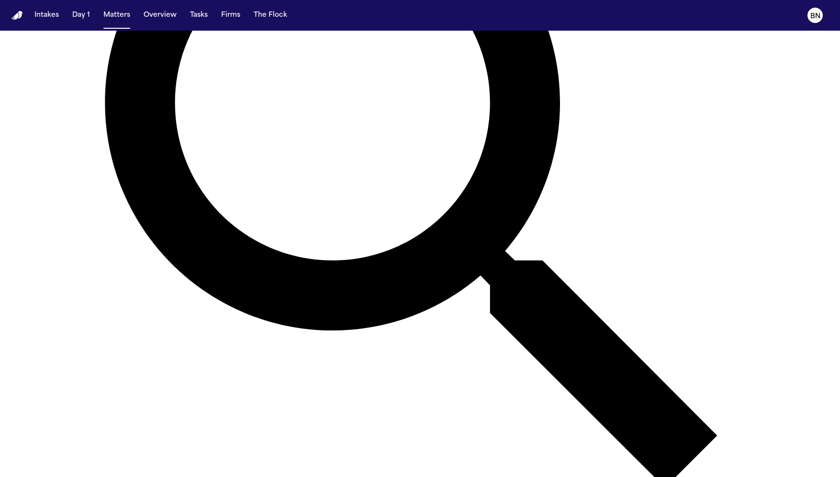
scroll to position [0, 0]
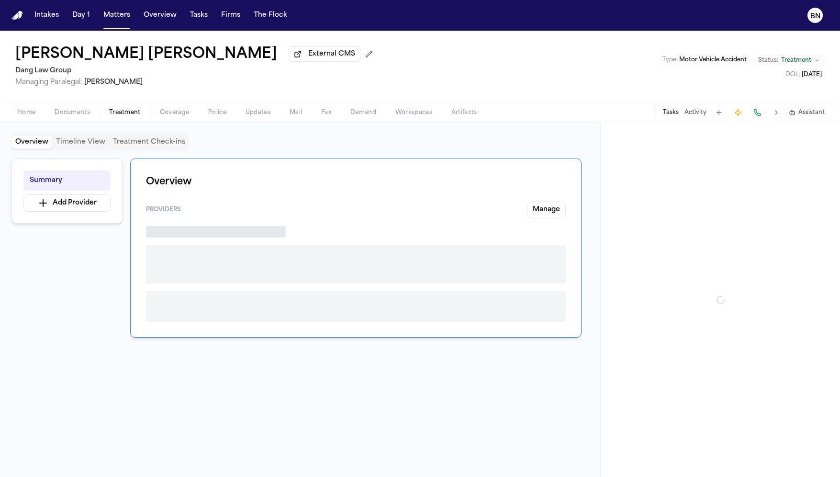
click at [130, 116] on span "Treatment" at bounding box center [125, 113] width 32 height 8
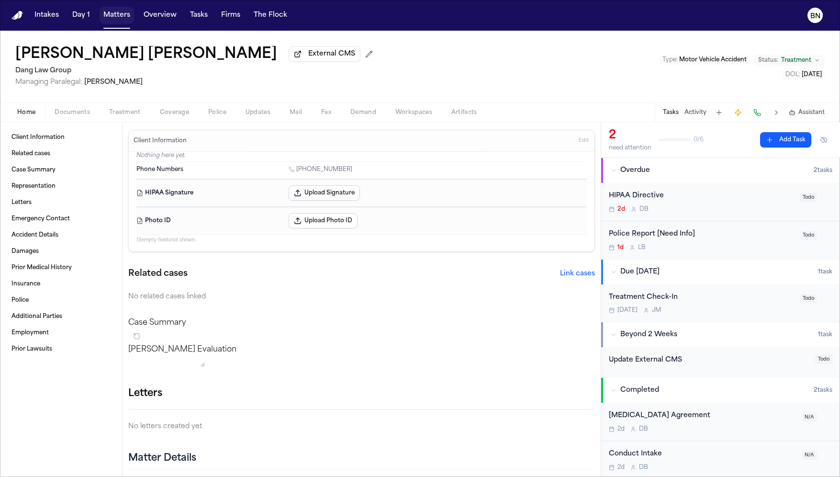
click at [121, 13] on button "Matters" at bounding box center [117, 15] width 34 height 17
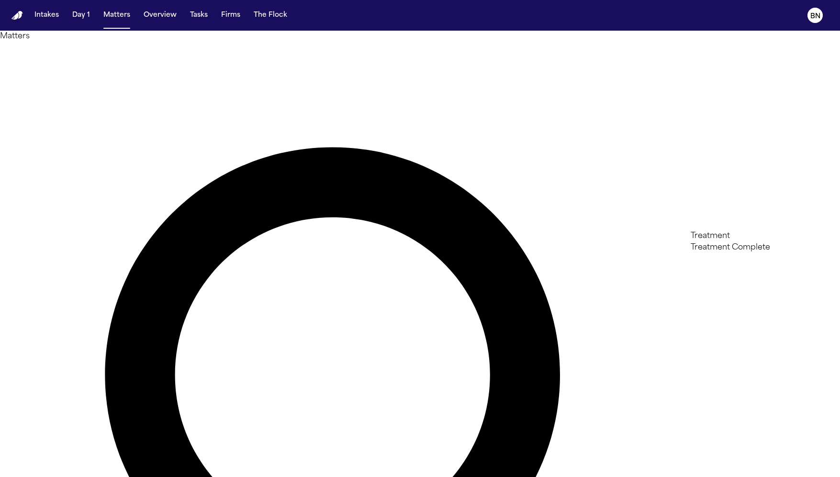
type input "*******"
click at [741, 253] on li "Treatment Complete" at bounding box center [759, 247] width 136 height 11
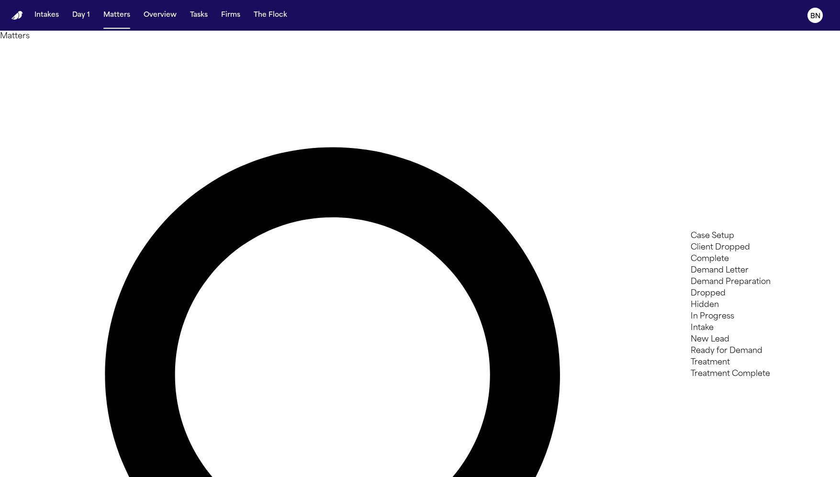
scroll to position [37, 0]
click at [599, 476] on div at bounding box center [420, 477] width 840 height 0
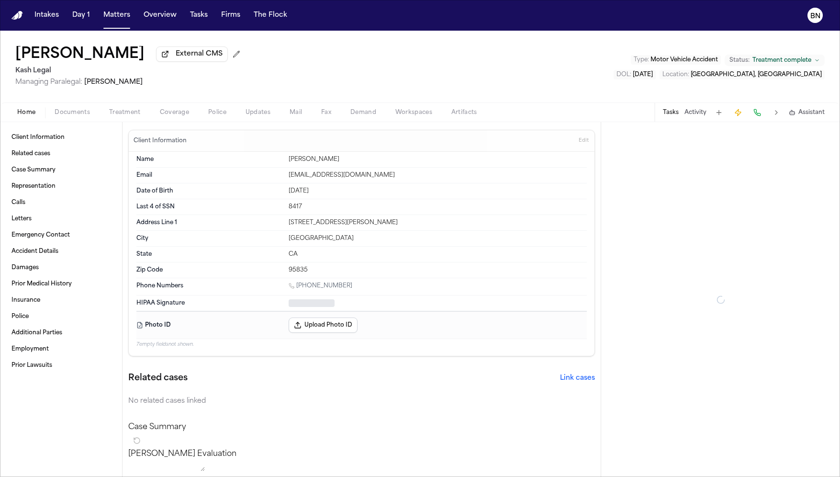
click at [128, 108] on div "Home Documents Treatment Coverage Police Updates Mail Fax Demand Workspaces Art…" at bounding box center [420, 111] width 840 height 19
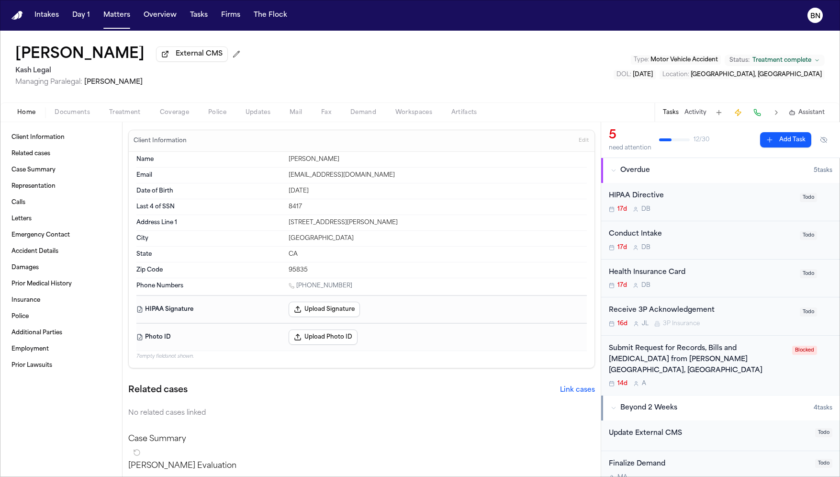
click at [128, 111] on span "Treatment" at bounding box center [125, 113] width 32 height 8
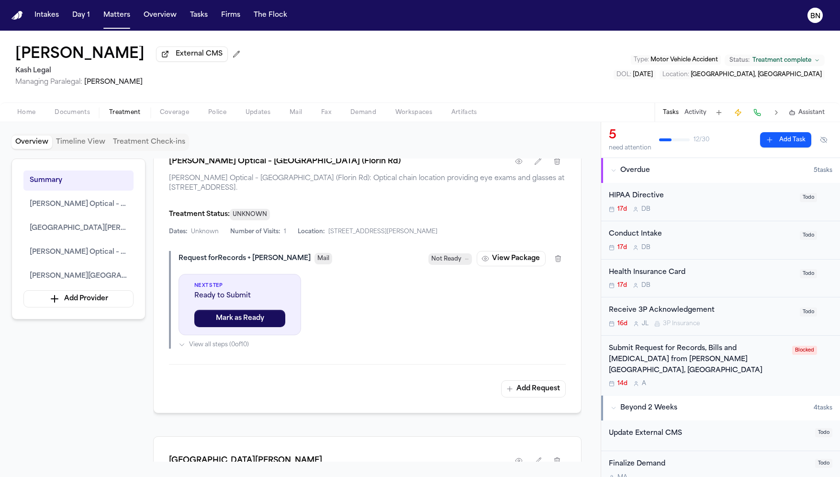
scroll to position [547, 0]
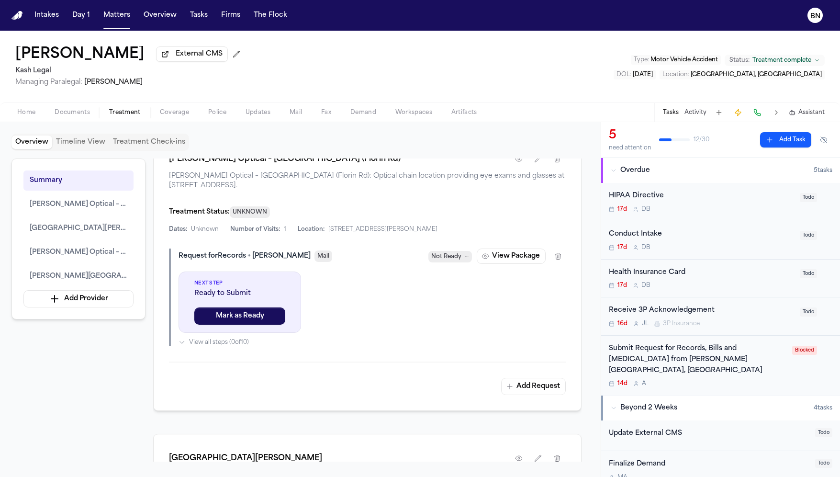
click at [231, 346] on span "View all steps ( 0 of 10 )" at bounding box center [219, 343] width 60 height 8
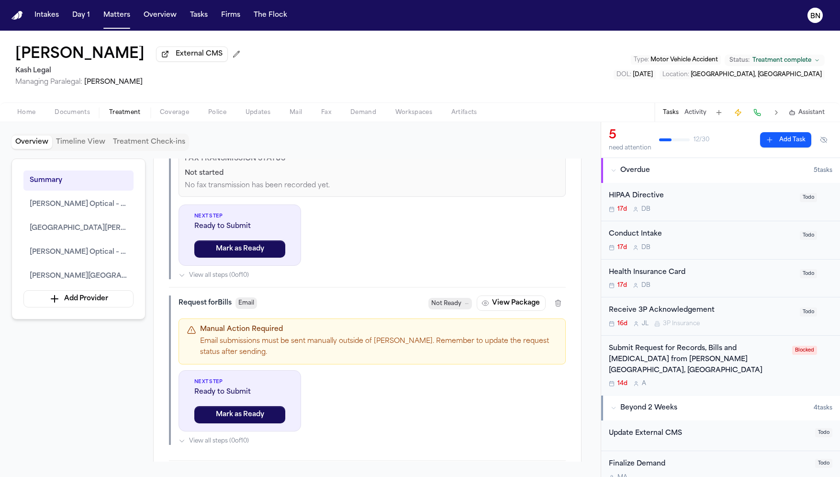
scroll to position [1219, 0]
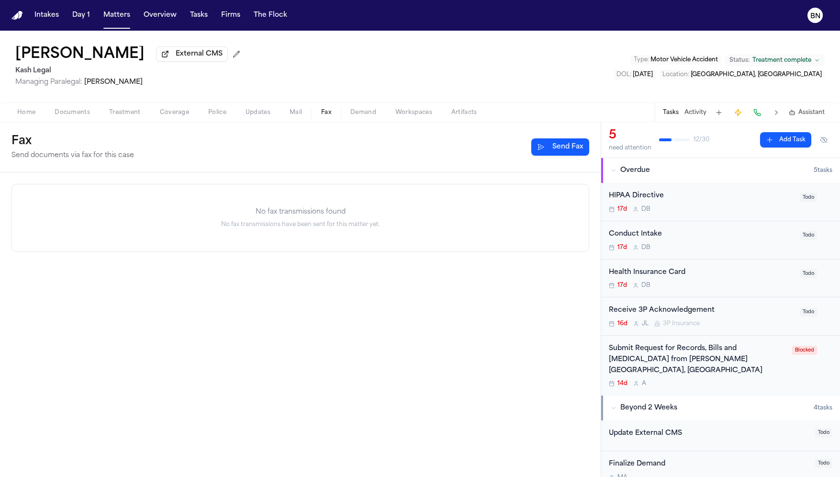
click at [321, 113] on span "Fax" at bounding box center [326, 113] width 10 height 8
click at [125, 113] on span "Treatment" at bounding box center [125, 113] width 32 height 8
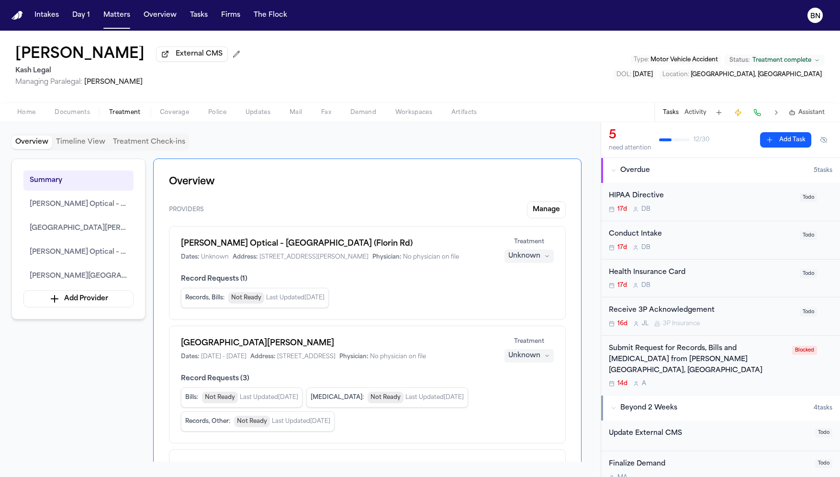
click at [326, 114] on span "Fax" at bounding box center [326, 113] width 10 height 8
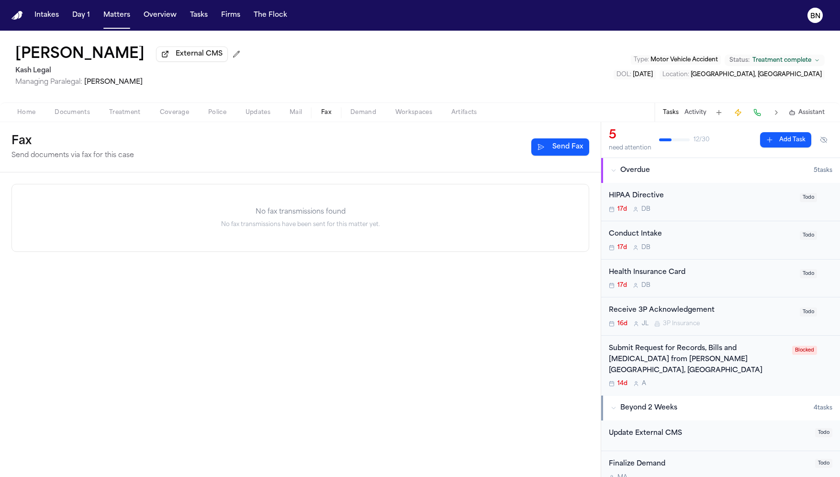
click at [301, 115] on span "Mail" at bounding box center [296, 113] width 12 height 8
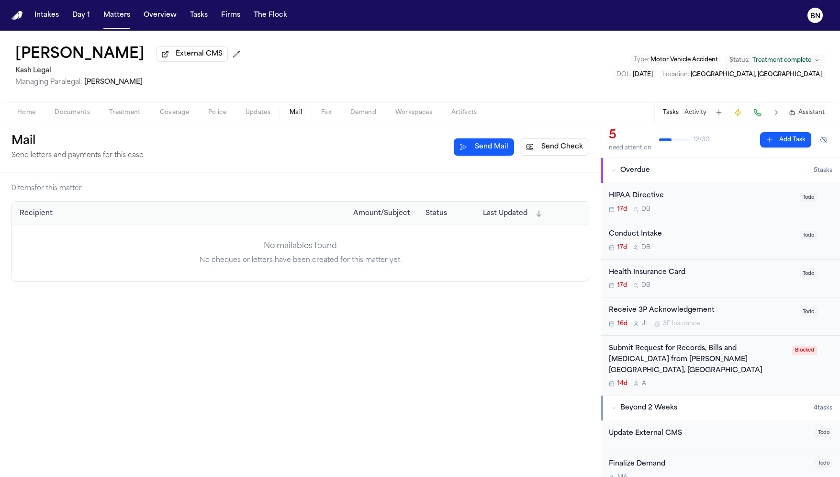
click at [36, 68] on h2 "Kash Legal" at bounding box center [129, 70] width 229 height 11
click at [300, 99] on div "Montrice Stallworth External CMS Kash Legal Managing Paralegal: Thea Feeney Typ…" at bounding box center [420, 67] width 840 height 72
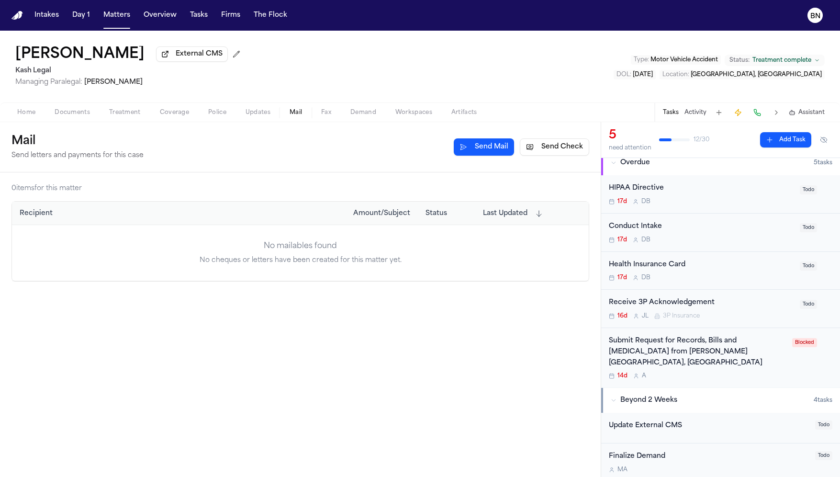
scroll to position [8, 0]
click at [59, 113] on span "Documents" at bounding box center [72, 113] width 35 height 8
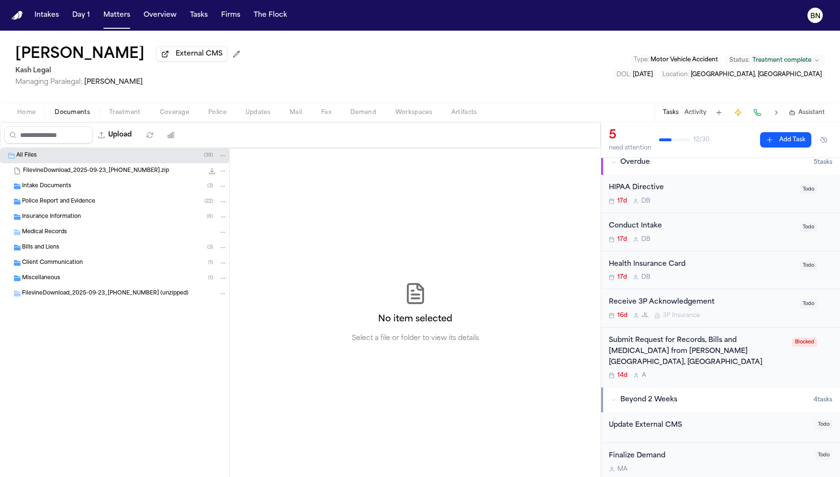
click at [152, 187] on div "Intake Documents ( 3 )" at bounding box center [124, 186] width 205 height 9
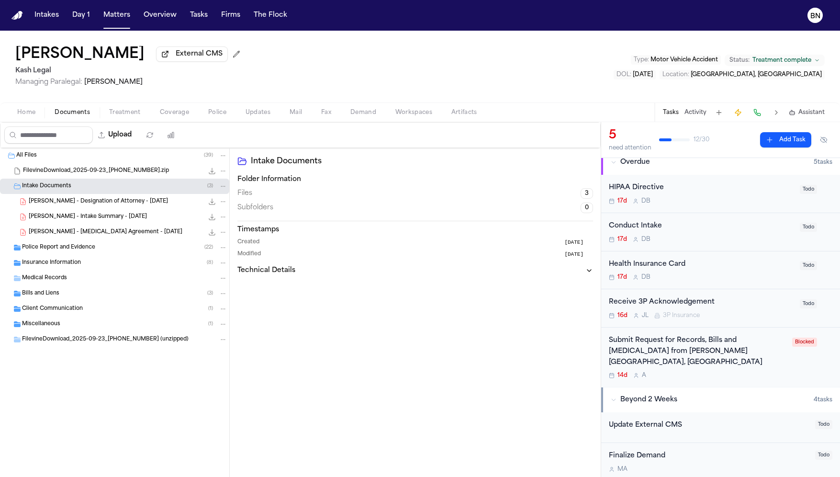
click at [748, 230] on div "Conduct Intake" at bounding box center [701, 226] width 185 height 11
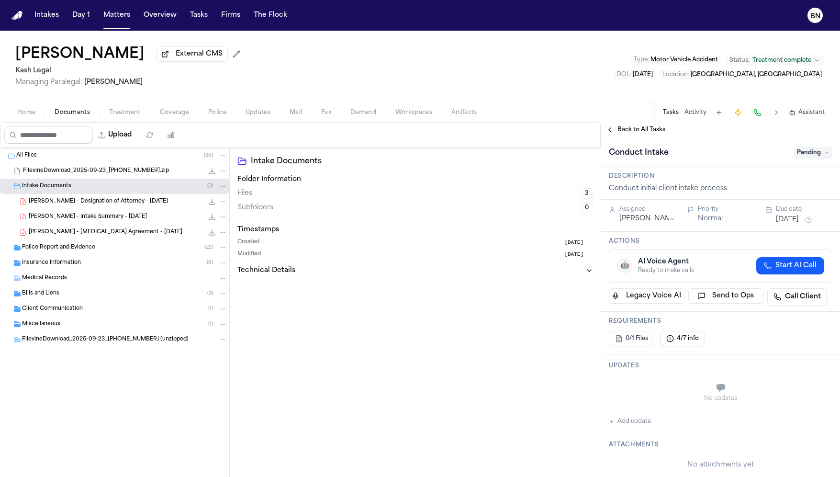
click at [823, 156] on span "Pending" at bounding box center [813, 152] width 38 height 11
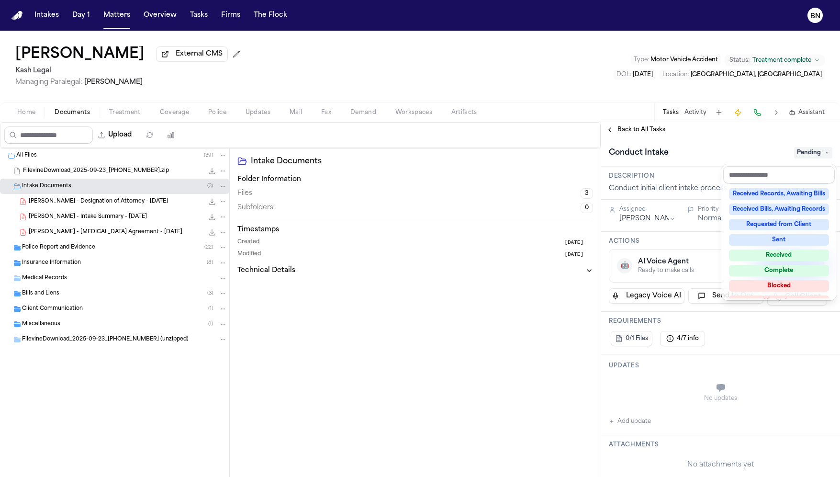
scroll to position [149, 0]
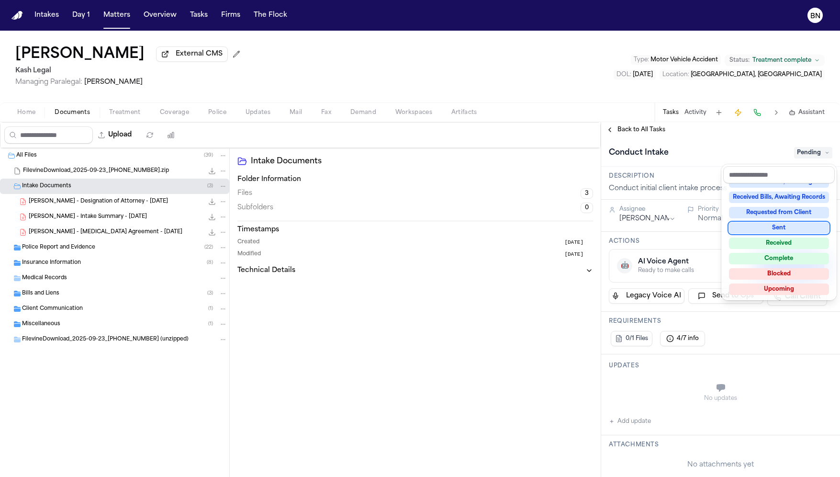
click at [656, 151] on div "Conduct Intake Pending" at bounding box center [721, 152] width 224 height 15
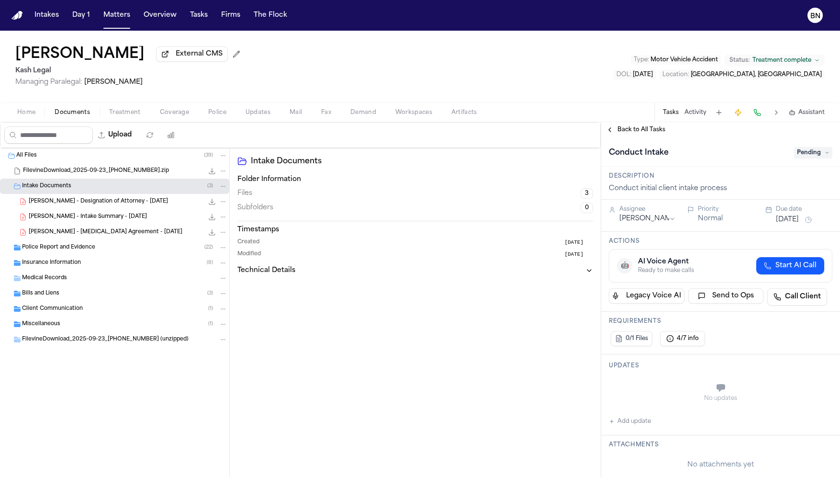
click at [643, 130] on span "Back to All Tasks" at bounding box center [642, 130] width 48 height 8
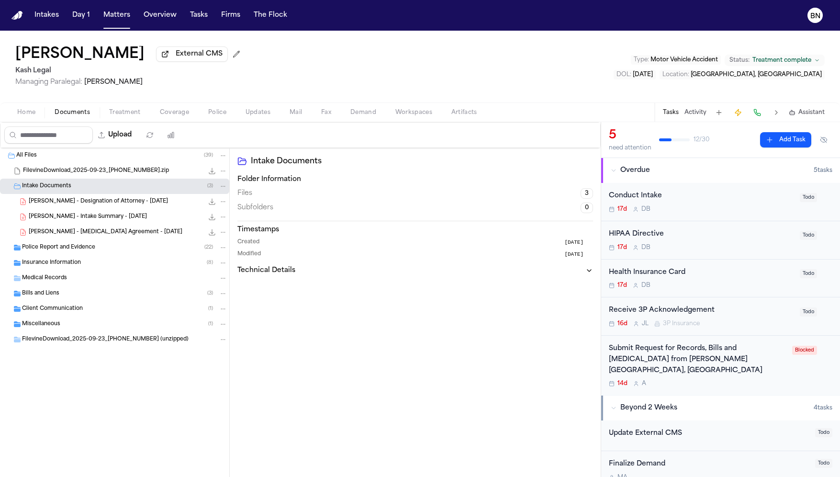
click at [706, 206] on div "Conduct Intake 17d D B" at bounding box center [701, 202] width 185 height 23
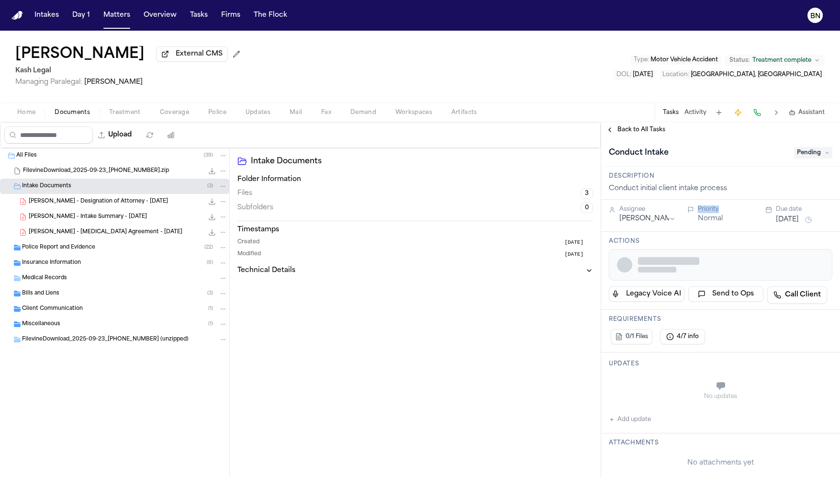
click at [706, 206] on div "Priority" at bounding box center [726, 209] width 57 height 8
click at [797, 159] on span "Pending" at bounding box center [813, 152] width 38 height 11
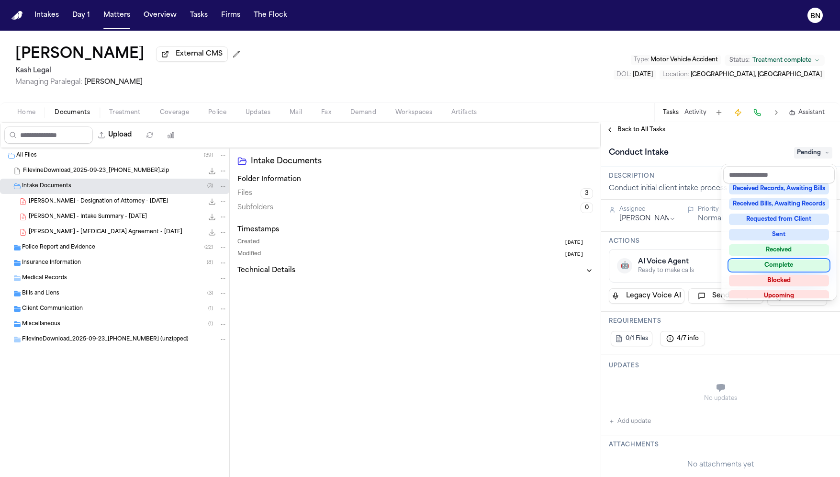
click at [772, 267] on div "Complete" at bounding box center [779, 265] width 100 height 11
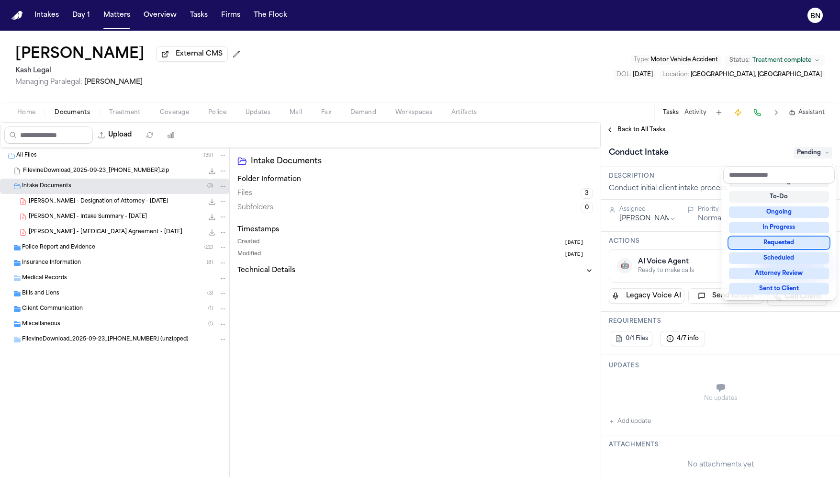
scroll to position [20, 0]
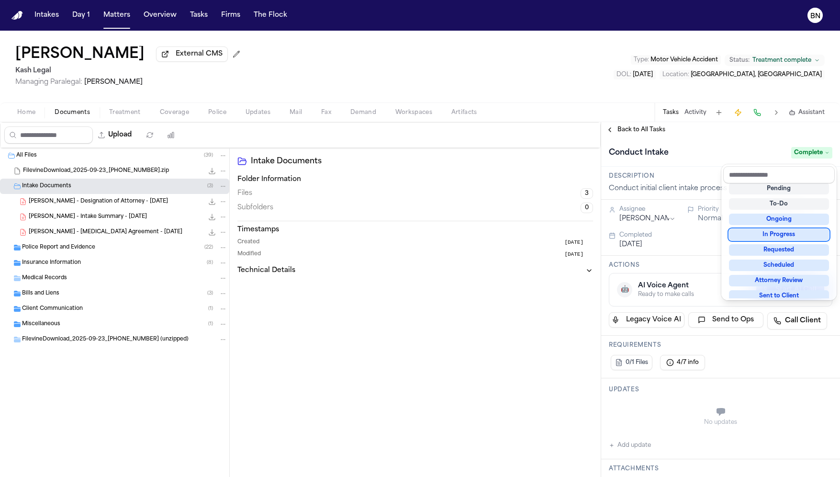
click at [635, 128] on div "**********" at bounding box center [720, 299] width 239 height 355
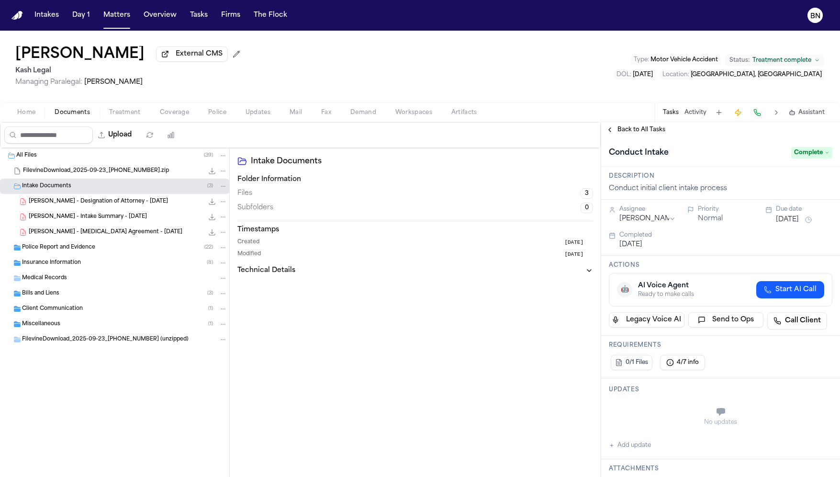
click at [632, 136] on div "Back to All Tasks" at bounding box center [720, 129] width 239 height 15
click at [629, 134] on span "Back to All Tasks" at bounding box center [642, 130] width 48 height 8
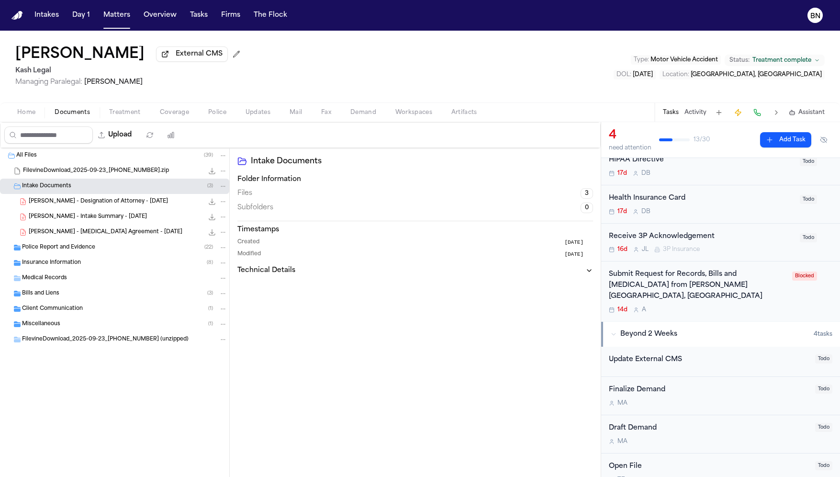
scroll to position [22, 0]
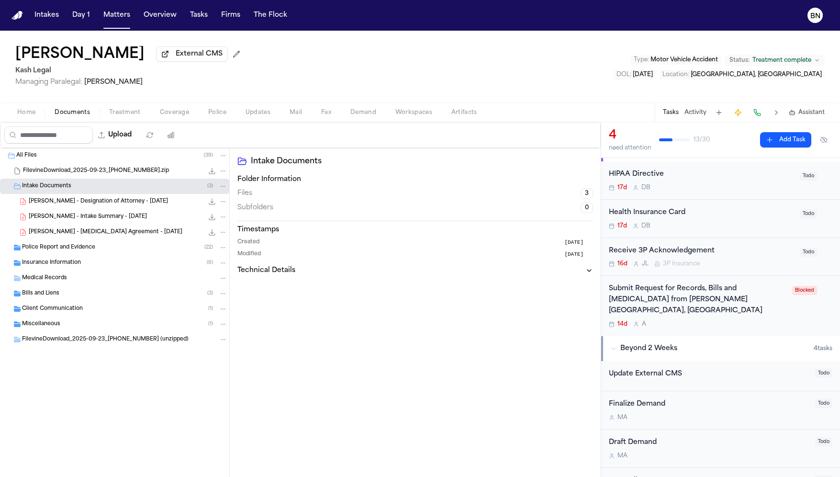
click at [693, 303] on div "Submit Request for Records, Bills and Radiology from Sutter Medical Center, Sac…" at bounding box center [698, 299] width 178 height 33
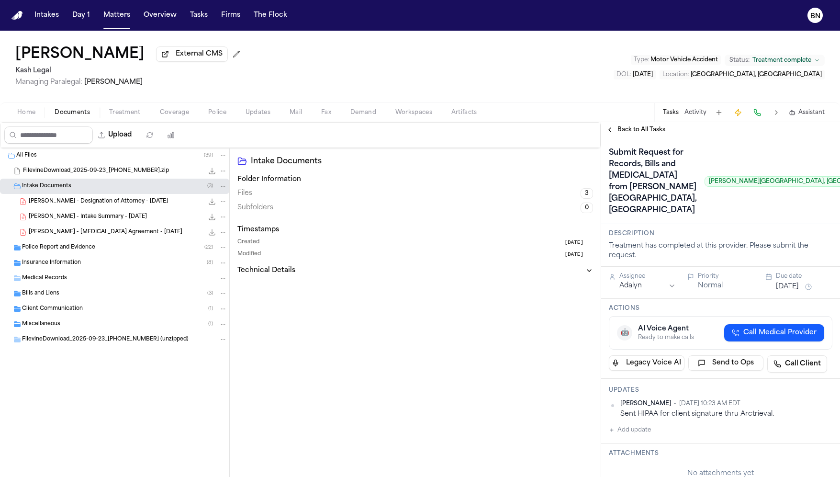
click at [645, 136] on div "Back to All Tasks" at bounding box center [720, 129] width 239 height 15
click at [645, 134] on span "Back to All Tasks" at bounding box center [642, 130] width 48 height 8
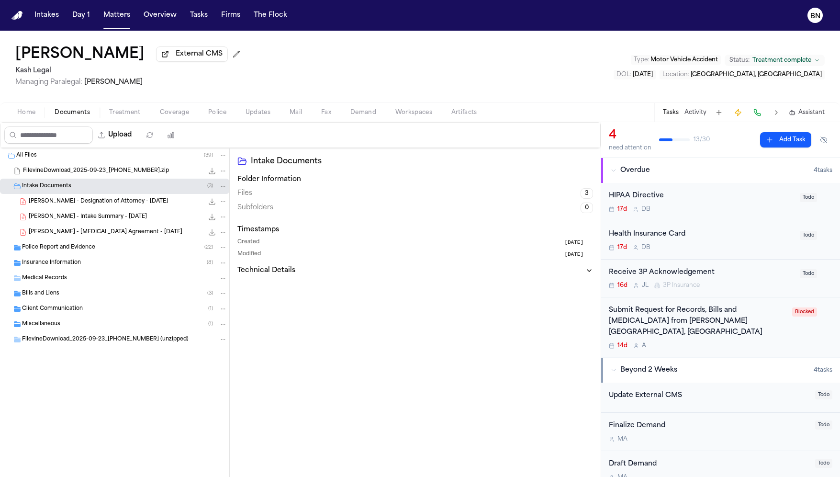
click at [127, 114] on span "Treatment" at bounding box center [125, 113] width 32 height 8
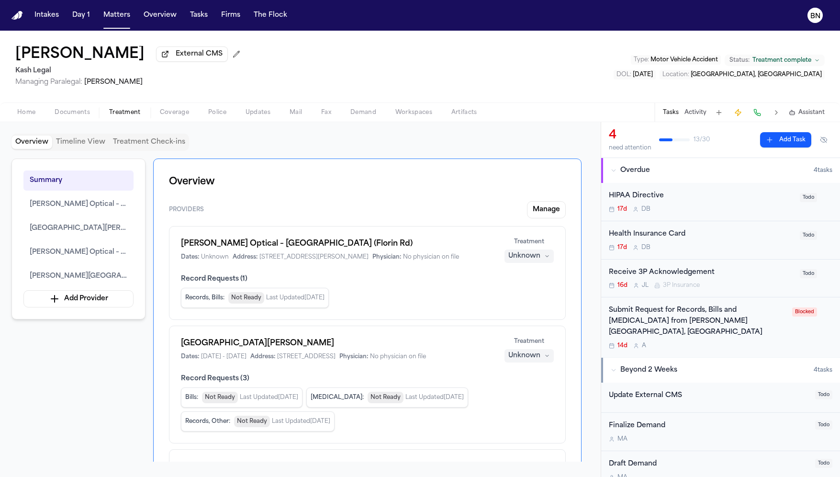
click at [541, 262] on button "Unknown" at bounding box center [529, 255] width 49 height 13
click at [463, 296] on div "Stanton Optical – Sacramento (Florin Rd) Dates: Unknown Address: 4204 Florin Rd…" at bounding box center [367, 273] width 397 height 94
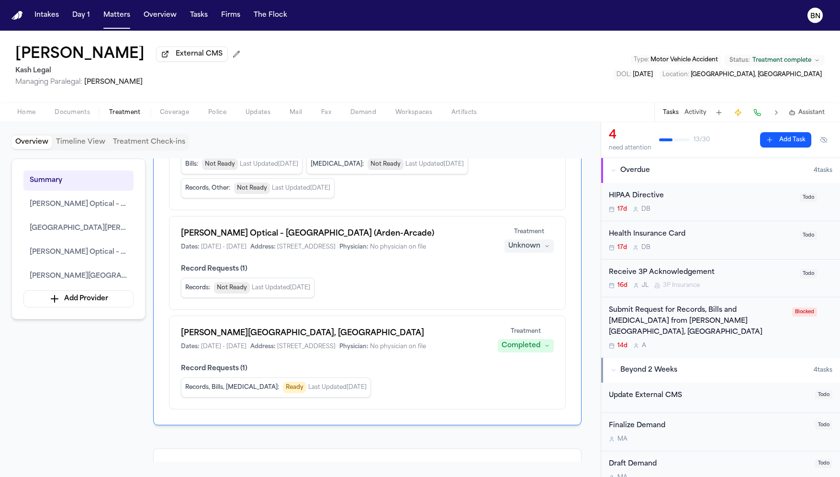
scroll to position [282, 0]
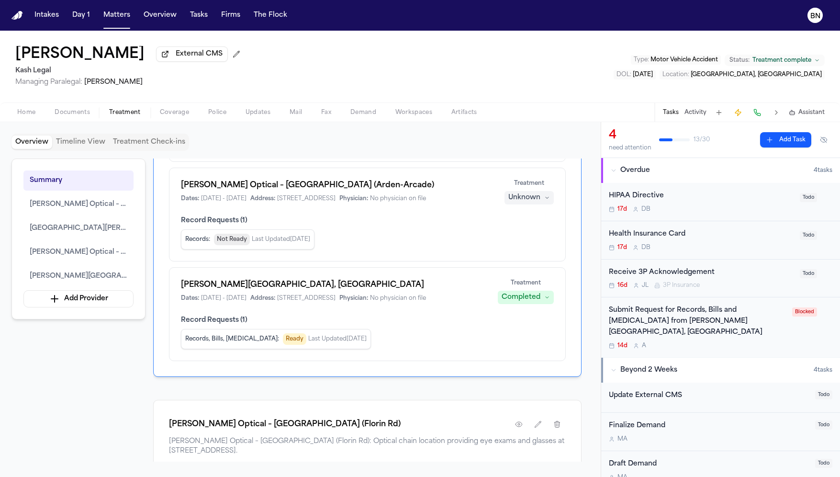
click at [725, 313] on div "Submit Request for Records, Bills and Radiology from Sutter Medical Center, Sac…" at bounding box center [698, 321] width 178 height 33
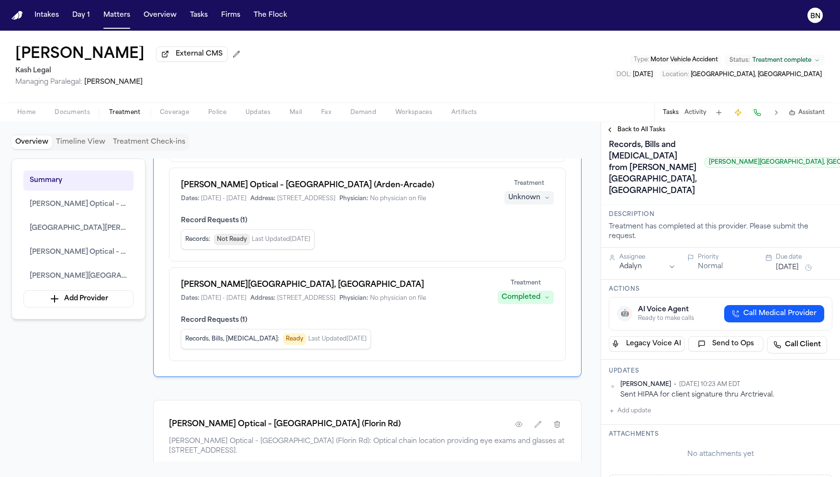
scroll to position [22, 0]
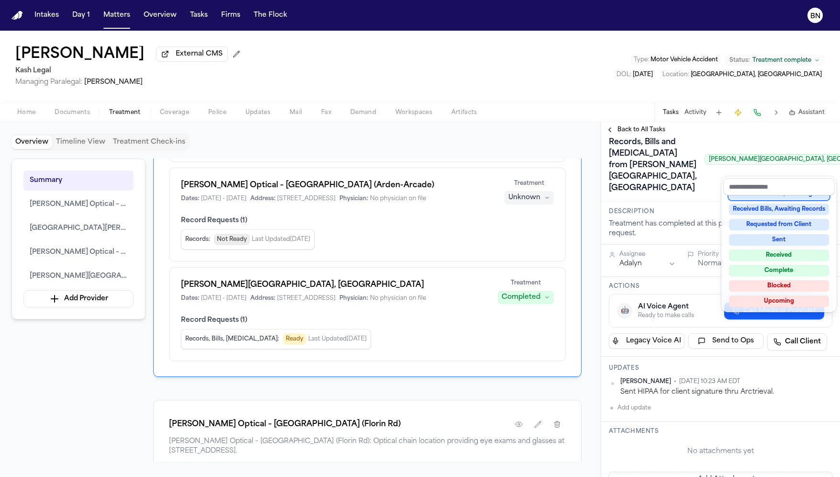
scroll to position [149, 0]
click at [683, 196] on div "Submit Request for Records, Bills and Radiology from Sutter Medical Center, Sac…" at bounding box center [721, 159] width 224 height 73
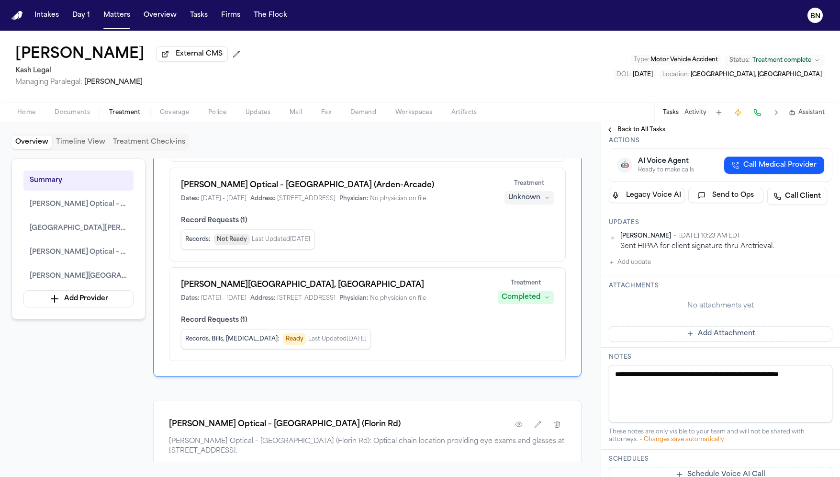
scroll to position [168, 0]
click at [701, 250] on div "Sent HIPAA for client signature thru Arctrieval." at bounding box center [727, 245] width 212 height 9
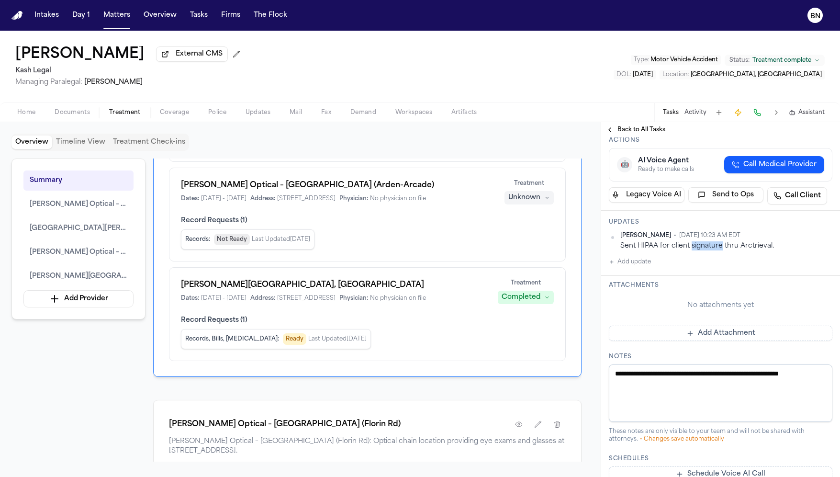
click at [701, 250] on div "Sent HIPAA for client signature thru Arctrieval." at bounding box center [727, 245] width 212 height 9
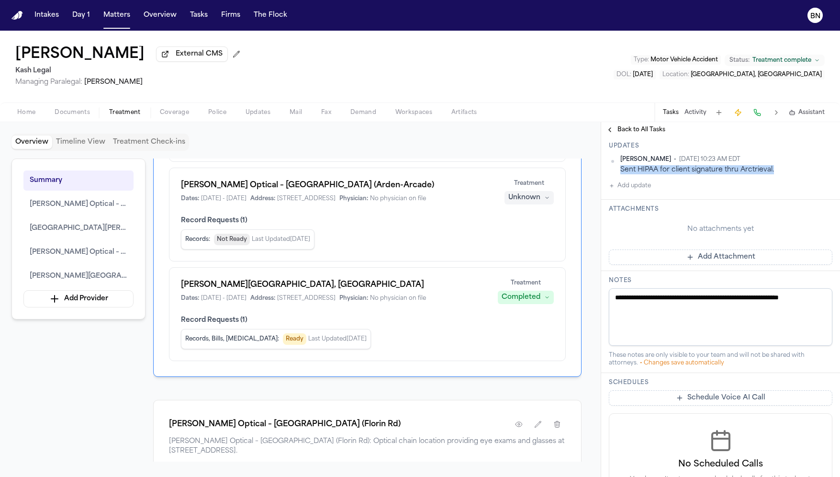
scroll to position [0, 0]
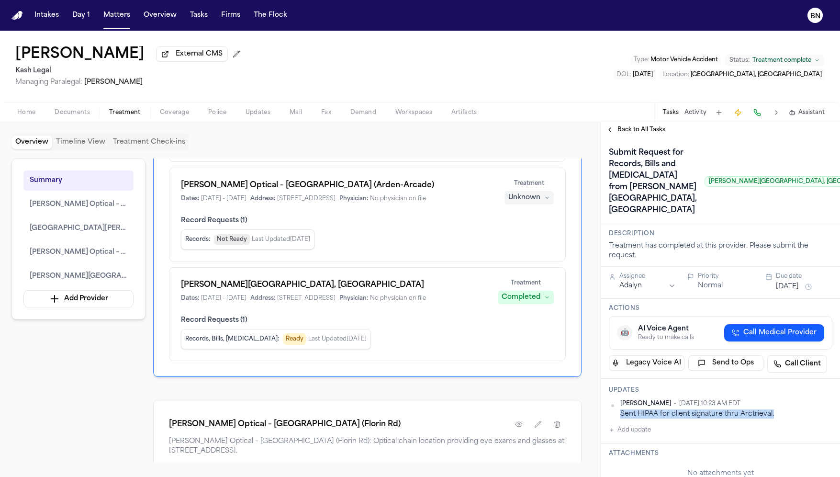
click at [622, 134] on span "Back to All Tasks" at bounding box center [642, 130] width 48 height 8
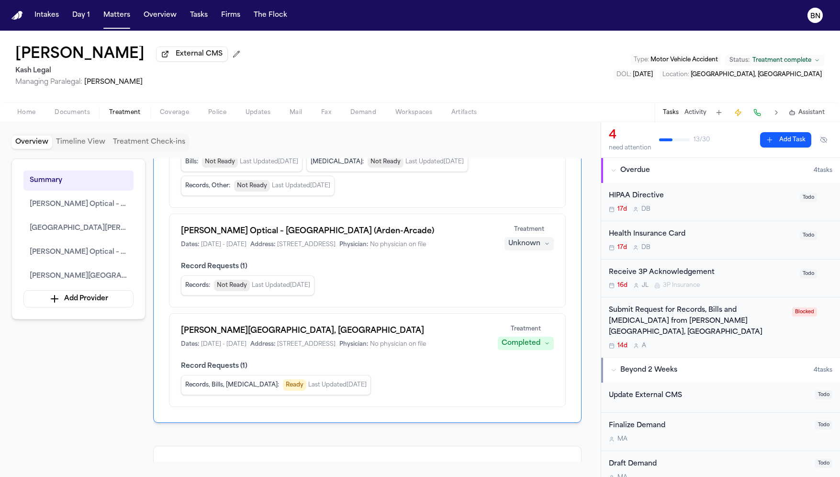
scroll to position [235, 0]
click at [679, 324] on div "Submit Request for Records, Bills and Radiology from Sutter Medical Center, Sac…" at bounding box center [698, 321] width 178 height 33
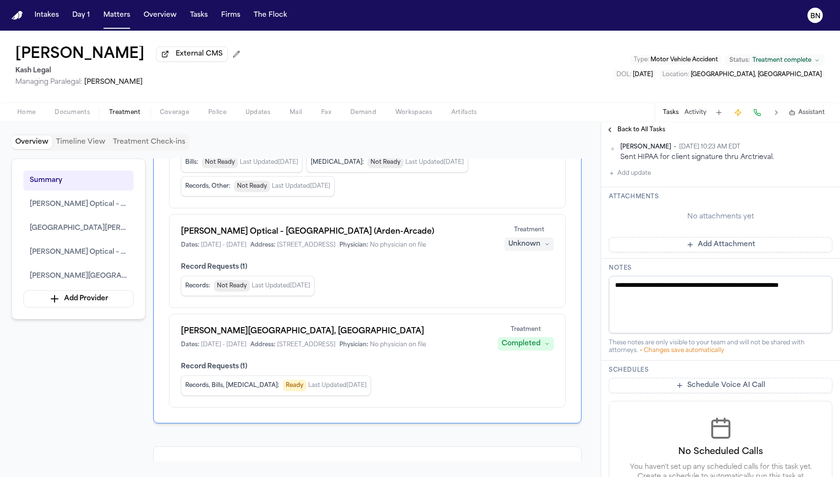
scroll to position [255, 0]
click at [649, 301] on textarea "**********" at bounding box center [721, 306] width 224 height 57
click at [650, 311] on textarea "**********" at bounding box center [721, 306] width 224 height 57
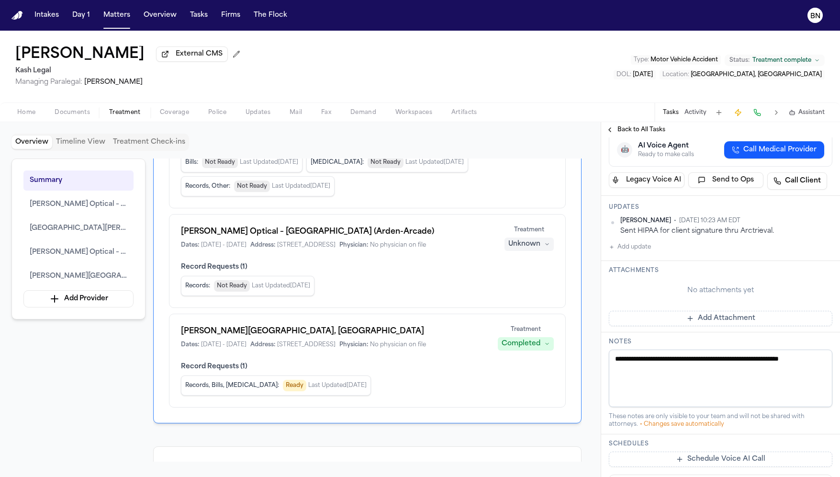
scroll to position [179, 0]
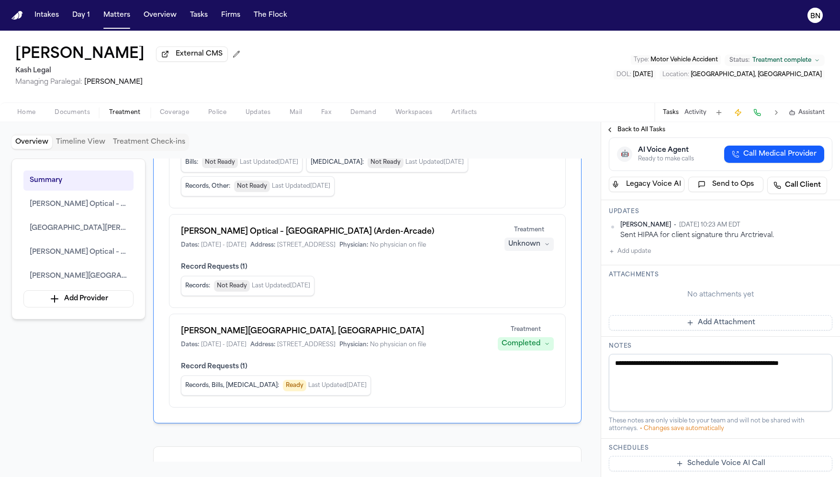
click at [674, 240] on div "Sent HIPAA for client signature thru Arctrieval." at bounding box center [727, 235] width 212 height 9
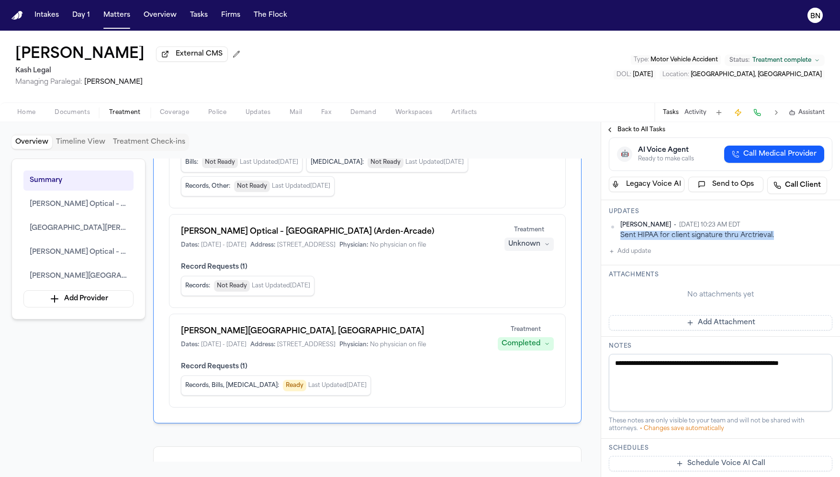
click at [674, 240] on div "Sent HIPAA for client signature thru Arctrieval." at bounding box center [727, 235] width 212 height 9
click at [673, 240] on div "Sent HIPAA for client signature thru Arctrieval." at bounding box center [727, 235] width 212 height 9
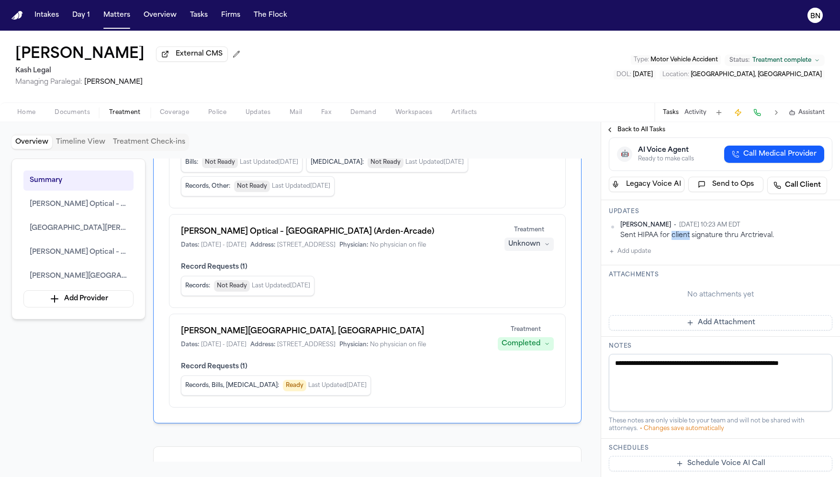
click at [673, 240] on div "Sent HIPAA for client signature thru Arctrieval." at bounding box center [727, 235] width 212 height 9
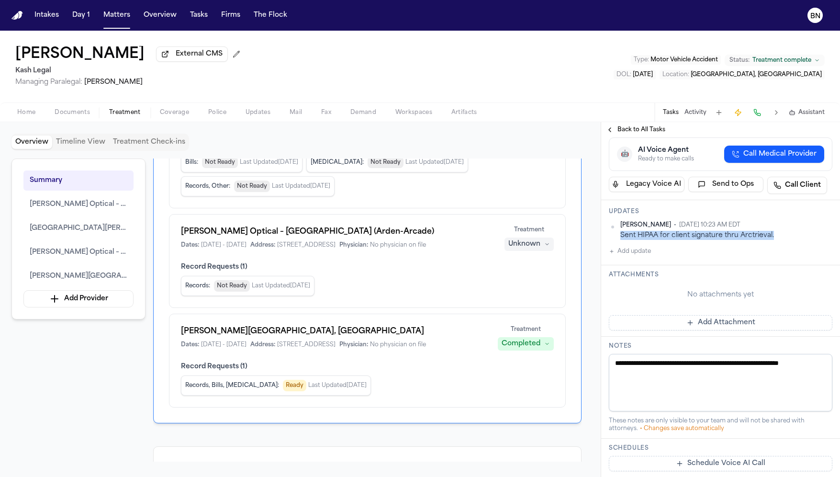
click at [766, 240] on div "Sent HIPAA for client signature thru Arctrieval." at bounding box center [727, 235] width 212 height 9
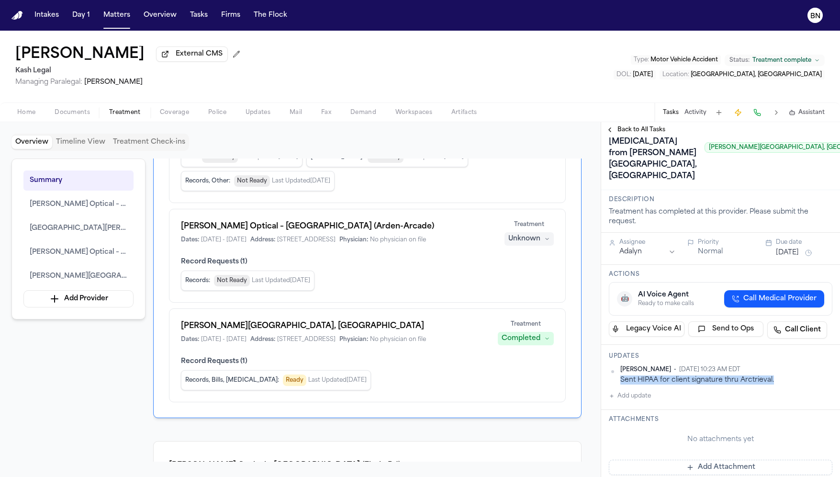
scroll to position [0, 0]
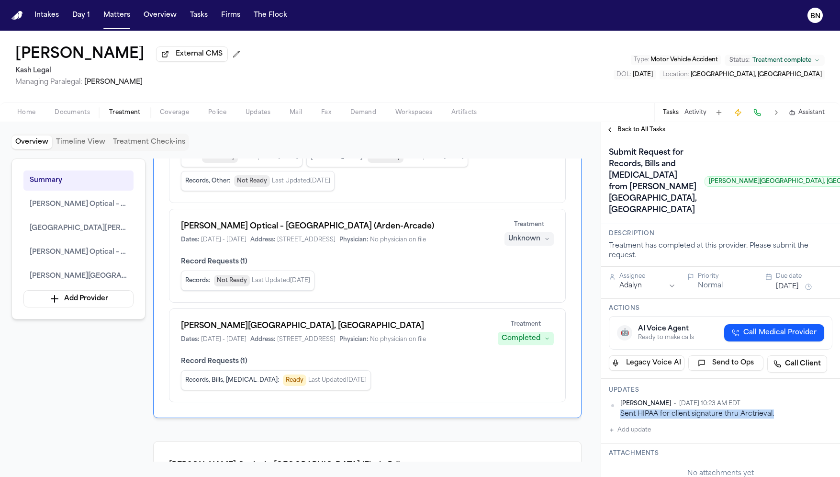
click at [642, 130] on span "Back to All Tasks" at bounding box center [642, 130] width 48 height 8
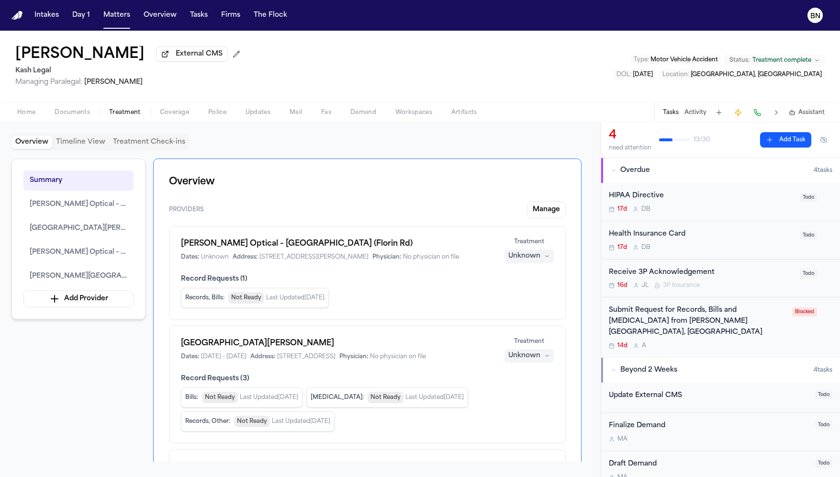
click at [674, 115] on button "Tasks" at bounding box center [671, 113] width 16 height 8
click at [698, 113] on button "Activity" at bounding box center [696, 113] width 22 height 8
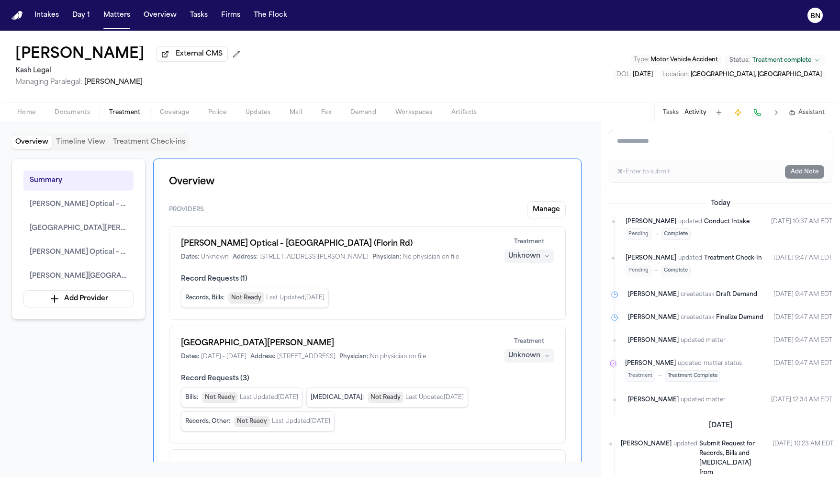
click at [687, 158] on textarea "Add a note to this matter" at bounding box center [721, 145] width 223 height 31
type textarea "**********"
click at [716, 151] on textarea "**********" at bounding box center [721, 145] width 223 height 31
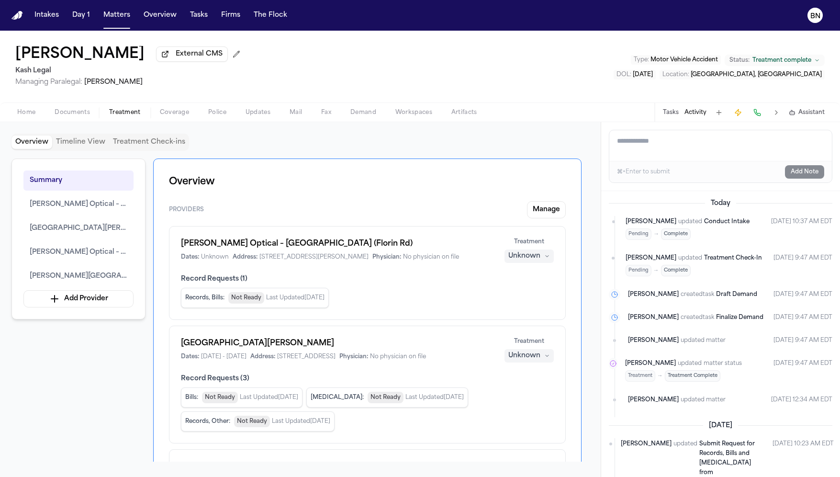
click at [695, 115] on button "Activity" at bounding box center [696, 113] width 22 height 8
click at [723, 114] on button at bounding box center [719, 112] width 13 height 13
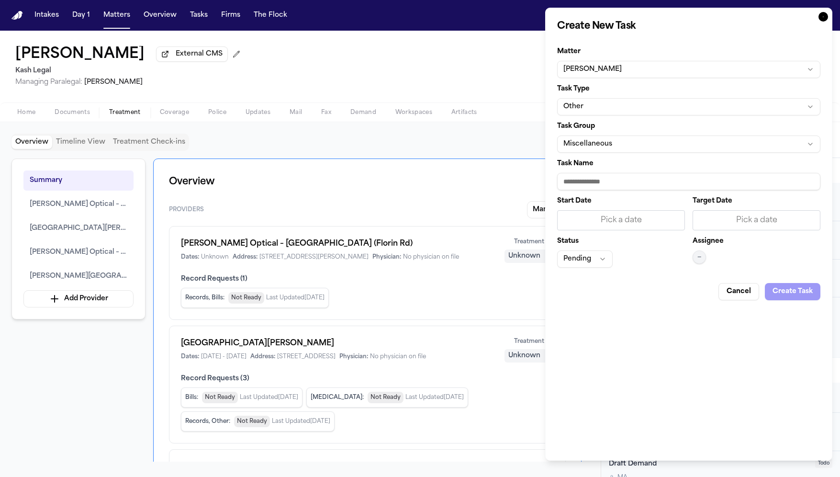
click at [822, 16] on icon "button" at bounding box center [824, 17] width 10 height 10
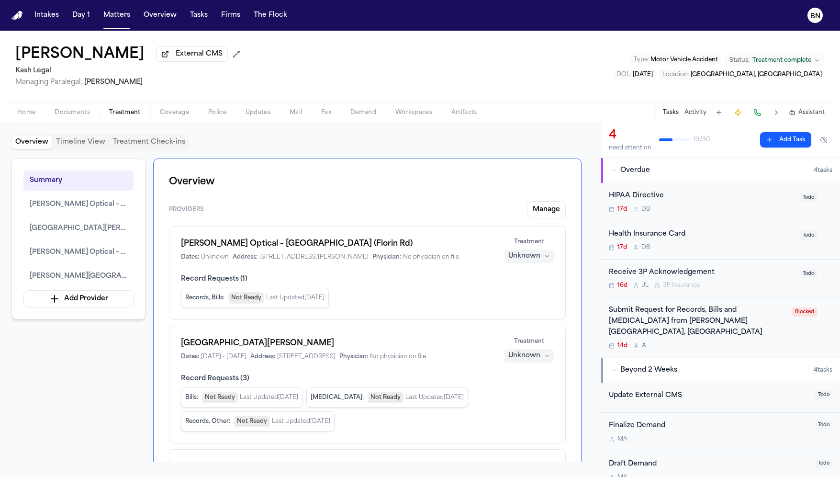
click at [720, 112] on button at bounding box center [719, 112] width 13 height 13
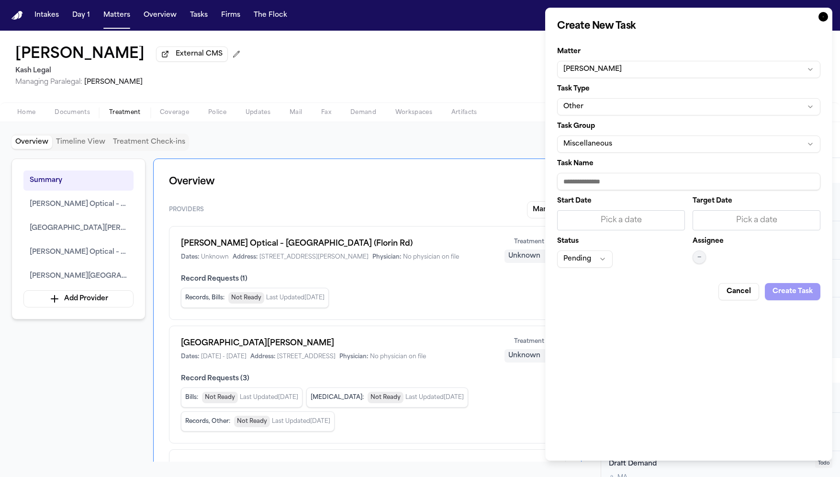
click at [823, 16] on icon "button" at bounding box center [824, 17] width 10 height 10
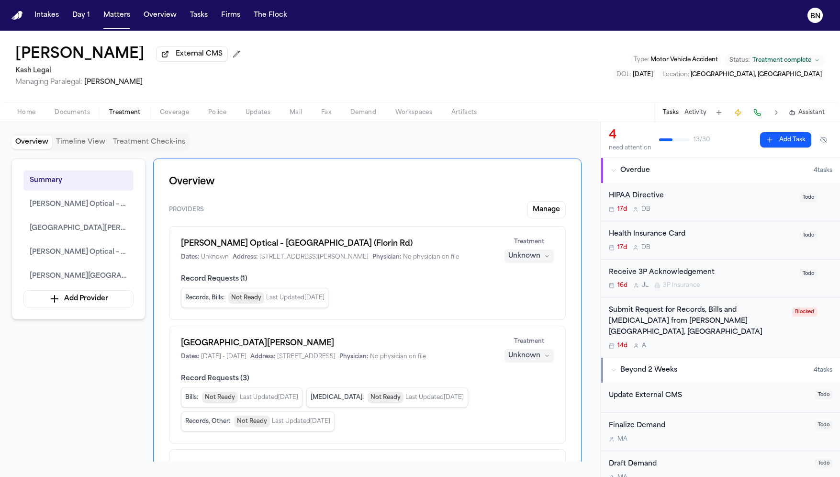
click at [757, 114] on button at bounding box center [757, 112] width 13 height 13
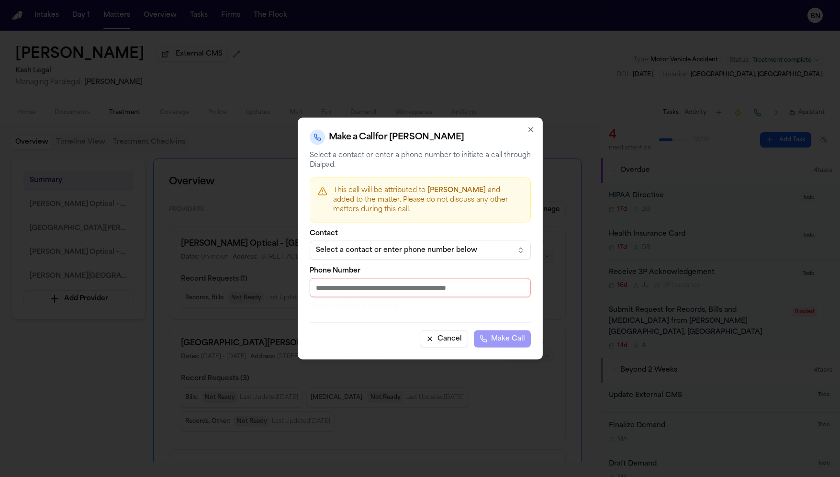
click at [404, 252] on div "Select a contact or enter phone number below" at bounding box center [412, 251] width 193 height 10
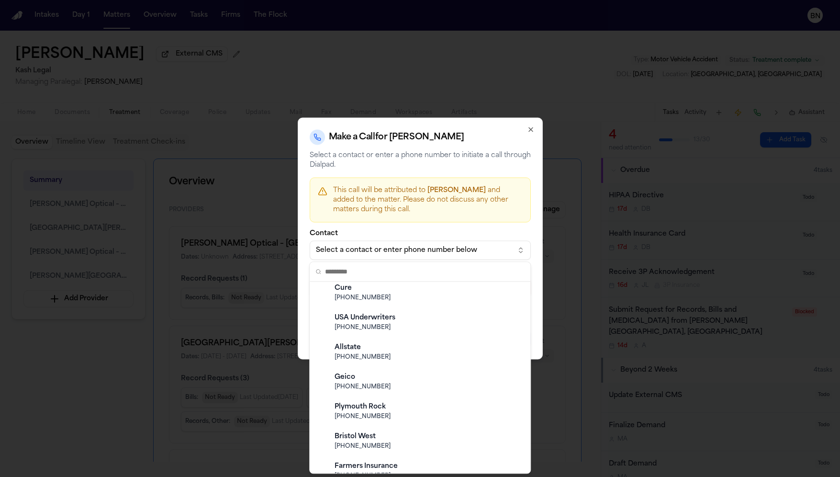
scroll to position [708, 0]
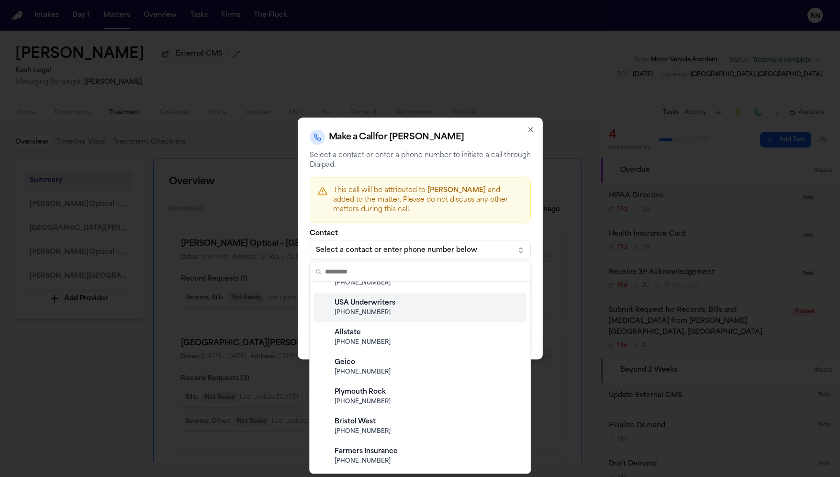
click at [405, 219] on body "Intakes Day 1 Matters Overview Tasks Firms The Flock BN Montrice Stallworth Ext…" at bounding box center [420, 238] width 840 height 477
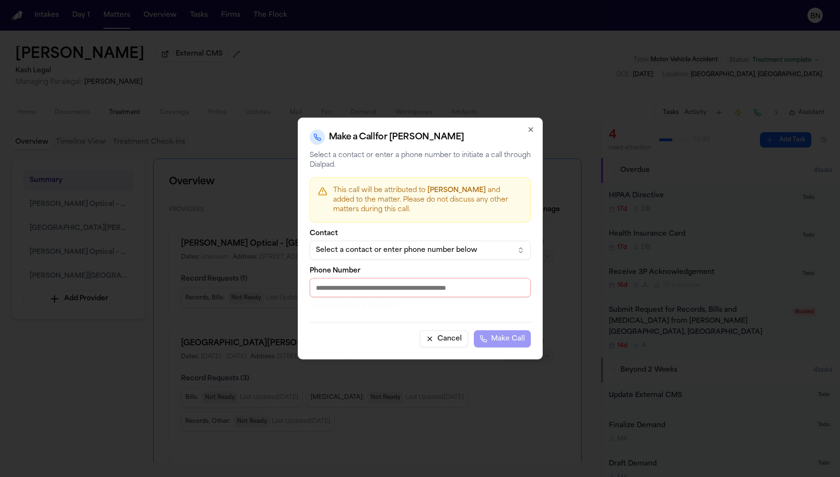
click at [397, 294] on input "Phone Number" at bounding box center [420, 287] width 221 height 19
click at [449, 213] on p "This call will be attributed to Montrice Stallworth and added to the matter. Pl…" at bounding box center [428, 200] width 190 height 29
click at [448, 200] on p "This call will be attributed to Montrice Stallworth and added to the matter. Pl…" at bounding box center [428, 200] width 190 height 29
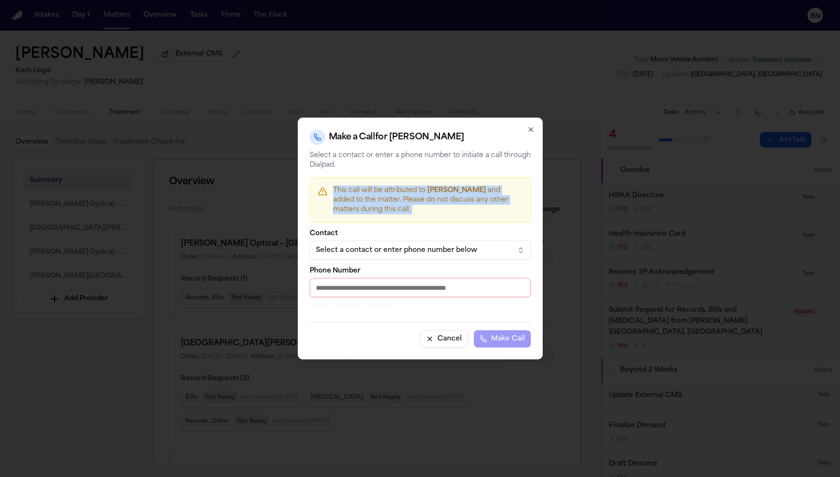
click at [448, 200] on p "This call will be attributed to Montrice Stallworth and added to the matter. Pl…" at bounding box center [428, 200] width 190 height 29
click at [528, 131] on icon "button" at bounding box center [531, 130] width 8 height 8
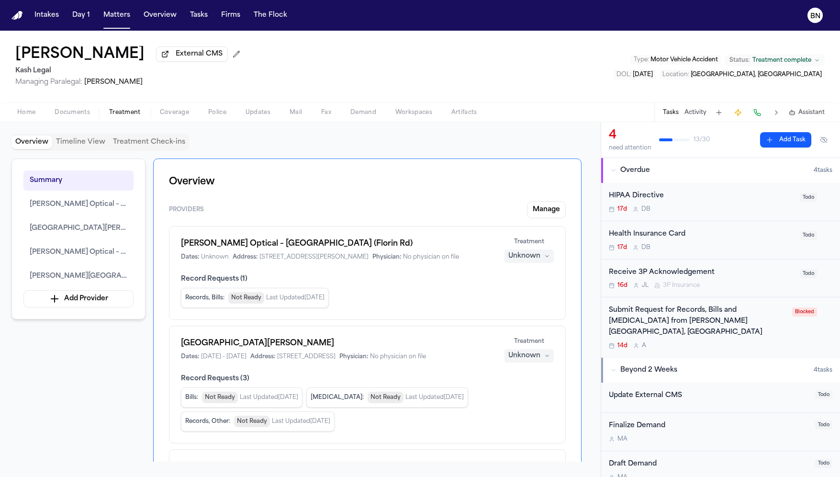
click at [756, 112] on button at bounding box center [757, 112] width 13 height 13
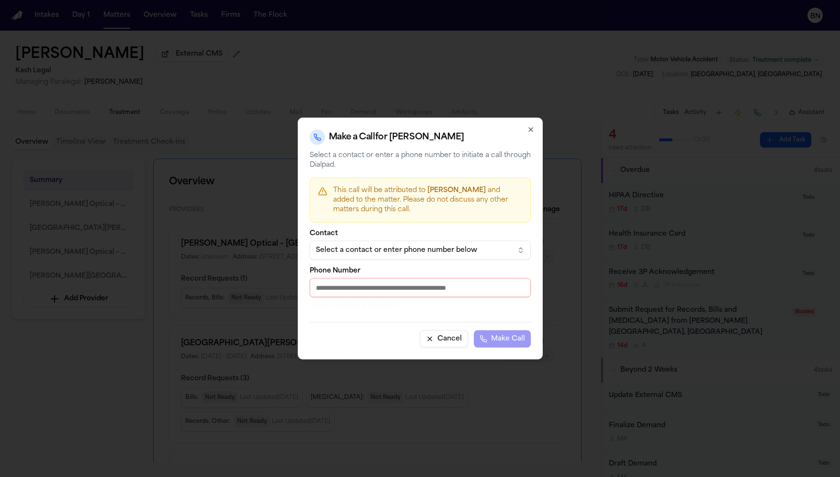
click at [438, 256] on button "Select a contact or enter phone number below" at bounding box center [420, 250] width 221 height 19
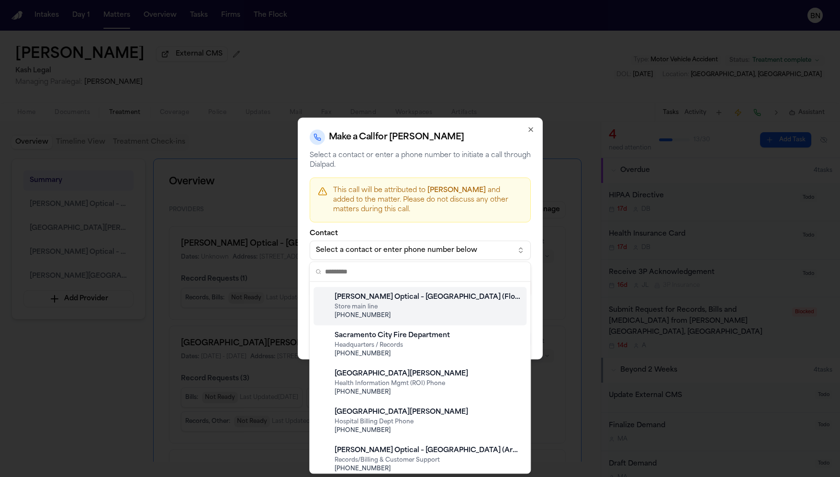
scroll to position [0, 0]
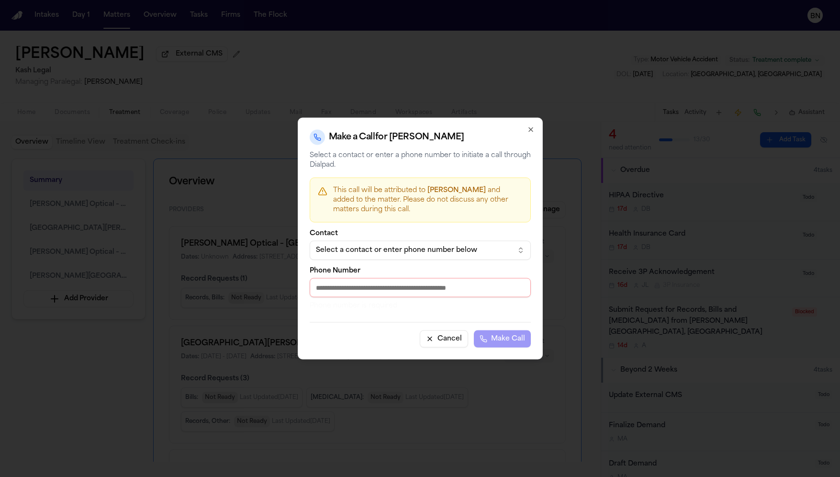
click at [432, 230] on body "Intakes Day 1 Matters Overview Tasks Firms The Flock BN Montrice Stallworth Ext…" at bounding box center [420, 238] width 840 height 477
click at [417, 287] on input "Phone Number" at bounding box center [420, 287] width 221 height 19
click at [532, 129] on icon "button" at bounding box center [531, 130] width 4 height 4
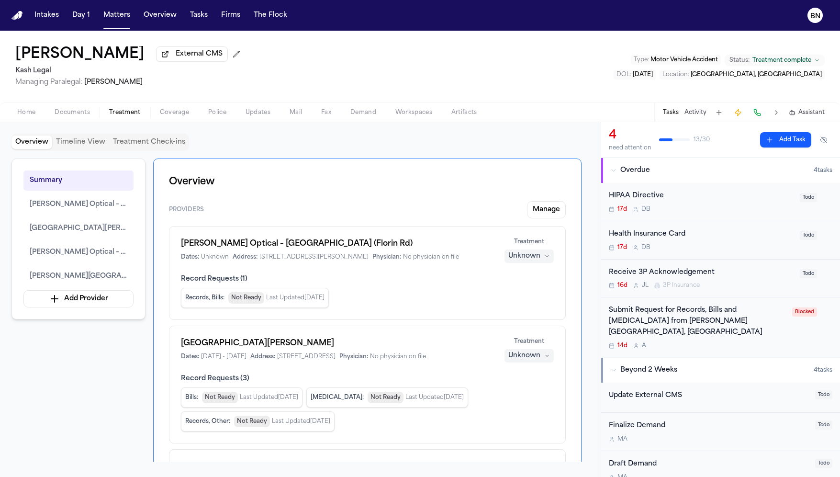
click at [102, 77] on h2 "Kash Legal" at bounding box center [129, 70] width 229 height 11
click at [681, 90] on div "Montrice Stallworth External CMS Kash Legal Managing Paralegal: Thea Feeney Typ…" at bounding box center [420, 67] width 840 height 72
click at [776, 114] on button at bounding box center [776, 112] width 13 height 13
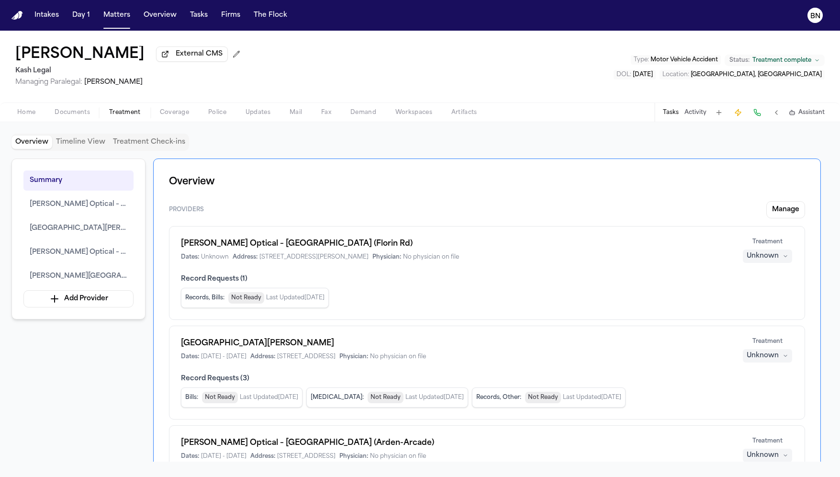
click at [776, 114] on button at bounding box center [776, 112] width 13 height 13
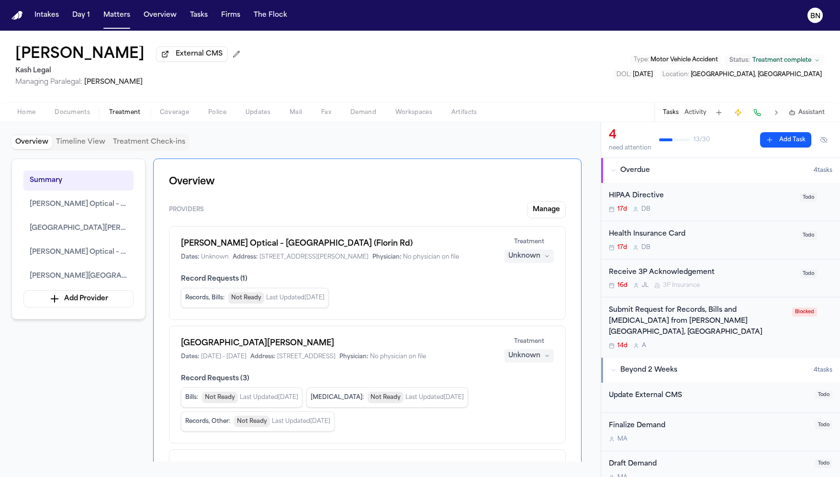
click at [697, 61] on span "Motor Vehicle Accident" at bounding box center [685, 60] width 68 height 6
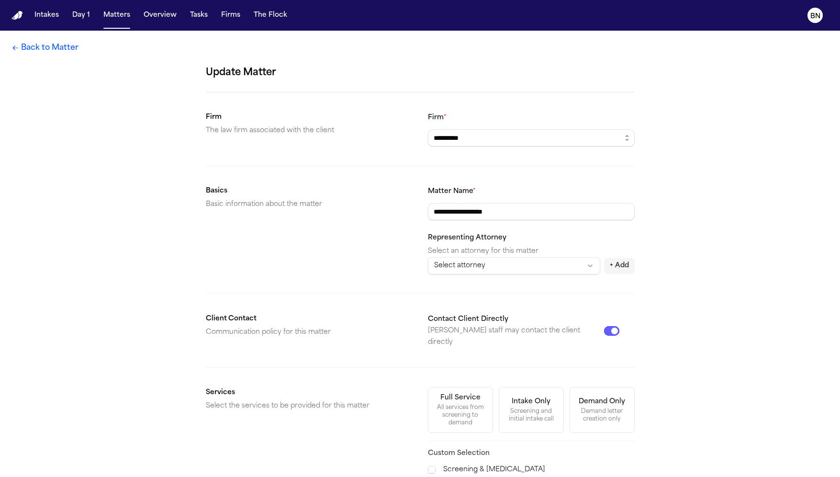
click at [65, 47] on link "Back to Matter" at bounding box center [44, 47] width 67 height 11
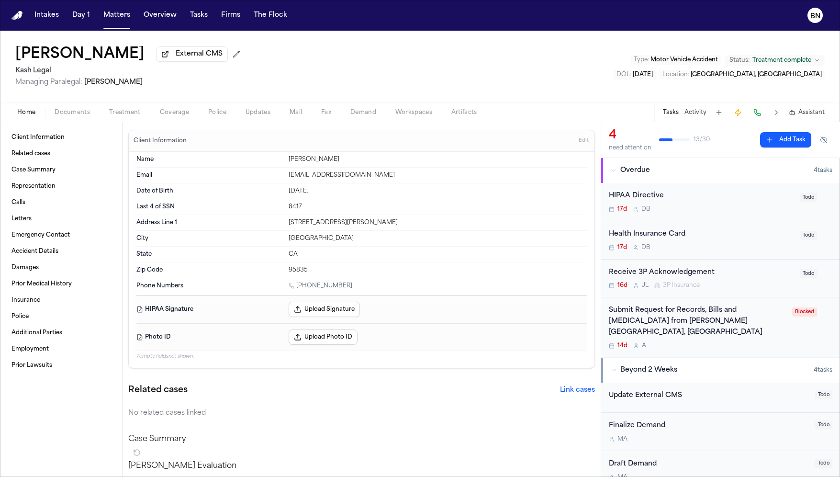
click at [801, 111] on span "Assistant" at bounding box center [812, 113] width 26 height 8
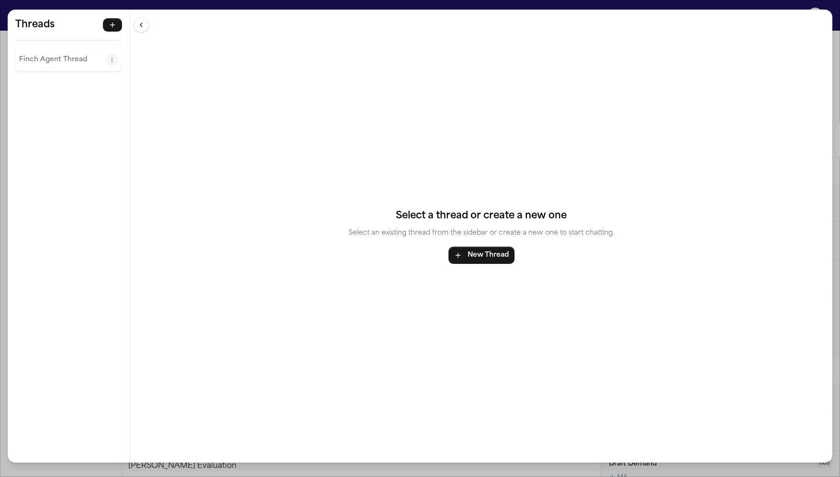
click at [47, 68] on div "Finch Agent Thread" at bounding box center [68, 59] width 107 height 23
click at [71, 60] on p "Finch Agent Thread" at bounding box center [62, 59] width 87 height 11
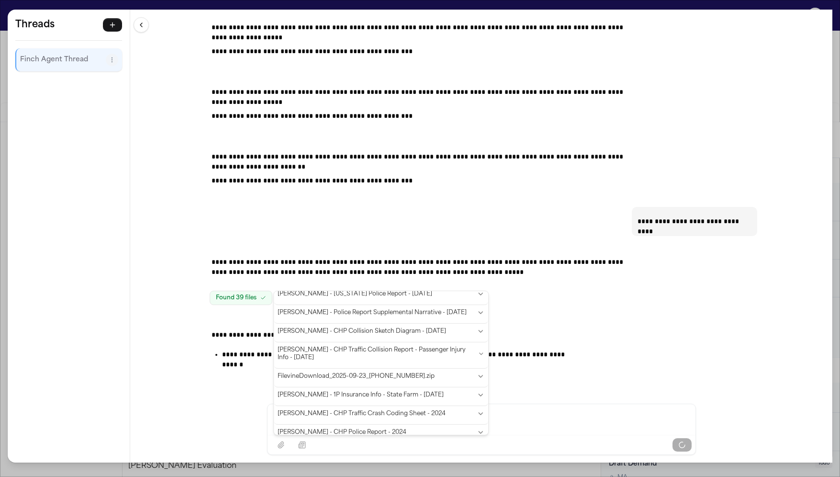
scroll to position [612, 0]
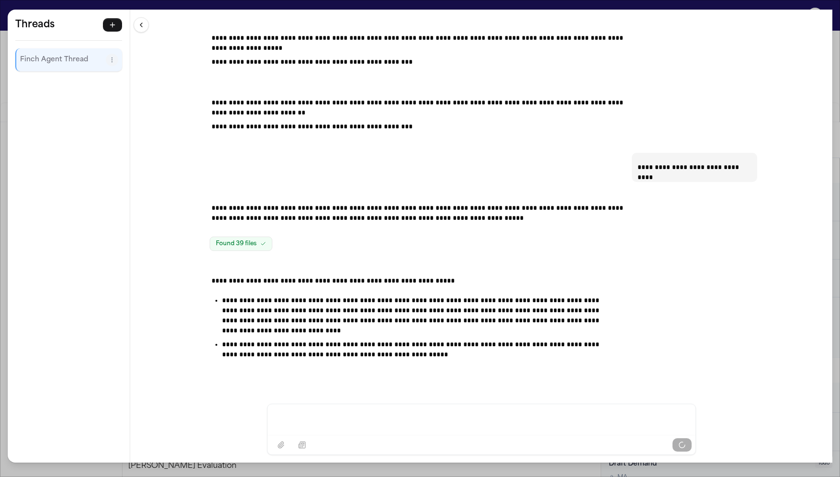
click at [239, 276] on p "**********" at bounding box center [421, 281] width 418 height 10
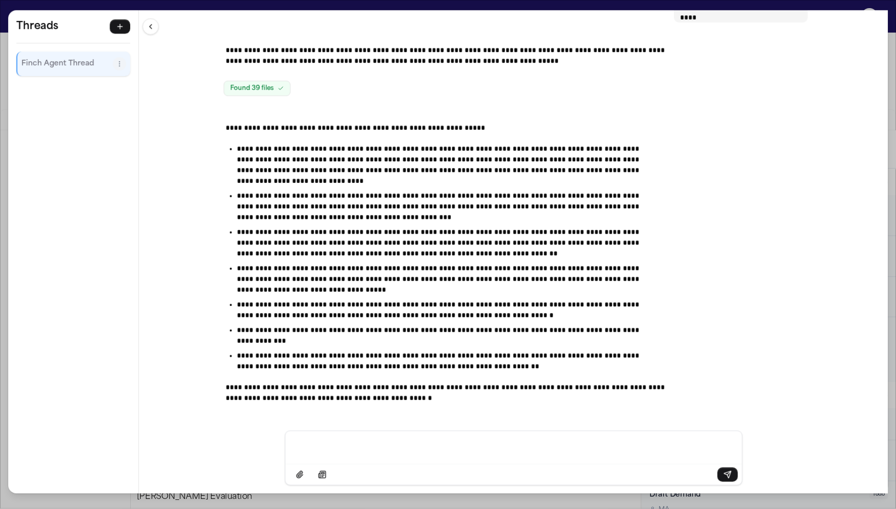
scroll to position [449, 0]
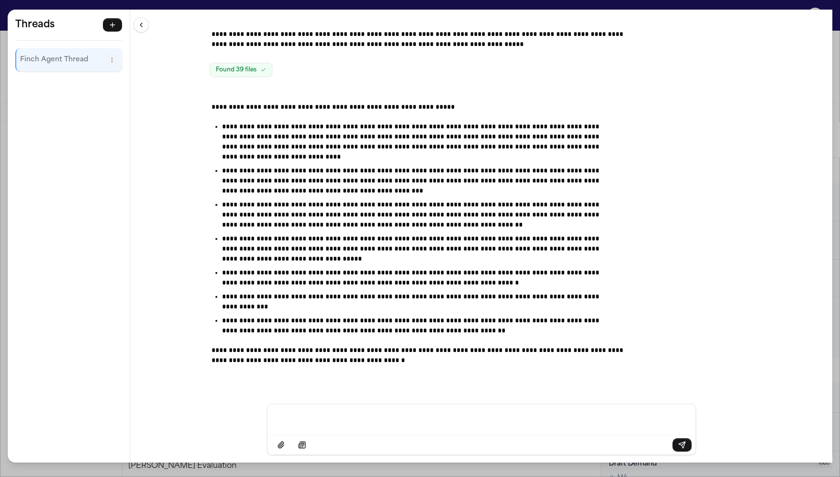
click at [394, 8] on div "**********" at bounding box center [420, 238] width 840 height 477
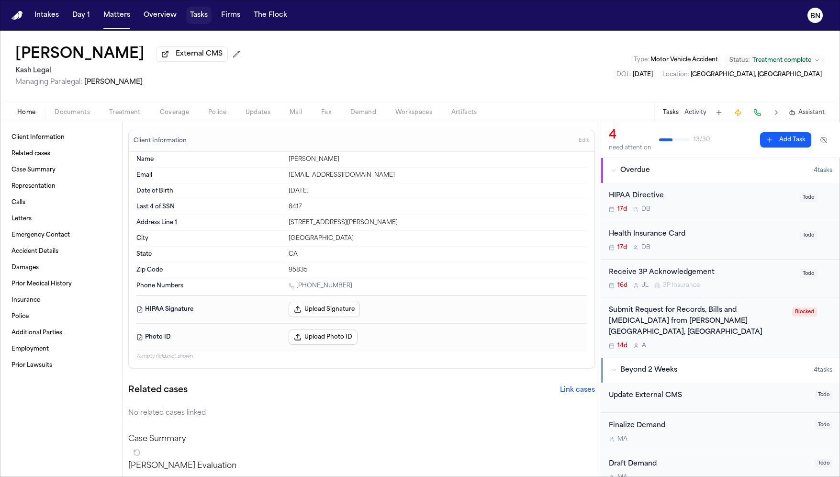
click at [193, 17] on button "Tasks" at bounding box center [198, 15] width 25 height 17
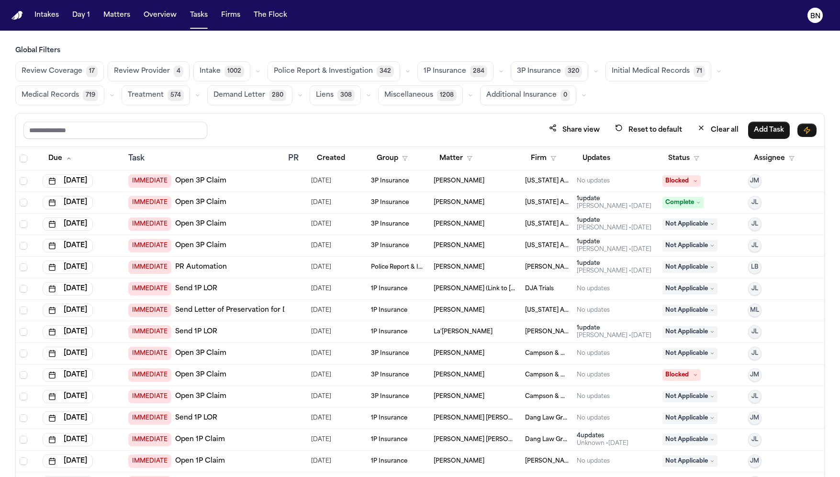
click at [185, 52] on h3 "Global Filters" at bounding box center [420, 51] width 810 height 10
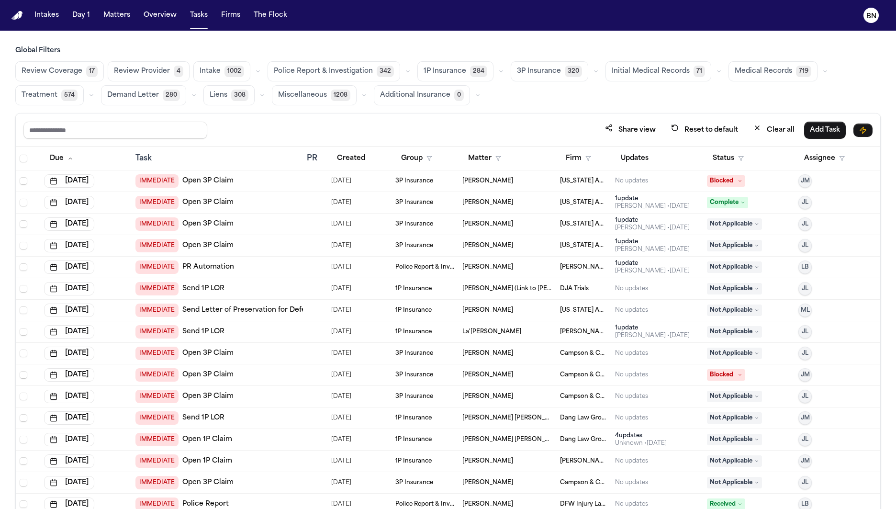
click at [256, 74] on button "button" at bounding box center [257, 71] width 11 height 11
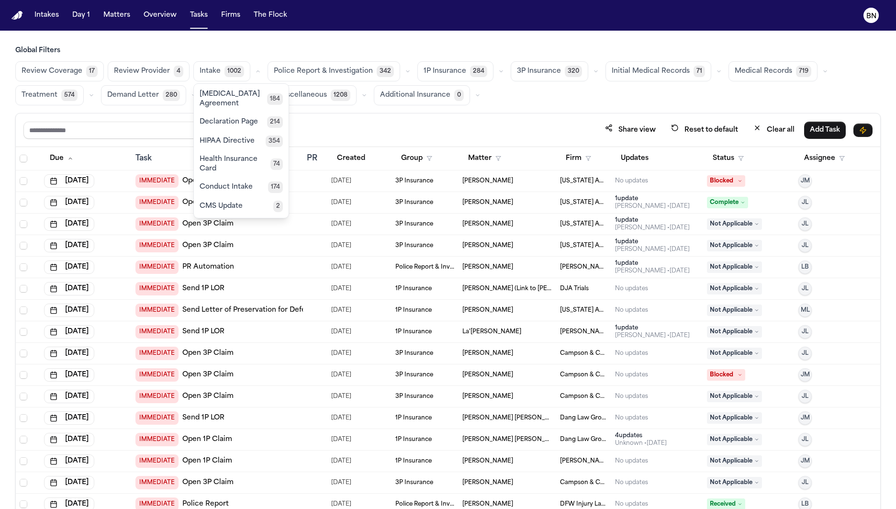
click at [405, 71] on icon "button" at bounding box center [408, 71] width 6 height 6
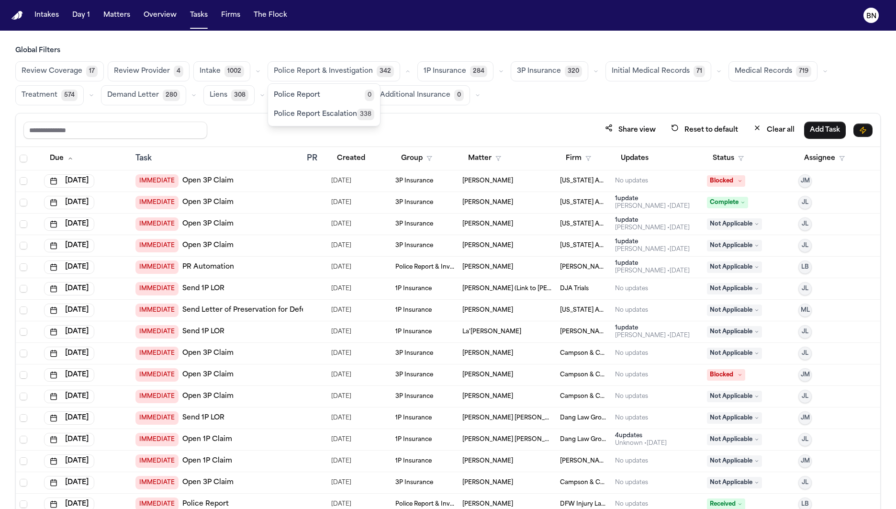
click at [332, 114] on span "Police Report Escalation" at bounding box center [315, 115] width 83 height 10
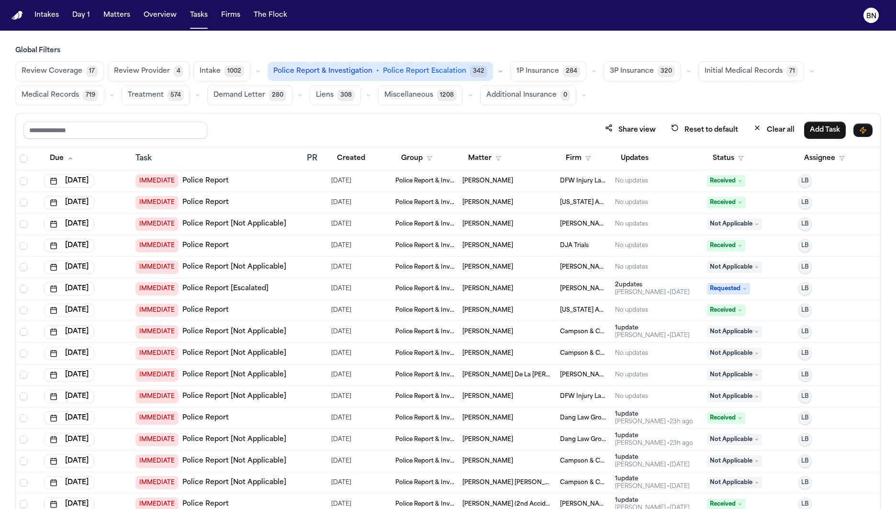
click at [536, 72] on span "1P Insurance" at bounding box center [538, 72] width 43 height 10
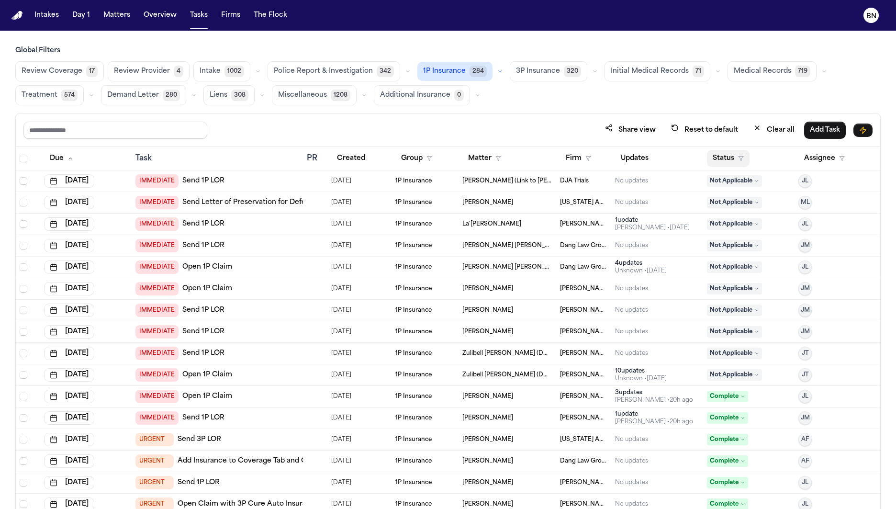
click at [734, 156] on button "Status" at bounding box center [728, 158] width 43 height 17
click at [727, 216] on button "Active" at bounding box center [726, 216] width 27 height 12
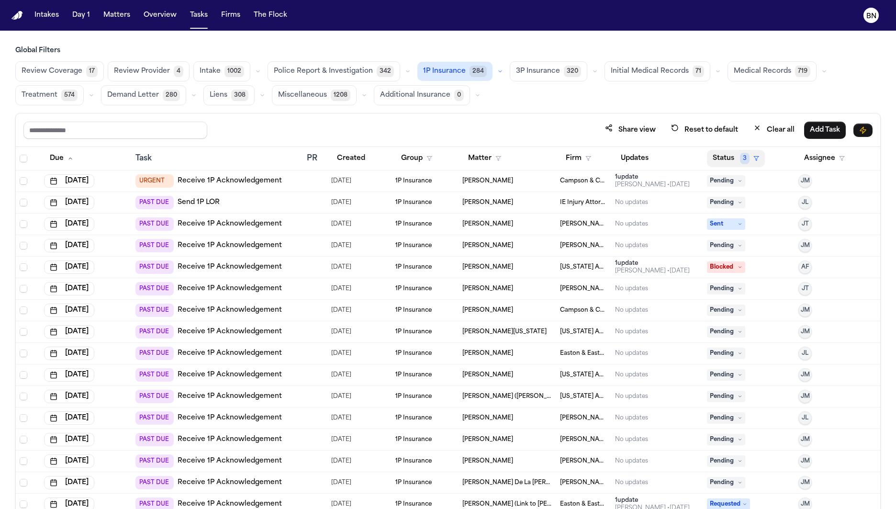
click at [723, 158] on button "Status 3" at bounding box center [736, 158] width 58 height 17
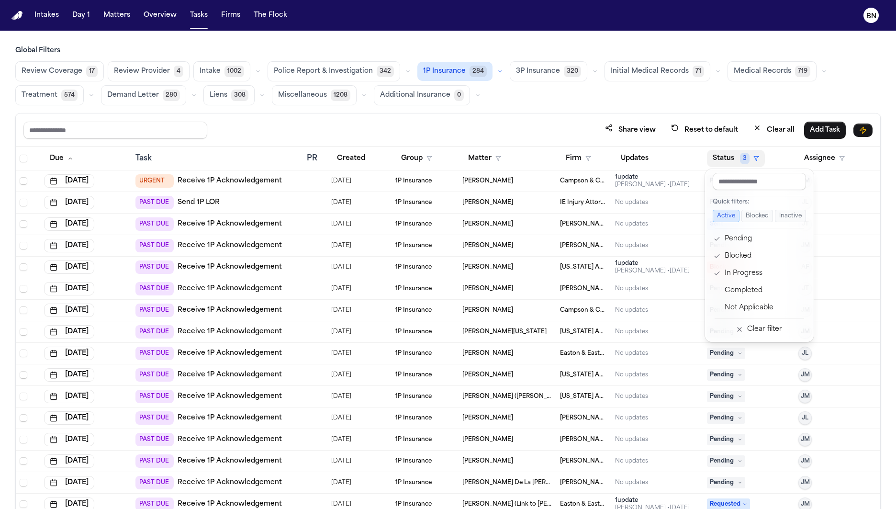
click at [540, 73] on div "Global Filters Review Coverage 17 Review Provider 4 Intake 1002 Police Report &…" at bounding box center [448, 298] width 866 height 505
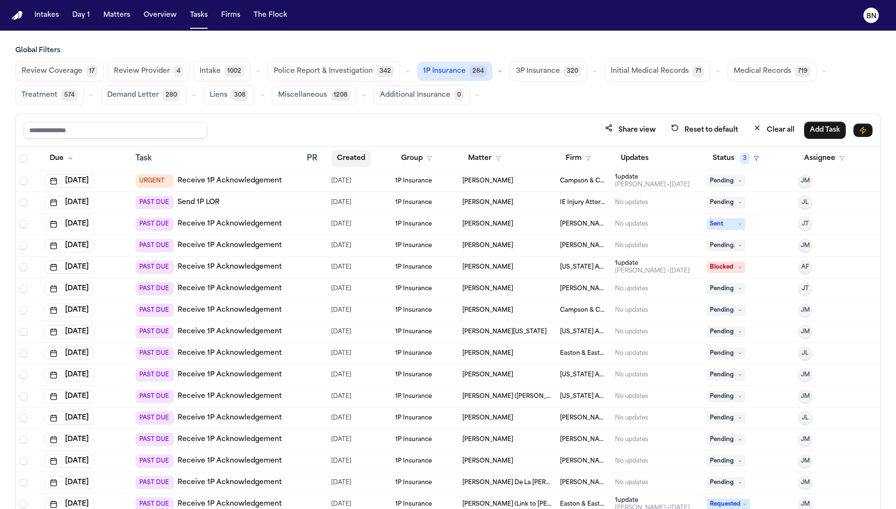
click at [361, 159] on button "Created" at bounding box center [351, 158] width 40 height 17
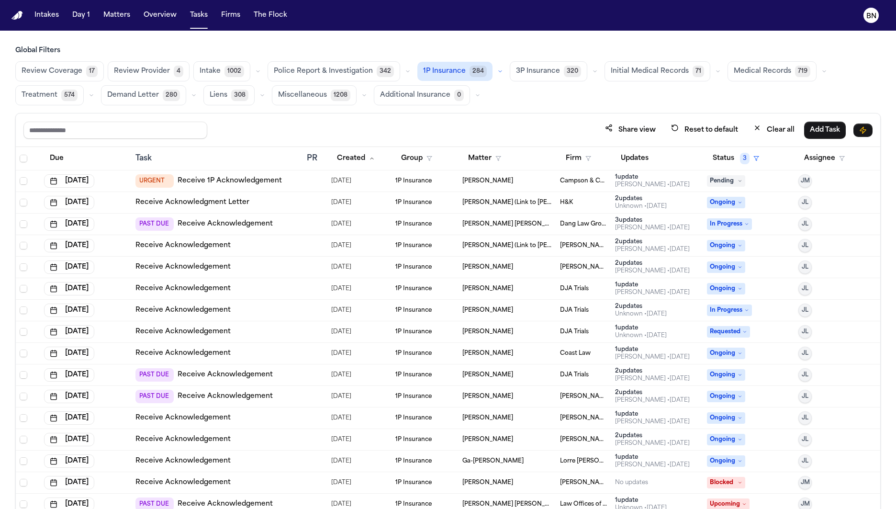
click at [498, 70] on icon "button" at bounding box center [501, 71] width 6 height 6
click at [457, 94] on button "Open Claim 24" at bounding box center [465, 94] width 95 height 19
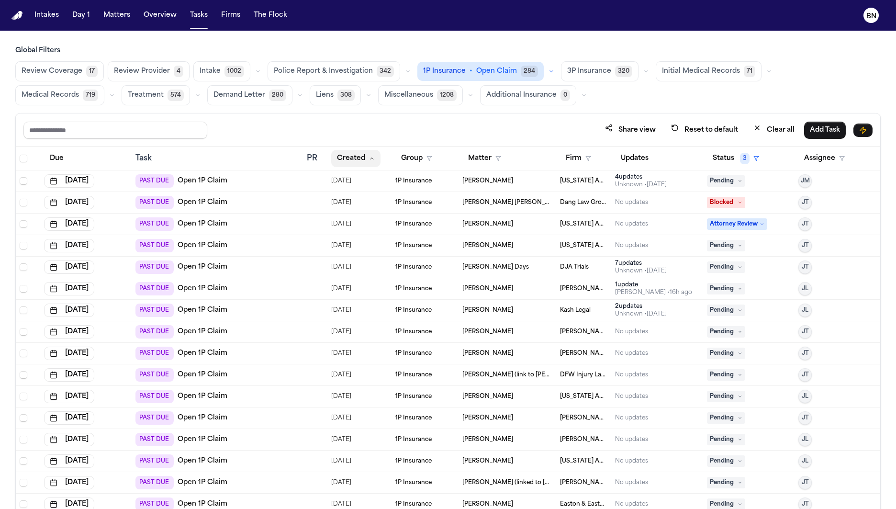
click at [366, 157] on button "Created" at bounding box center [355, 158] width 49 height 17
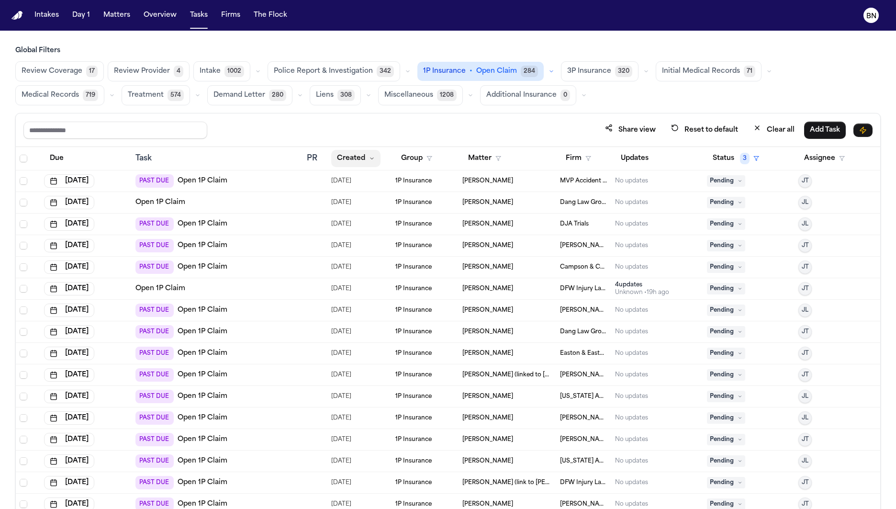
click at [366, 157] on button "Created" at bounding box center [355, 158] width 49 height 17
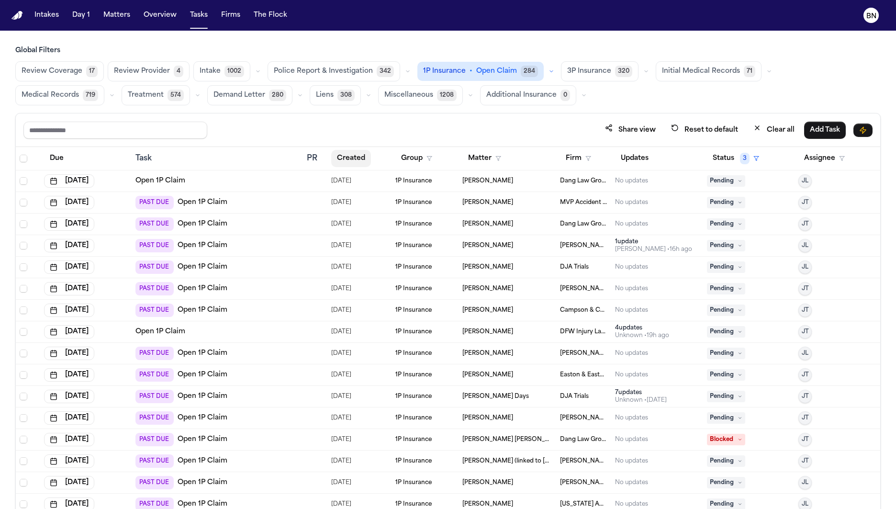
click at [365, 160] on button "Created" at bounding box center [351, 158] width 40 height 17
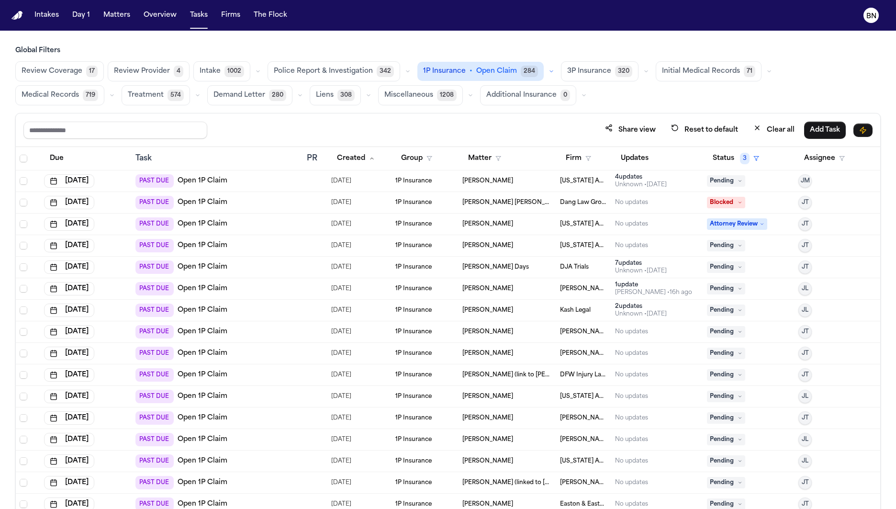
click at [118, 90] on button "button" at bounding box center [111, 95] width 11 height 11
click at [79, 114] on span "Medical Records" at bounding box center [50, 119] width 57 height 10
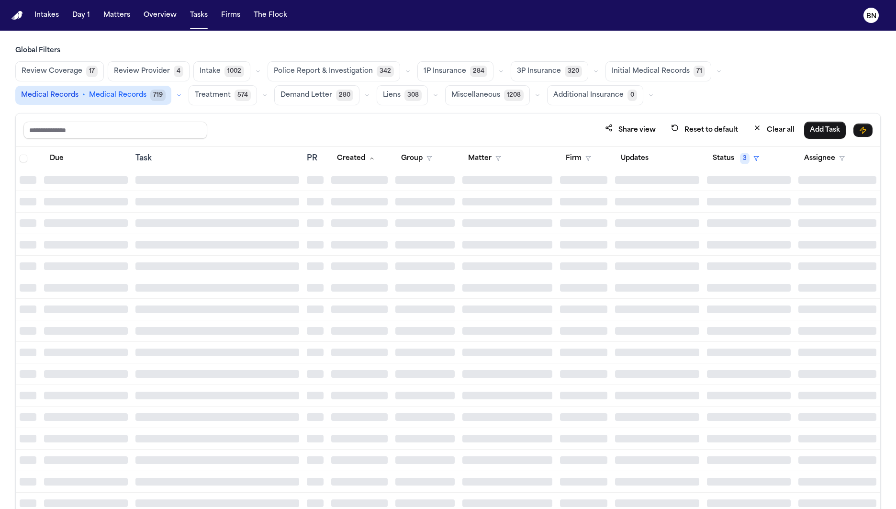
scroll to position [5374, 0]
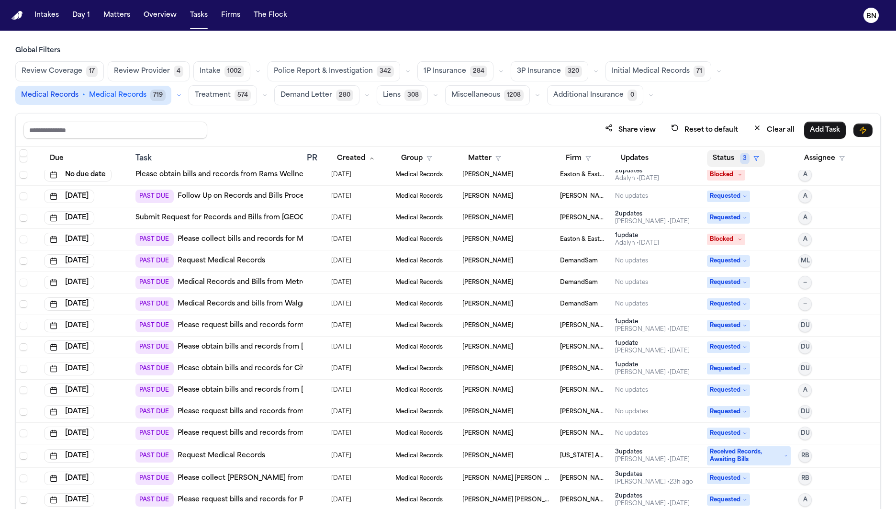
click at [739, 159] on button "Status 3" at bounding box center [736, 158] width 58 height 17
click at [733, 159] on button "Status 3" at bounding box center [736, 158] width 58 height 17
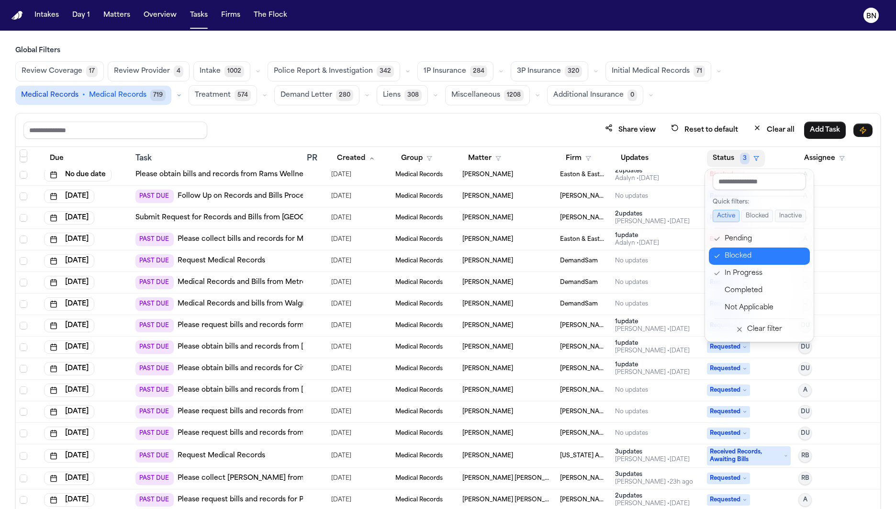
click at [754, 251] on div "Blocked" at bounding box center [765, 255] width 80 height 11
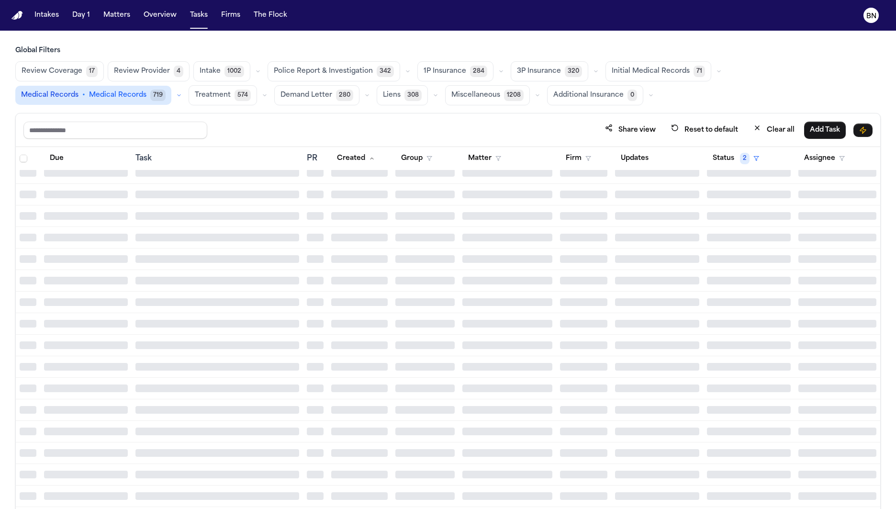
click at [744, 151] on div at bounding box center [749, 151] width 84 height 8
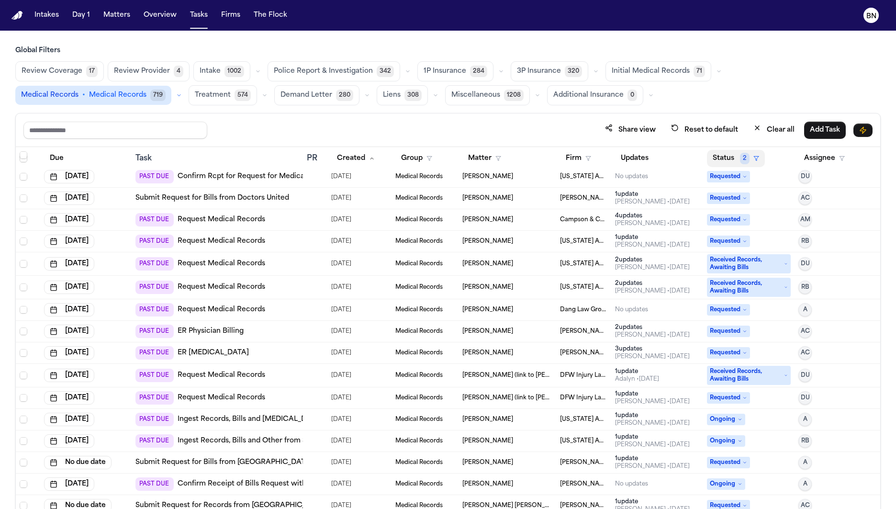
click at [731, 155] on button "Status 2" at bounding box center [736, 158] width 58 height 17
click at [730, 157] on button "Status 2" at bounding box center [736, 158] width 58 height 17
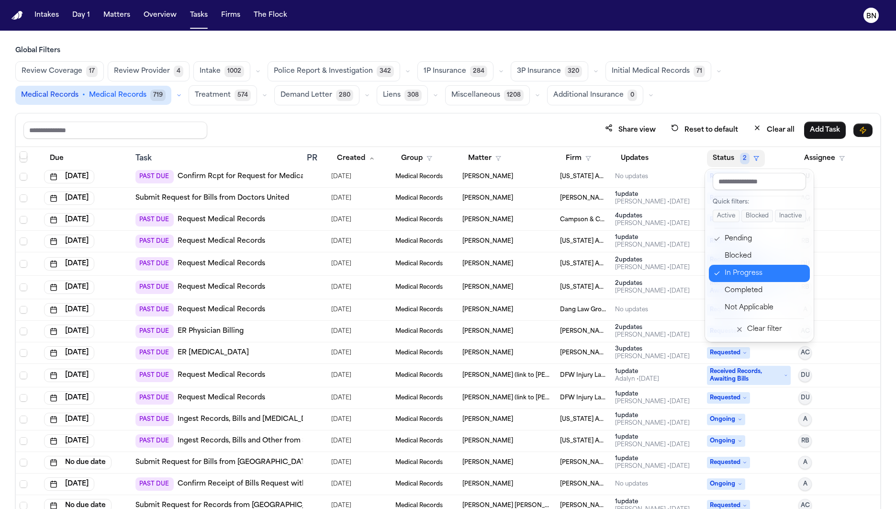
click at [732, 276] on div "In Progress" at bounding box center [765, 273] width 80 height 11
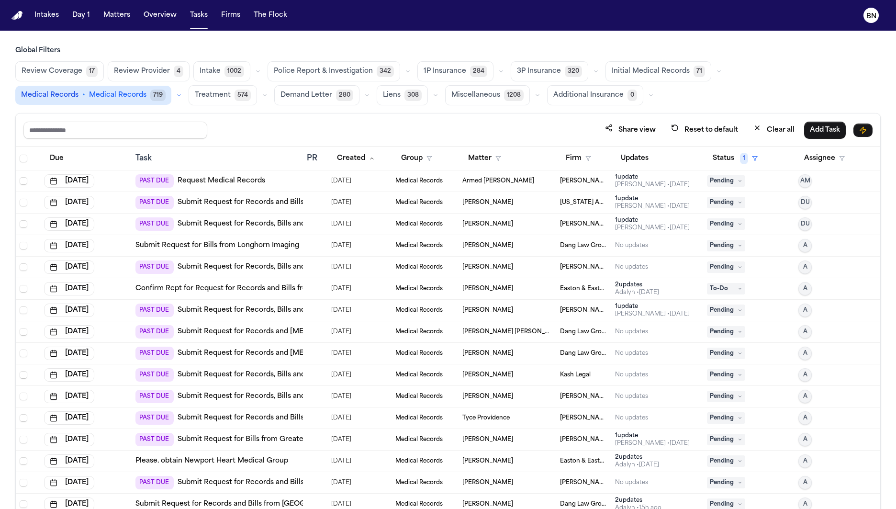
click at [82, 75] on button "Review Coverage 17" at bounding box center [59, 71] width 89 height 20
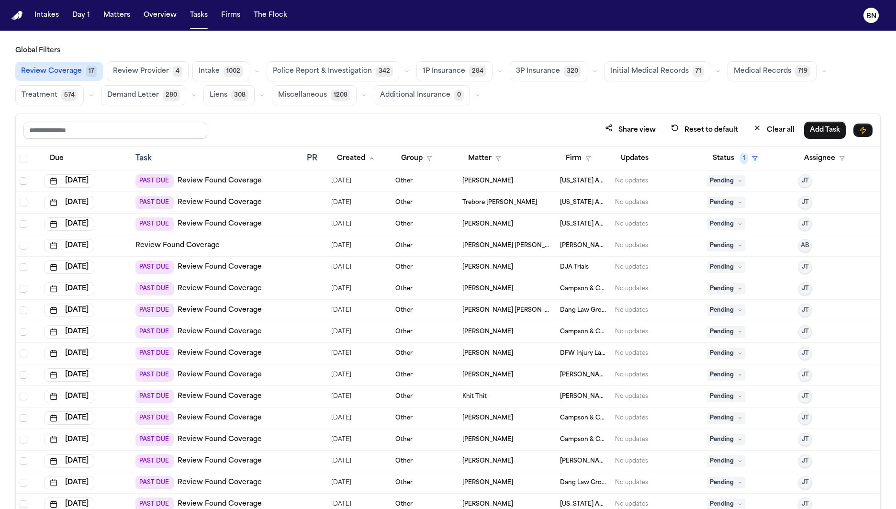
click at [115, 67] on span "Review Provider" at bounding box center [141, 72] width 56 height 10
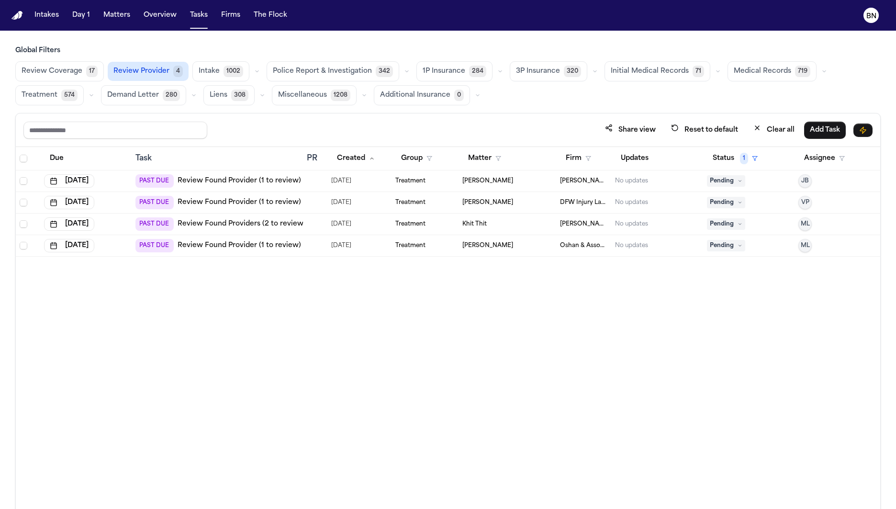
click at [82, 70] on button "Review Coverage 17" at bounding box center [59, 71] width 89 height 20
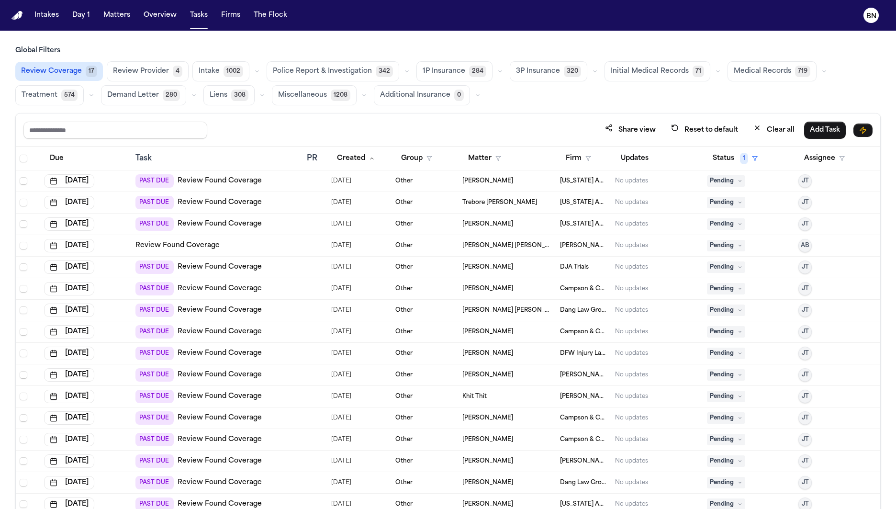
click at [142, 64] on button "Review Provider 4" at bounding box center [148, 71] width 82 height 20
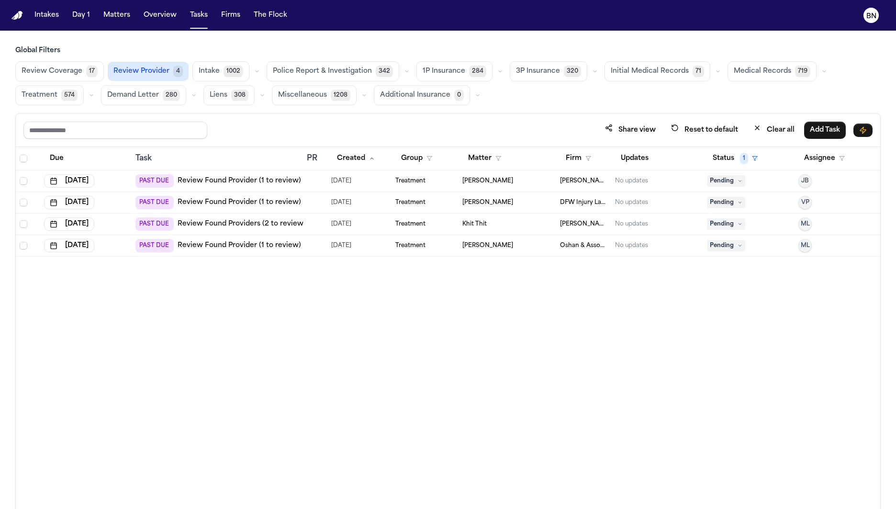
click at [80, 69] on button "Review Coverage 17" at bounding box center [59, 71] width 89 height 20
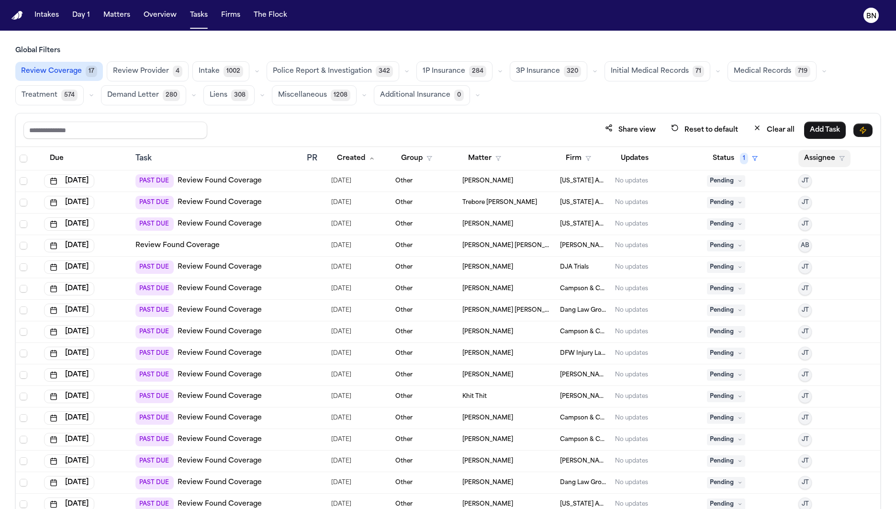
click at [834, 158] on button "Assignee" at bounding box center [825, 158] width 52 height 17
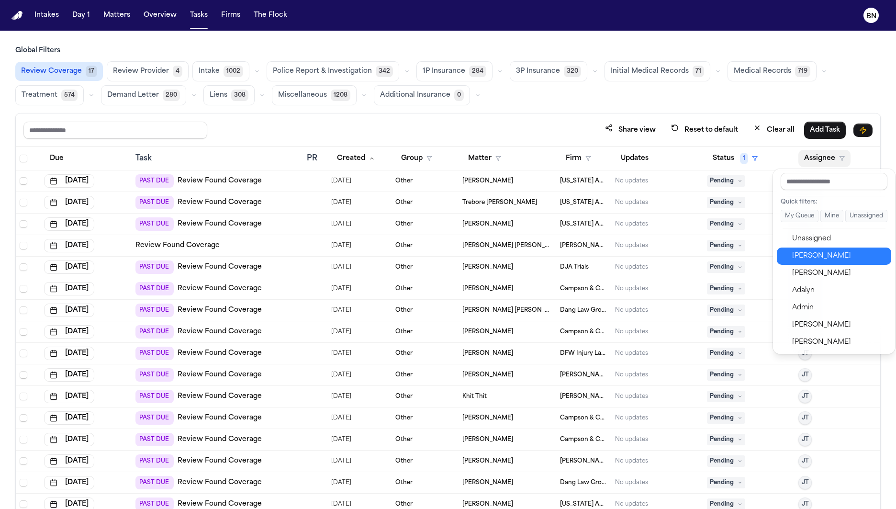
click at [820, 258] on div "Bennett Northcutt" at bounding box center [839, 255] width 93 height 11
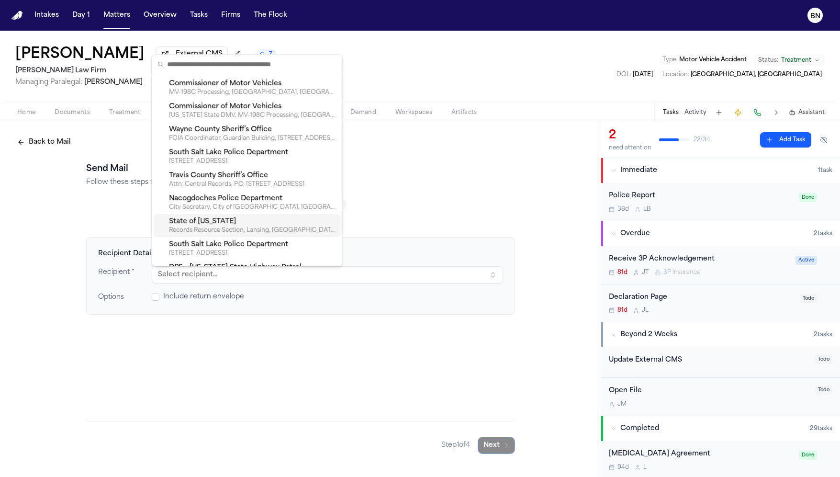
click at [60, 143] on button "Back to Mail" at bounding box center [43, 142] width 65 height 17
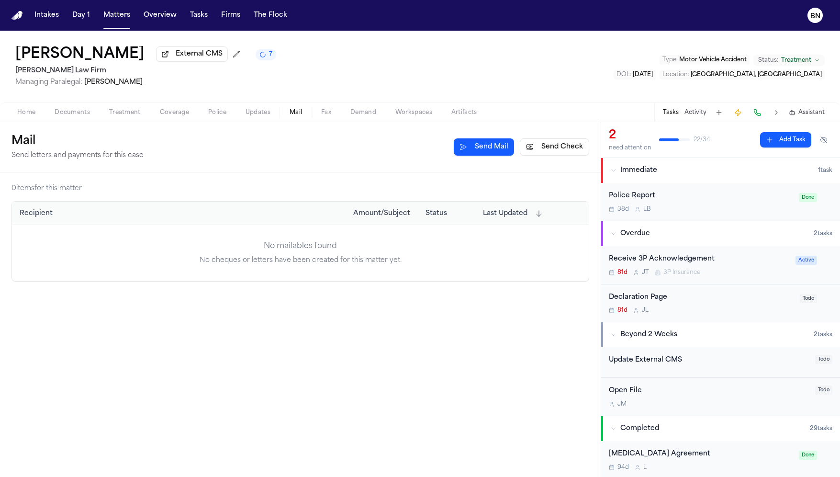
click at [536, 156] on button "Send Check" at bounding box center [554, 146] width 69 height 17
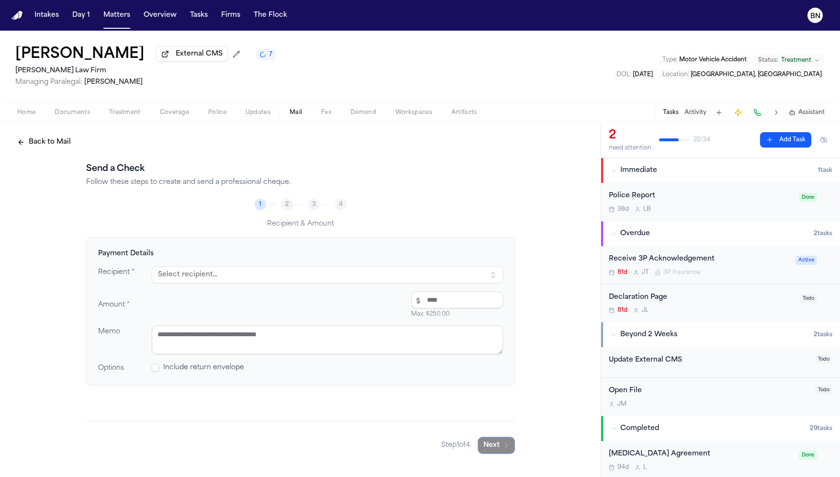
click at [279, 279] on button "Select recipient..." at bounding box center [327, 274] width 351 height 17
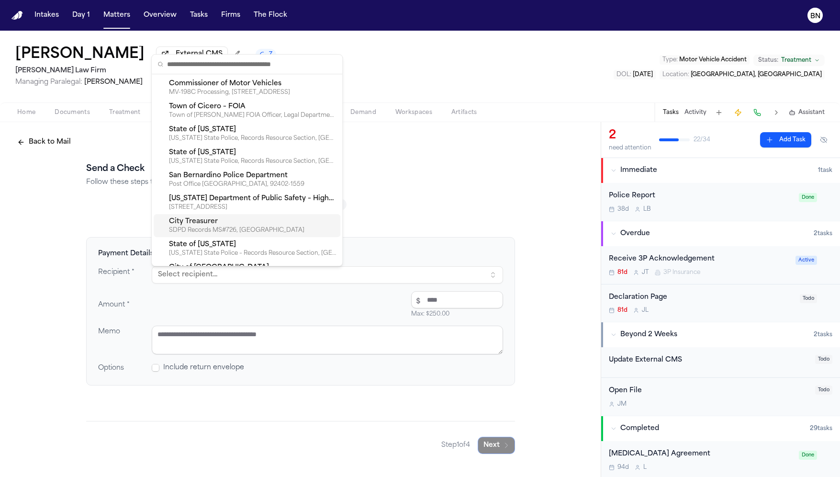
scroll to position [82, 0]
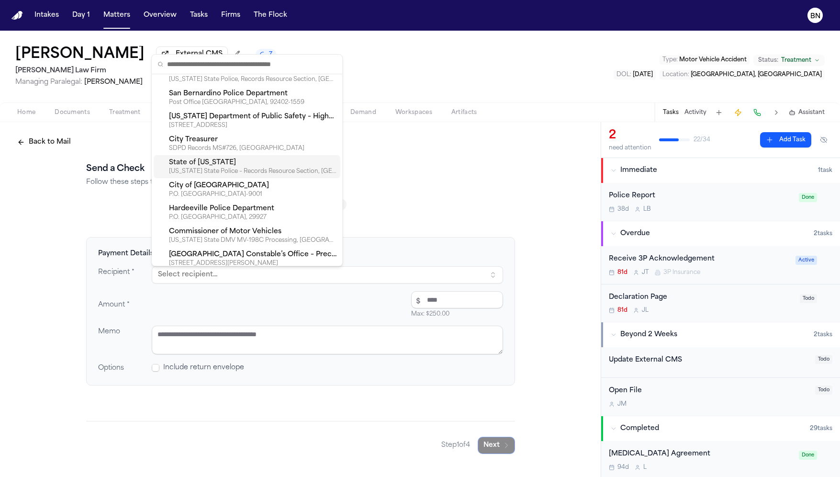
click at [234, 186] on div "City of [GEOGRAPHIC_DATA]" at bounding box center [253, 186] width 168 height 10
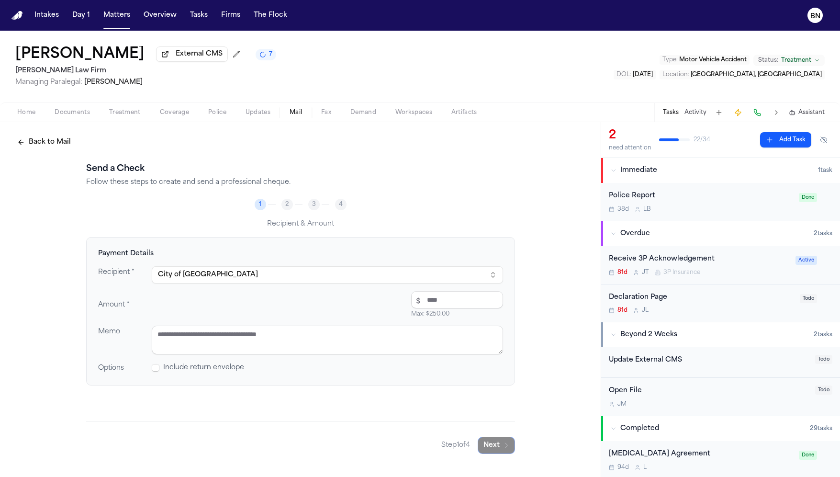
click at [431, 307] on input "number" at bounding box center [457, 299] width 92 height 17
type input "****"
click at [155, 368] on span at bounding box center [156, 368] width 8 height 8
click at [506, 445] on icon "button" at bounding box center [506, 445] width 2 height 5
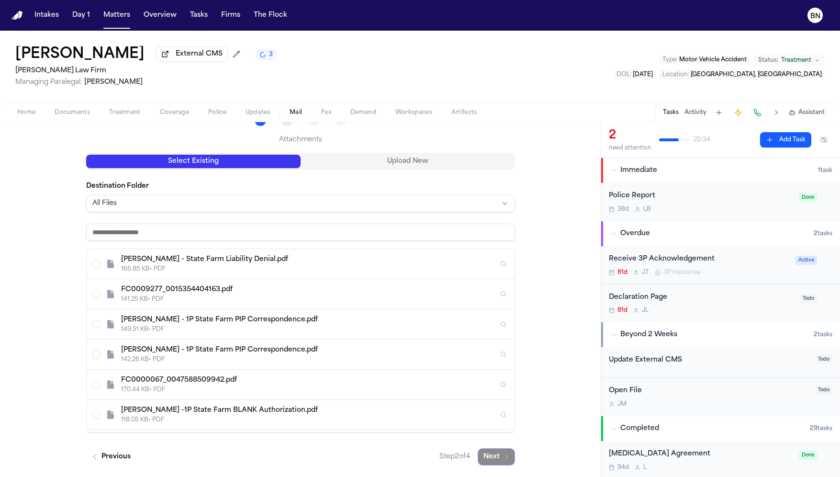
scroll to position [13, 0]
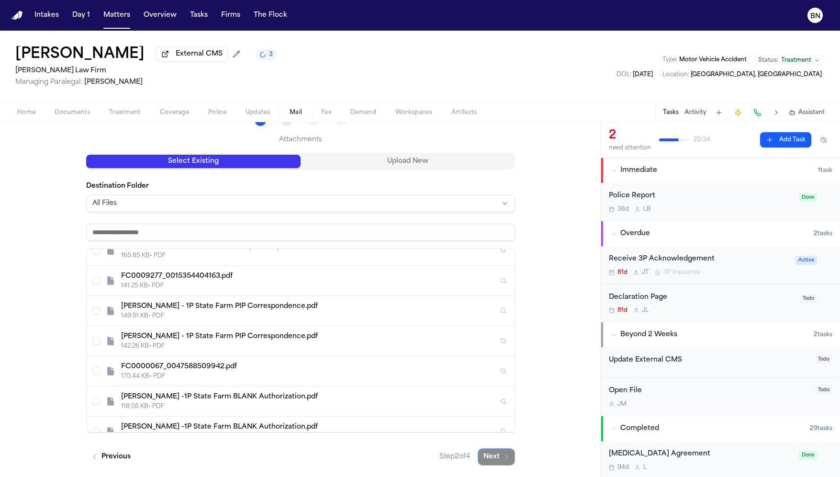
click at [259, 256] on div "165.85 KB • PDF" at bounding box center [309, 256] width 377 height 8
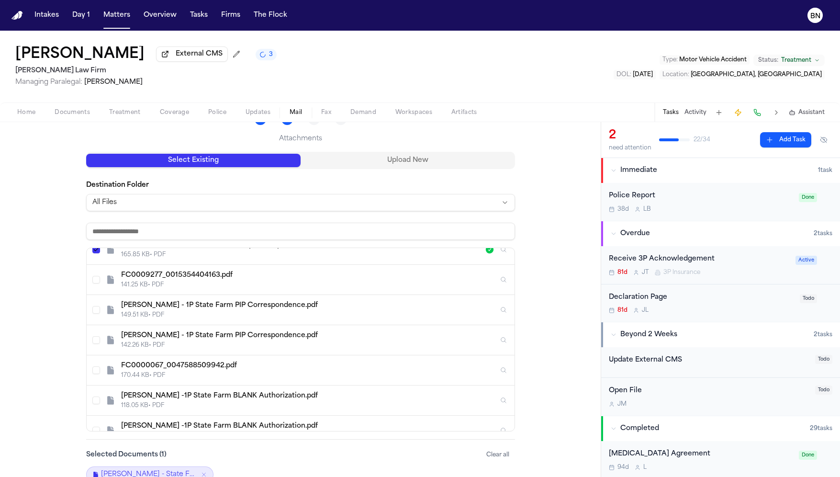
scroll to position [136, 0]
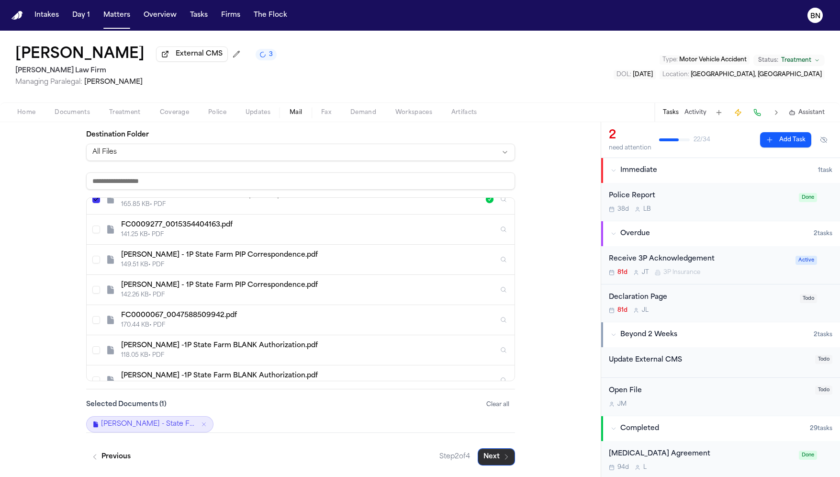
click at [510, 455] on button "Next" at bounding box center [496, 456] width 37 height 17
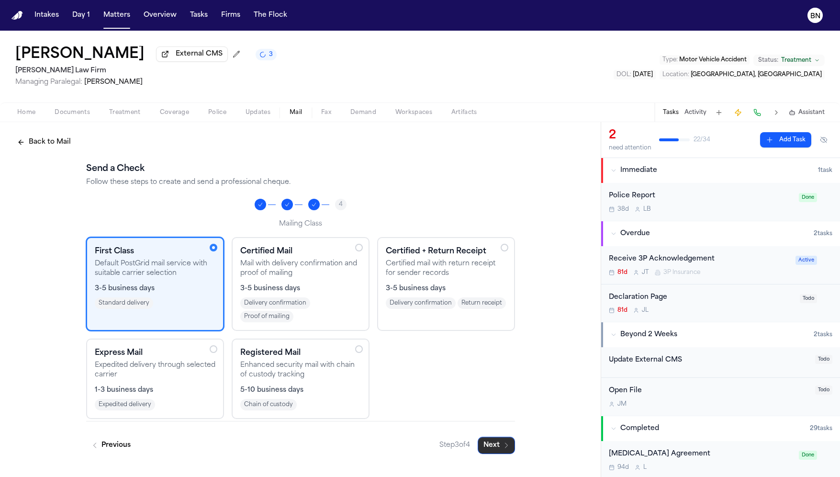
click at [494, 445] on button "Next" at bounding box center [496, 445] width 37 height 17
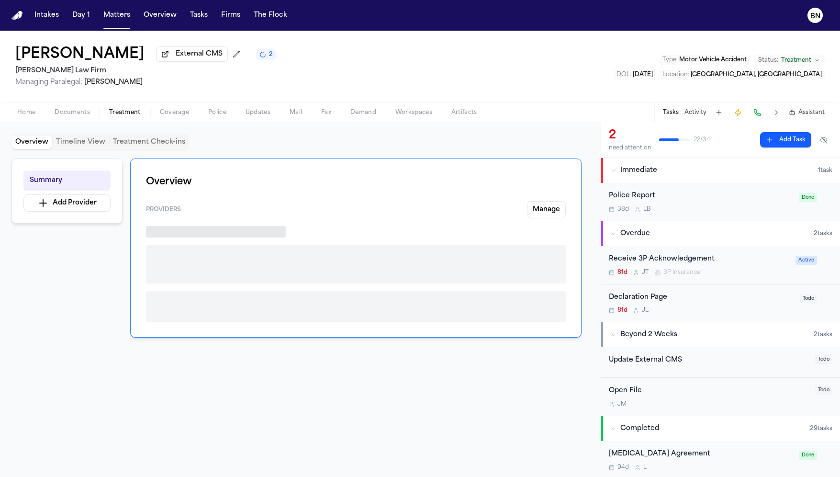
click at [117, 114] on span "Treatment" at bounding box center [125, 113] width 32 height 8
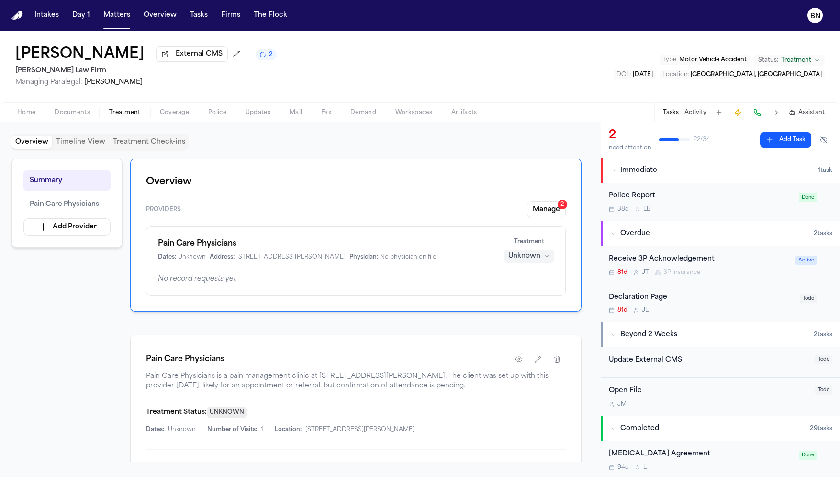
click at [296, 116] on span "Mail" at bounding box center [296, 113] width 12 height 8
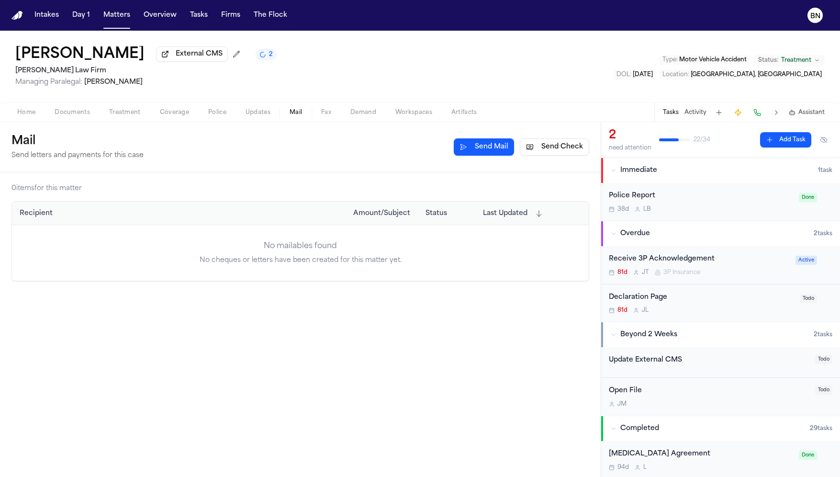
click at [145, 112] on button "Treatment" at bounding box center [125, 112] width 51 height 11
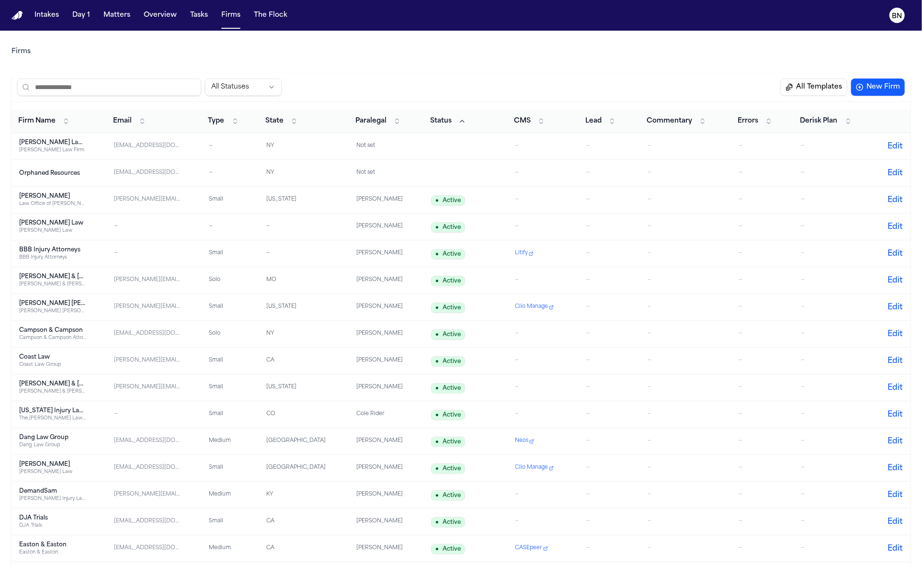
scroll to position [585, 0]
